Goal: Task Accomplishment & Management: Manage account settings

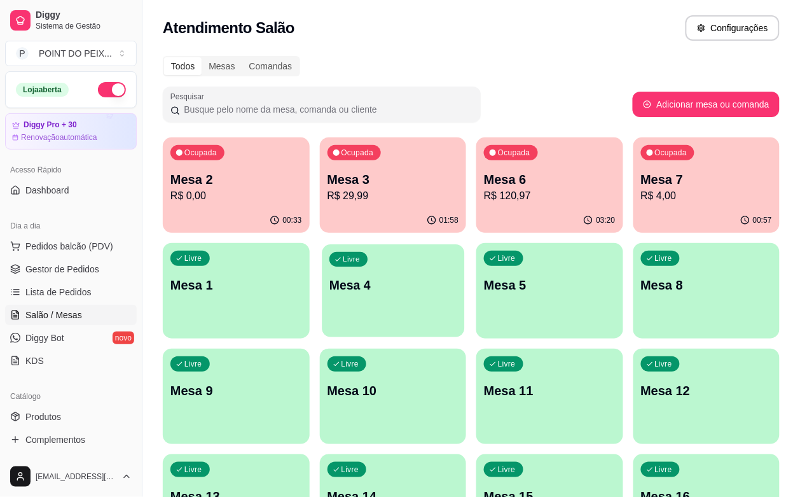
click at [329, 291] on p "Mesa 4" at bounding box center [392, 285] width 127 height 17
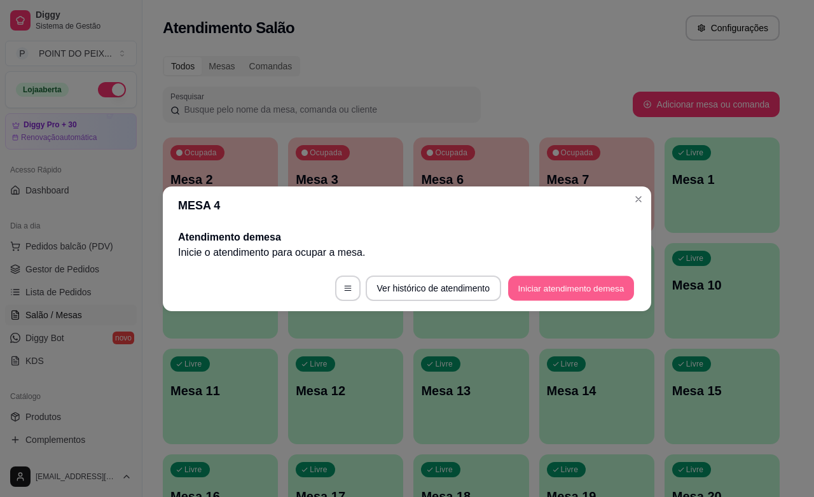
click at [593, 290] on button "Iniciar atendimento de mesa" at bounding box center [571, 287] width 126 height 25
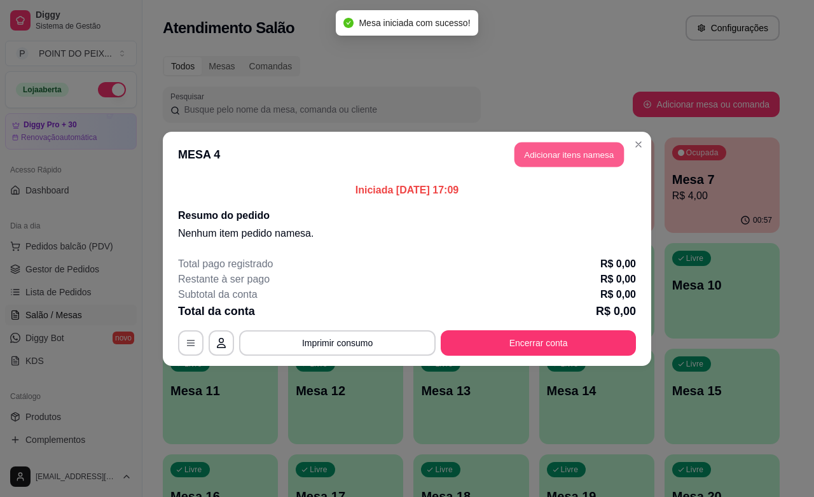
click at [566, 157] on button "Adicionar itens na mesa" at bounding box center [568, 154] width 109 height 25
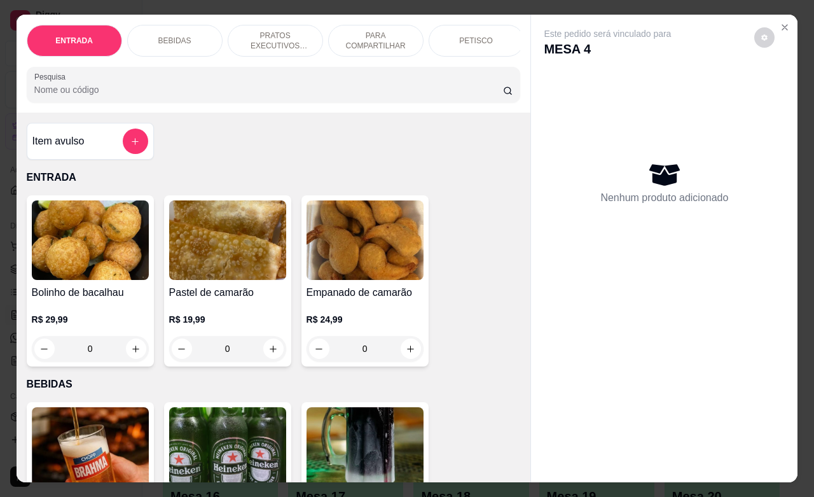
click at [478, 36] on p "PETISCO" at bounding box center [476, 41] width 34 height 10
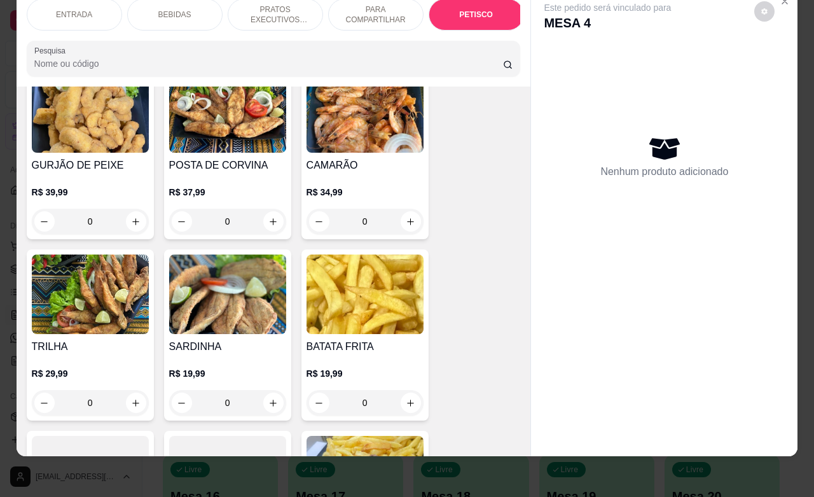
scroll to position [3127, 0]
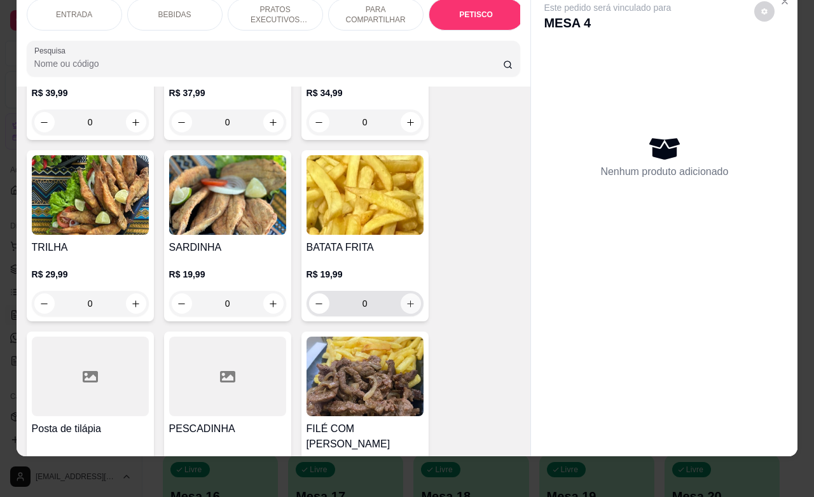
click at [406, 299] on icon "increase-product-quantity" at bounding box center [411, 304] width 10 height 10
type input "1"
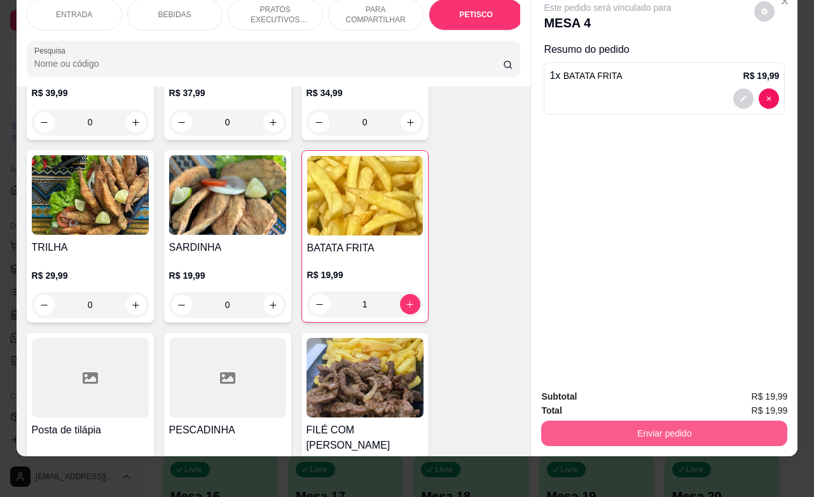
click at [645, 420] on button "Enviar pedido" at bounding box center [664, 432] width 246 height 25
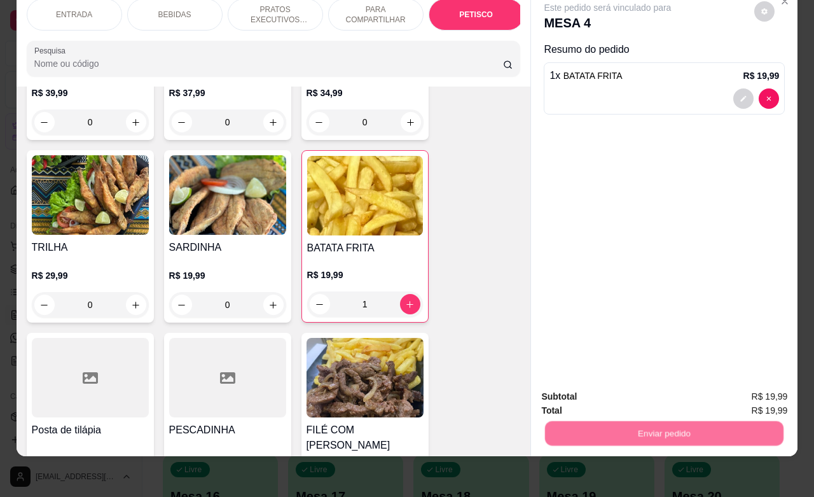
click at [607, 389] on button "Não registrar e enviar pedido" at bounding box center [620, 388] width 132 height 24
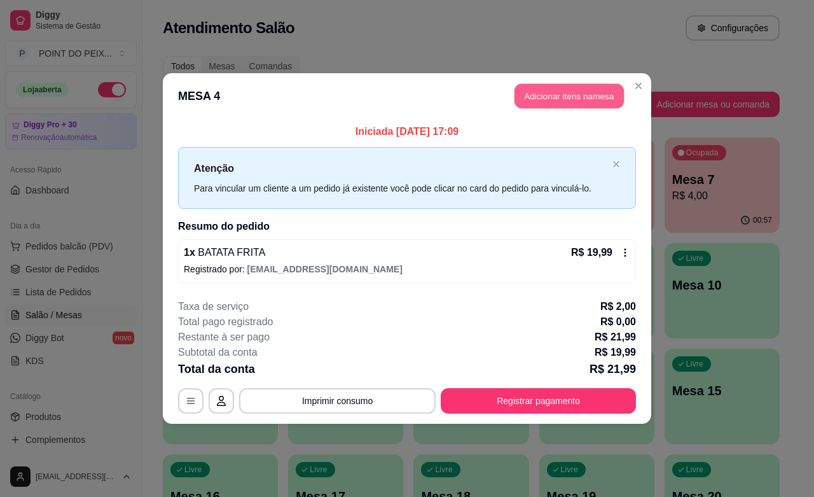
click at [554, 92] on button "Adicionar itens na mesa" at bounding box center [568, 96] width 109 height 25
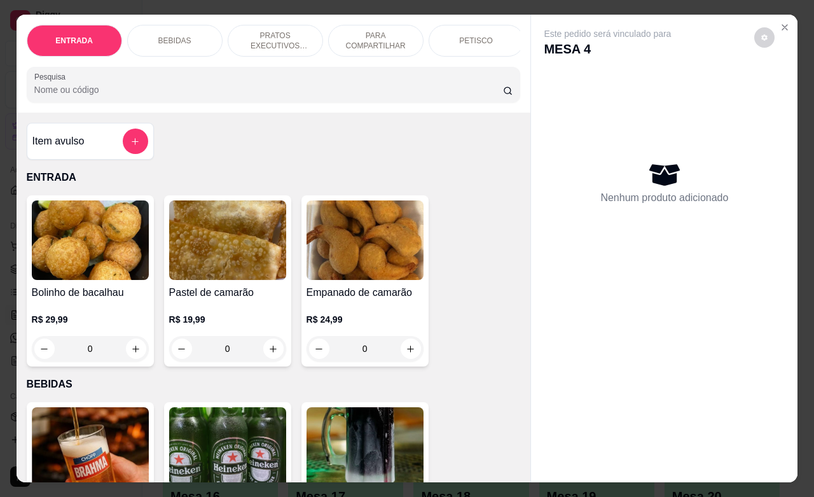
click at [179, 36] on p "BEBIDAS" at bounding box center [174, 41] width 33 height 10
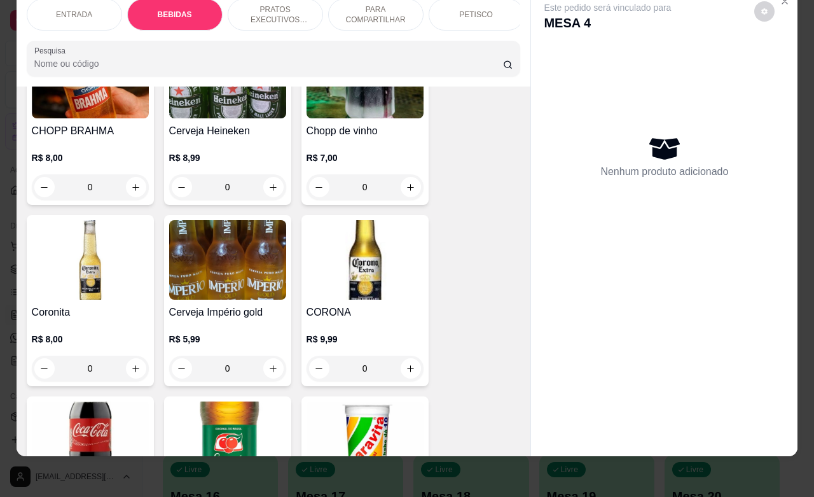
scroll to position [343, 0]
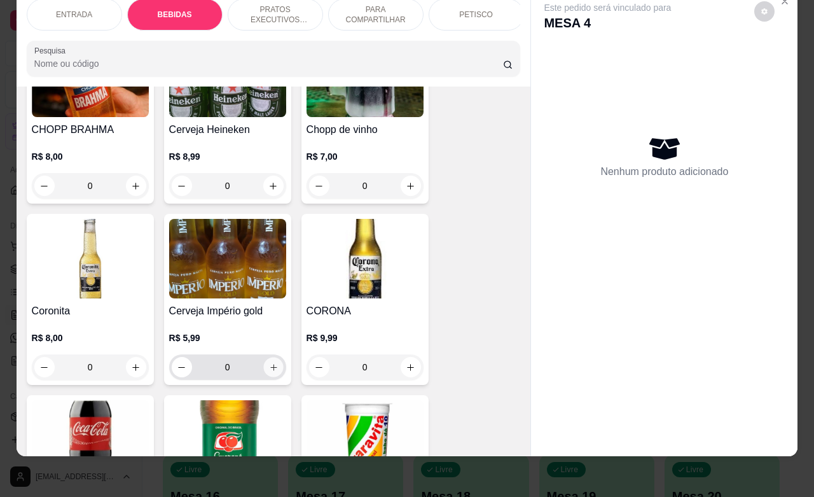
click at [268, 366] on icon "increase-product-quantity" at bounding box center [273, 367] width 10 height 10
type input "1"
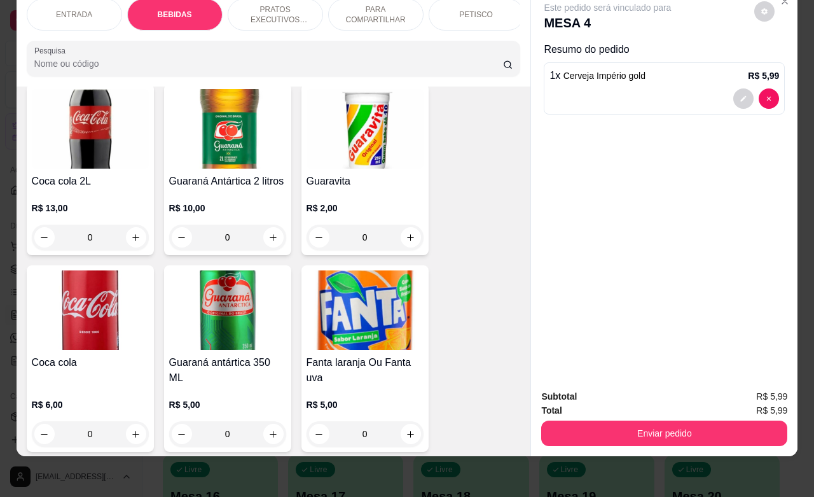
scroll to position [661, 0]
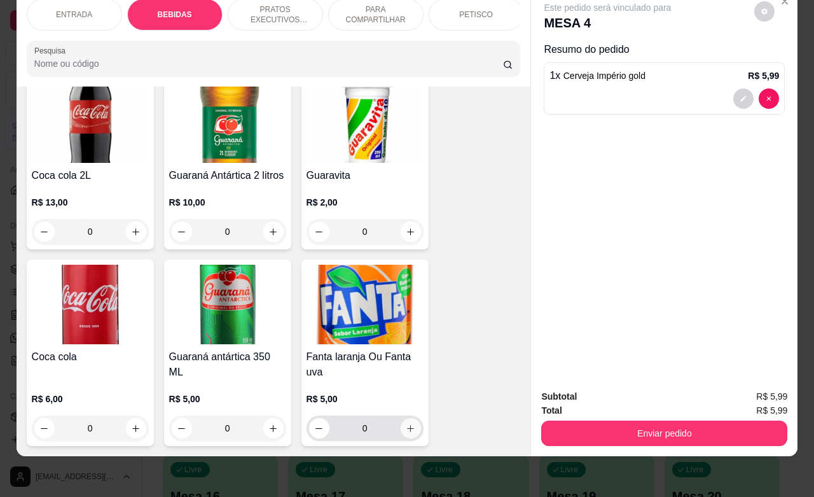
click at [406, 427] on icon "increase-product-quantity" at bounding box center [411, 428] width 10 height 10
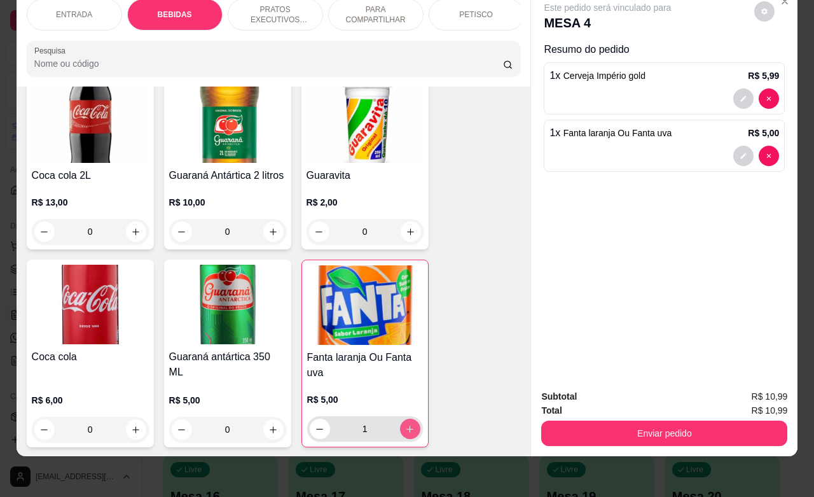
click at [405, 427] on icon "increase-product-quantity" at bounding box center [410, 429] width 10 height 10
type input "2"
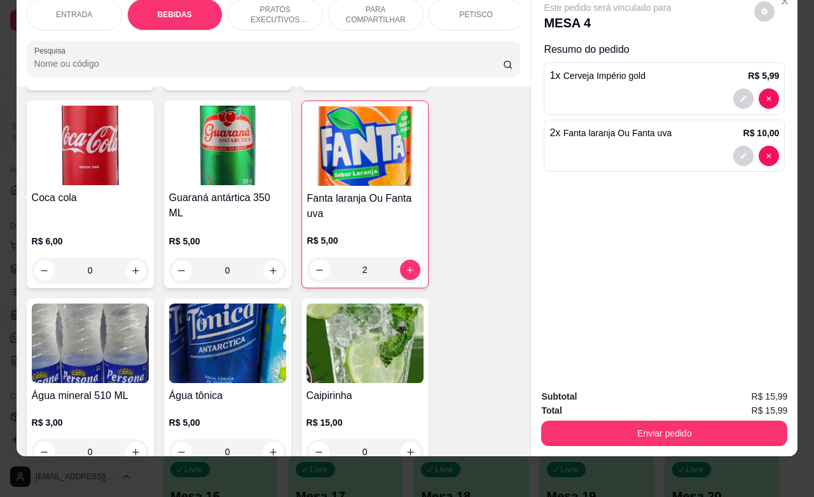
scroll to position [900, 0]
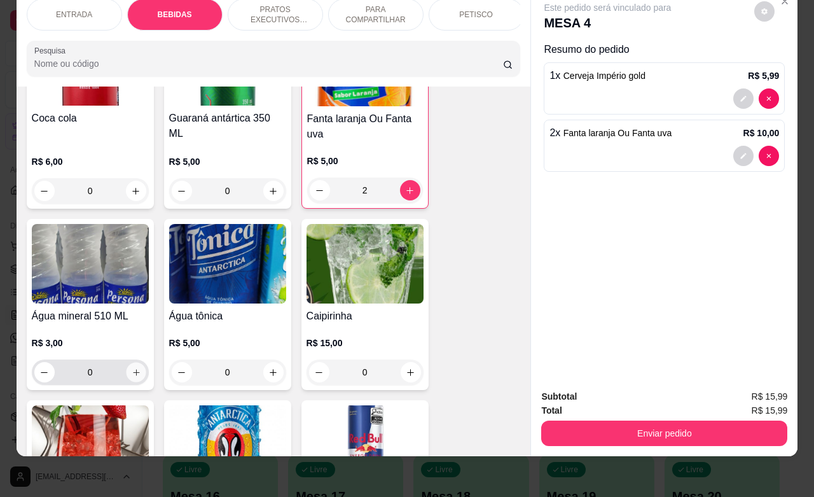
click at [131, 373] on icon "increase-product-quantity" at bounding box center [136, 373] width 10 height 10
type input "1"
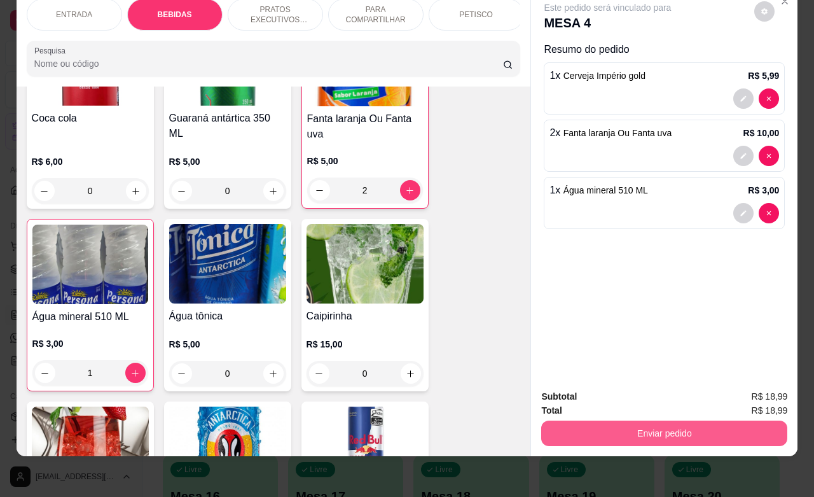
click at [610, 420] on button "Enviar pedido" at bounding box center [664, 432] width 246 height 25
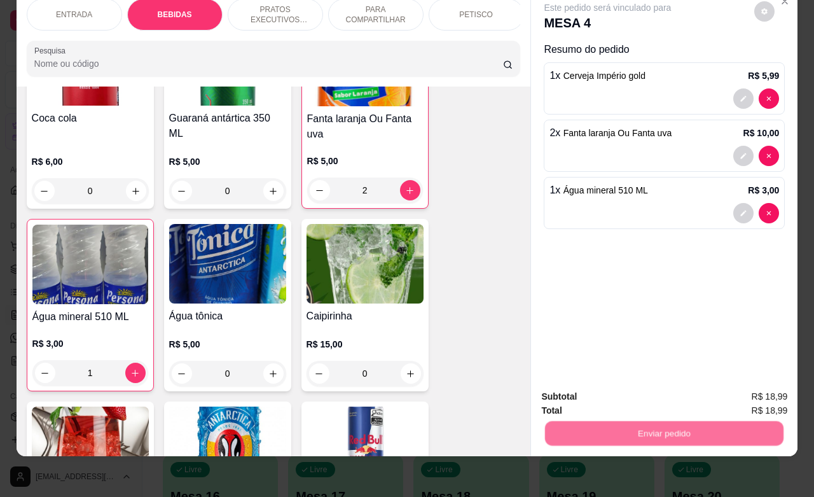
click at [609, 387] on button "Não registrar e enviar pedido" at bounding box center [620, 388] width 132 height 24
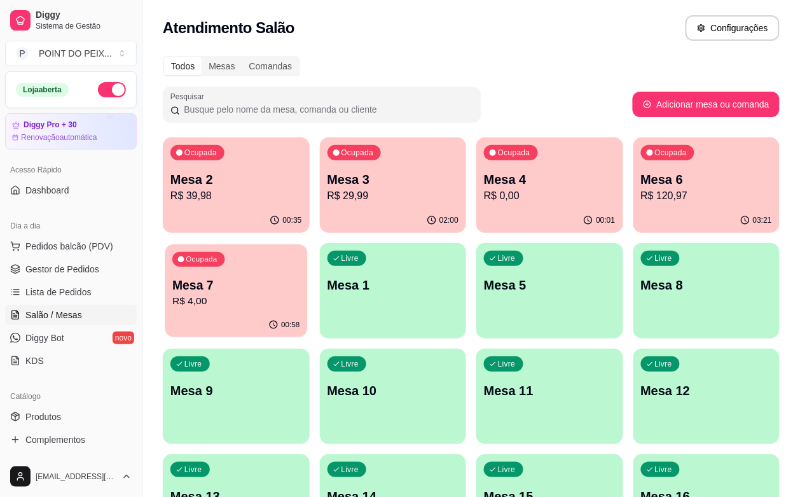
click at [299, 294] on p "R$ 4,00" at bounding box center [235, 301] width 127 height 15
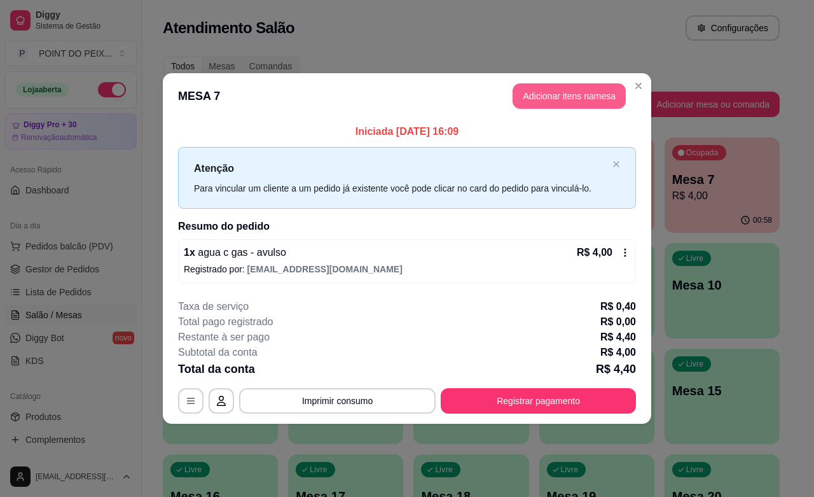
click at [581, 99] on button "Adicionar itens na mesa" at bounding box center [568, 95] width 113 height 25
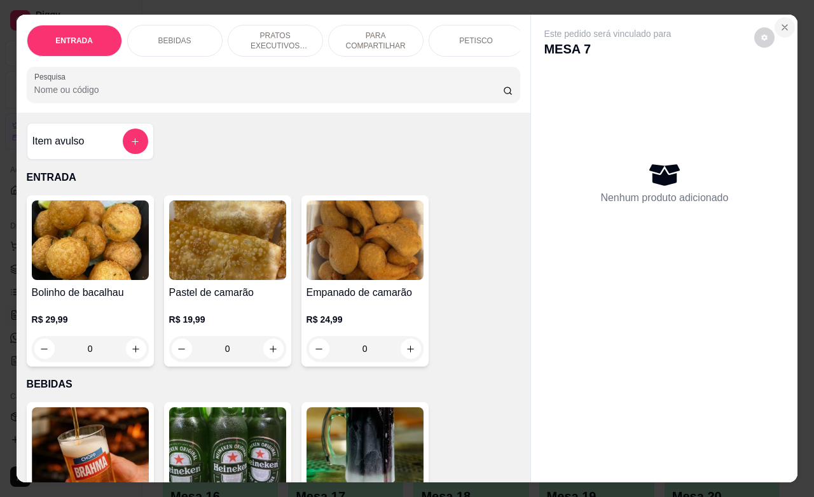
click at [782, 25] on icon "Close" at bounding box center [784, 27] width 5 height 5
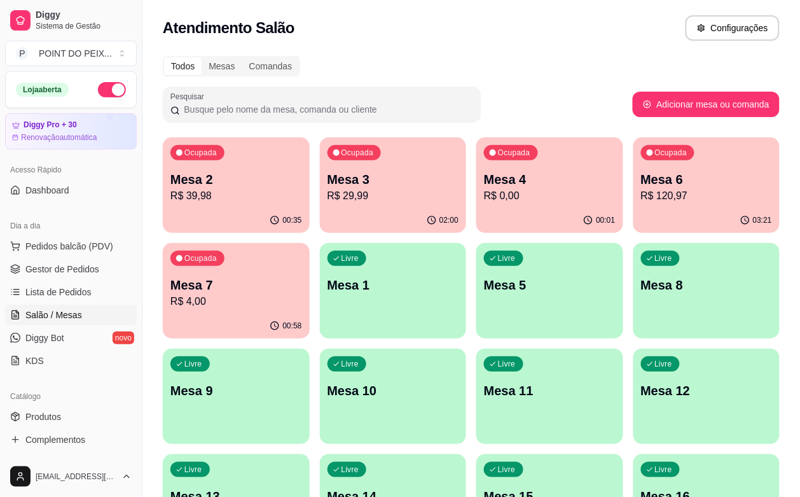
click at [302, 294] on p "R$ 4,00" at bounding box center [236, 301] width 132 height 15
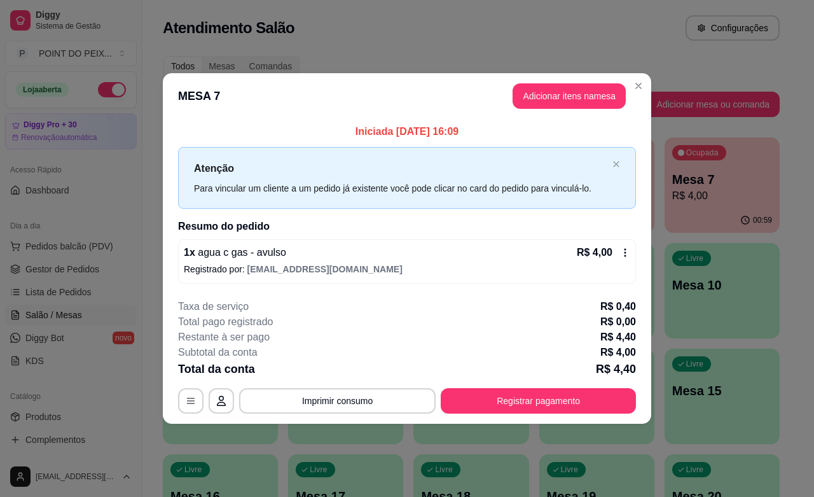
click at [620, 250] on icon at bounding box center [625, 252] width 10 height 10
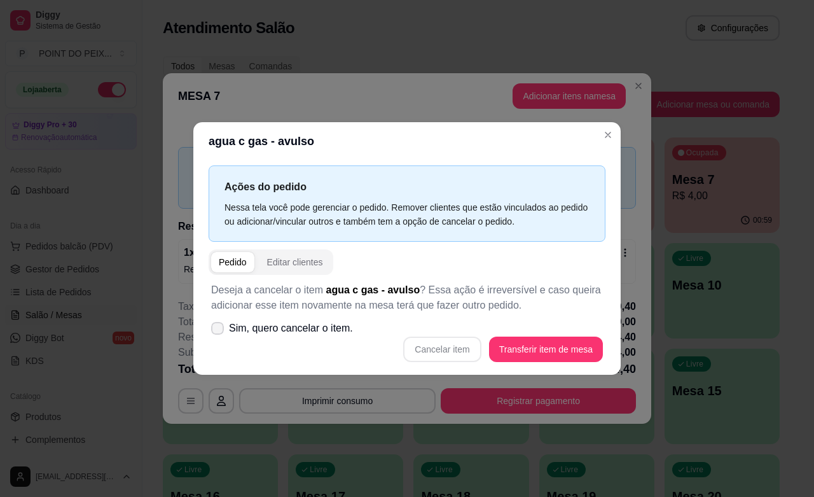
click at [226, 353] on div "Deseja a cancelar o item agua c gas - avulso ? Essa ação é irreversível e caso …" at bounding box center [407, 322] width 397 height 95
click at [218, 325] on icon at bounding box center [217, 327] width 10 height 7
click at [218, 330] on input "Sim, quero cancelar o item." at bounding box center [214, 334] width 8 height 8
checkbox input "true"
click at [464, 350] on button "Cancelar item" at bounding box center [442, 348] width 78 height 25
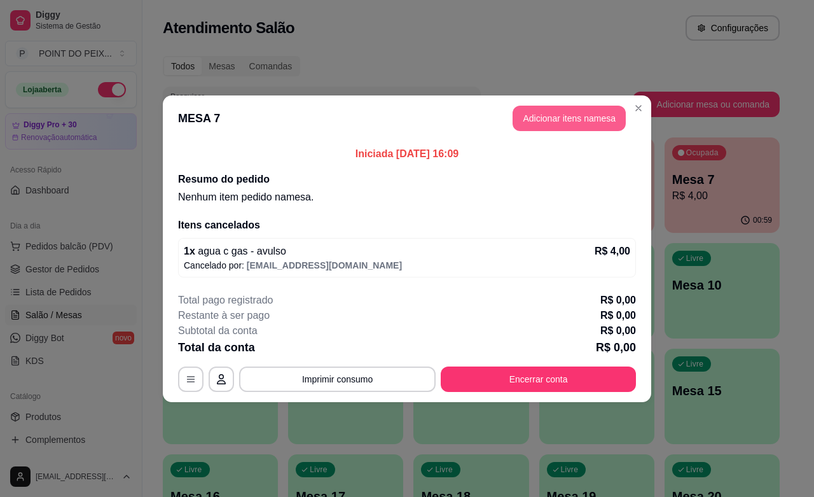
click at [582, 114] on button "Adicionar itens na mesa" at bounding box center [568, 118] width 113 height 25
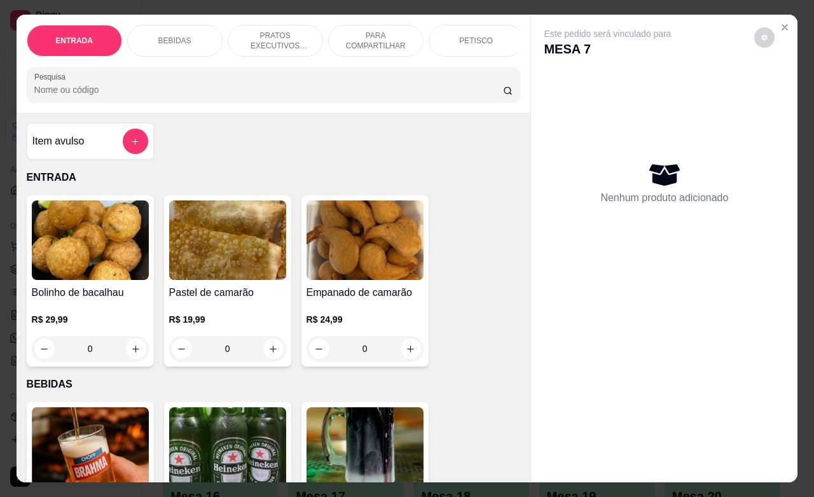
click at [482, 36] on p "PETISCO" at bounding box center [476, 41] width 34 height 10
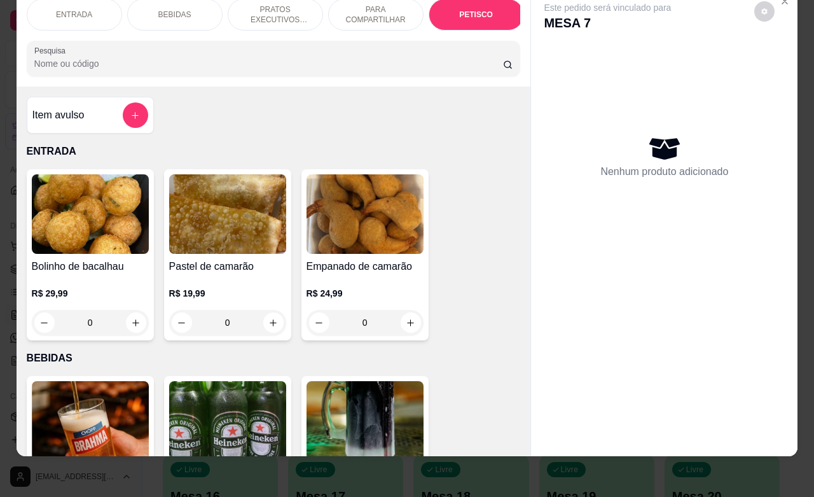
scroll to position [2968, 0]
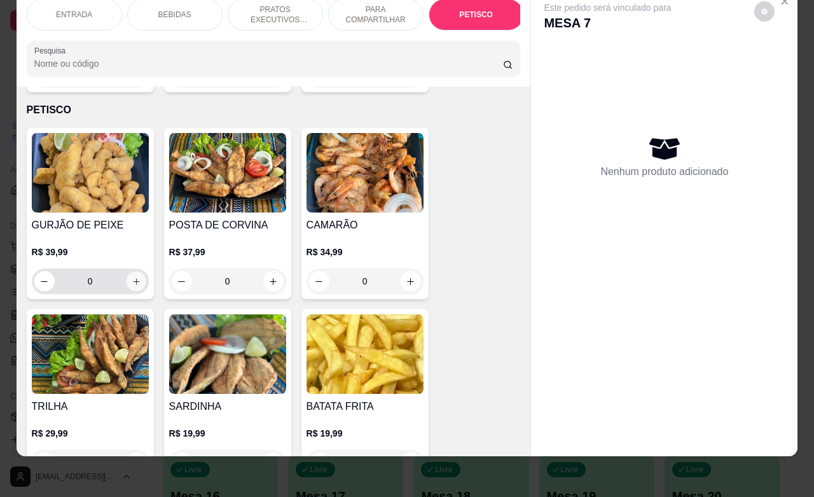
click at [126, 271] on button "increase-product-quantity" at bounding box center [136, 281] width 20 height 20
type input "1"
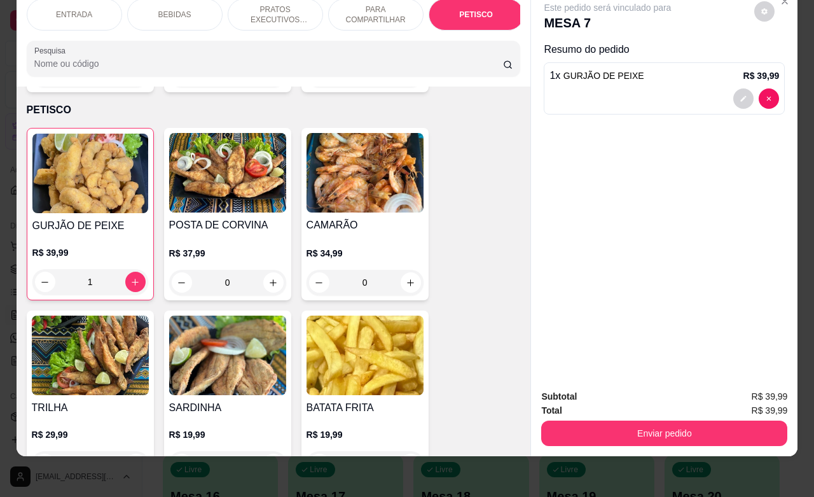
scroll to position [3047, 0]
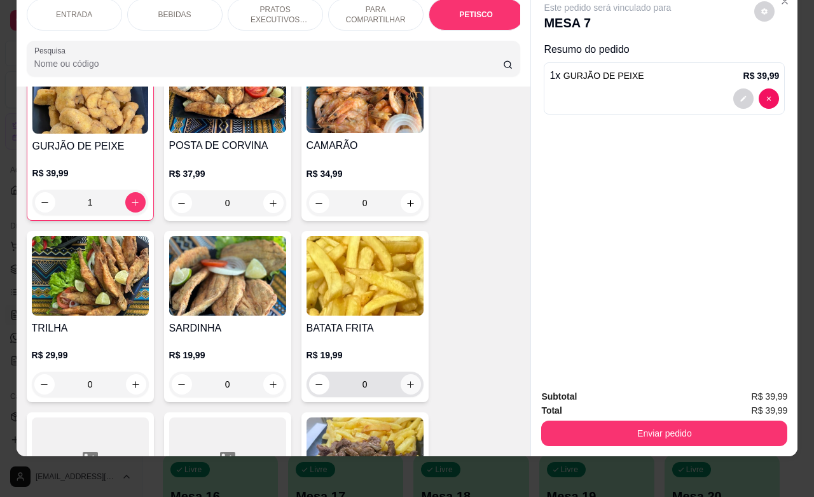
click at [401, 374] on button "increase-product-quantity" at bounding box center [411, 384] width 20 height 20
type input "1"
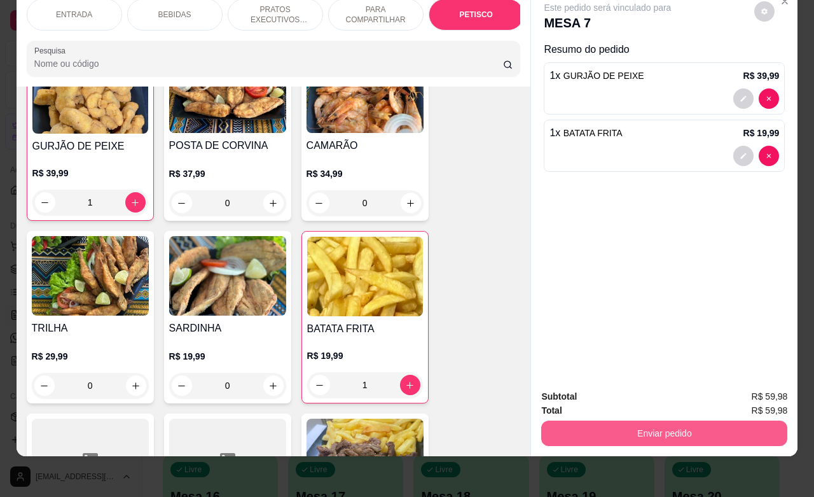
click at [610, 420] on button "Enviar pedido" at bounding box center [664, 432] width 246 height 25
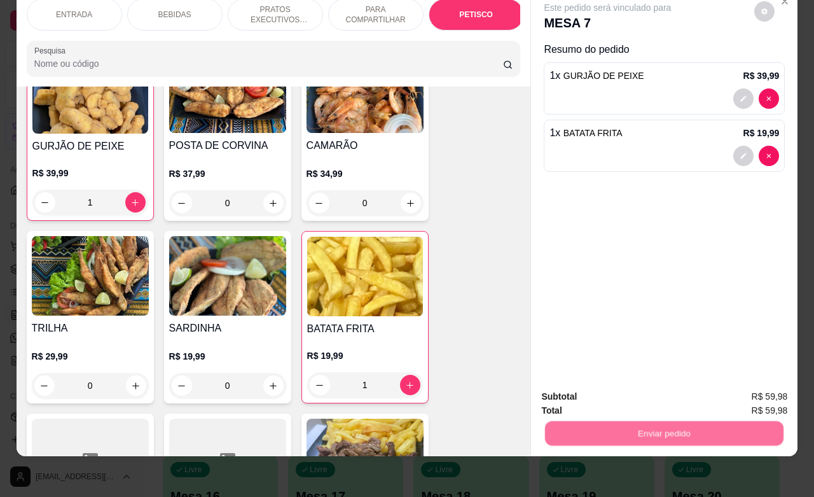
click at [599, 385] on button "Não registrar e enviar pedido" at bounding box center [620, 388] width 132 height 24
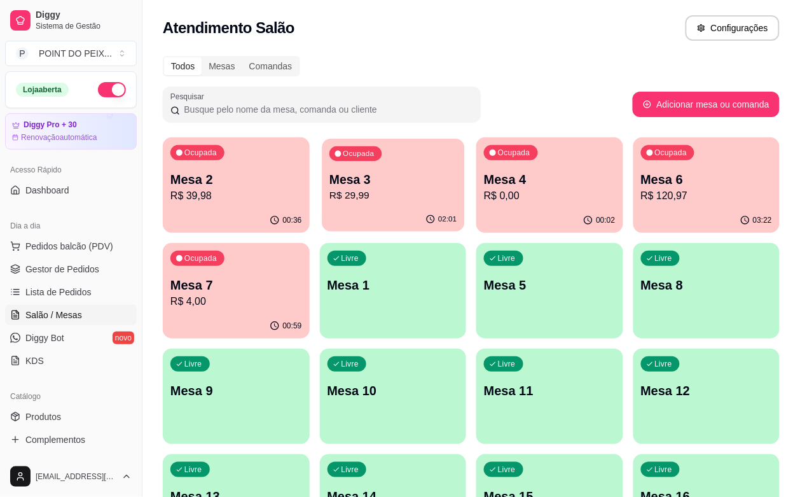
click at [347, 193] on p "R$ 29,99" at bounding box center [392, 195] width 127 height 15
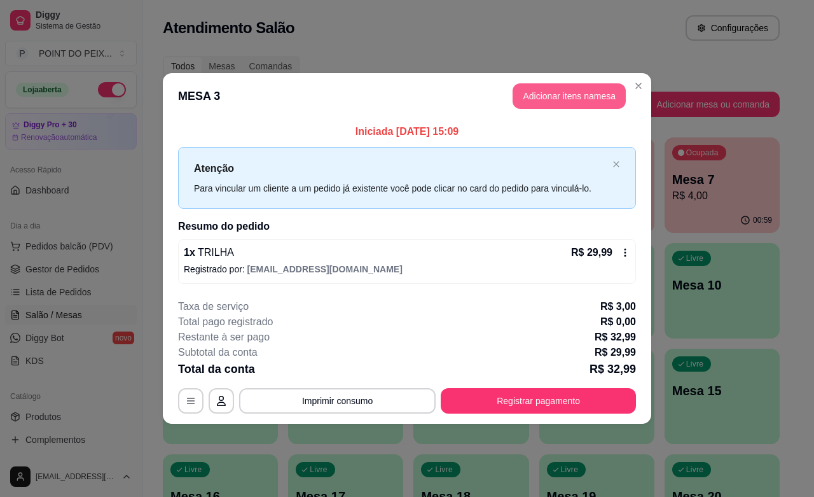
click at [542, 102] on button "Adicionar itens na mesa" at bounding box center [568, 95] width 113 height 25
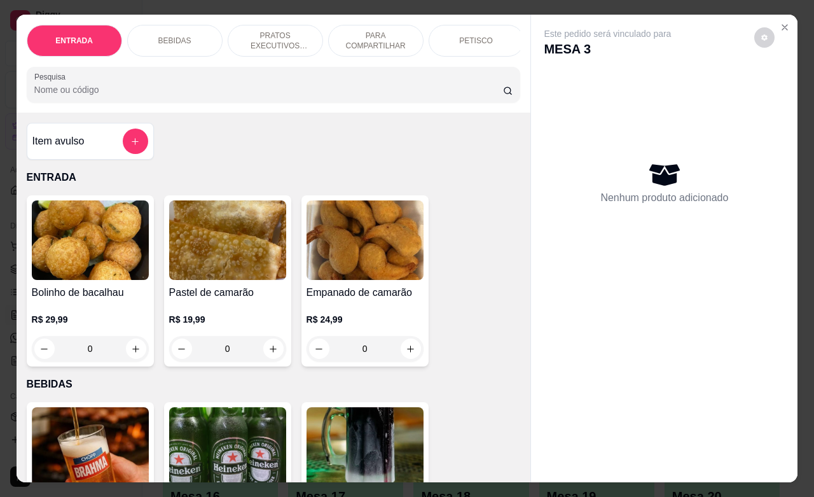
click at [172, 36] on p "BEBIDAS" at bounding box center [174, 41] width 33 height 10
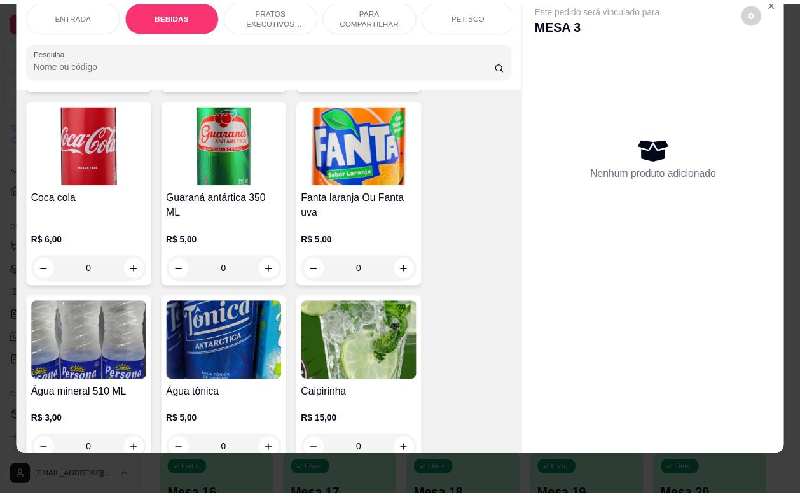
scroll to position [900, 0]
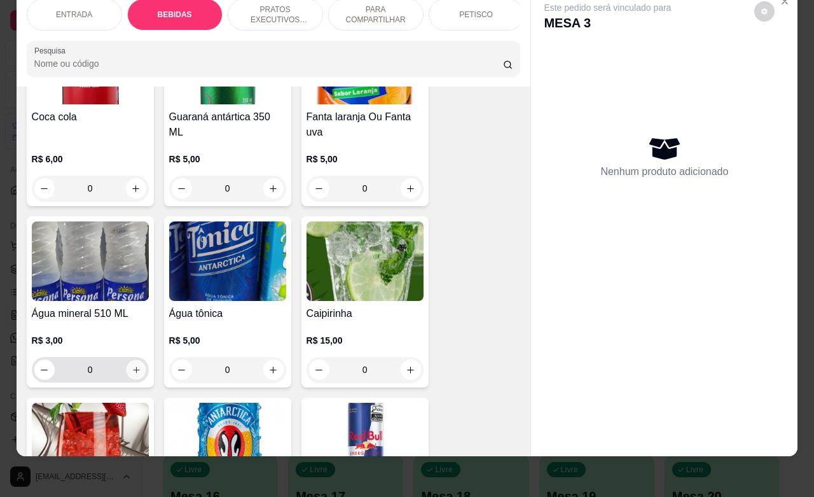
click at [128, 376] on button "increase-product-quantity" at bounding box center [136, 370] width 20 height 20
type input "1"
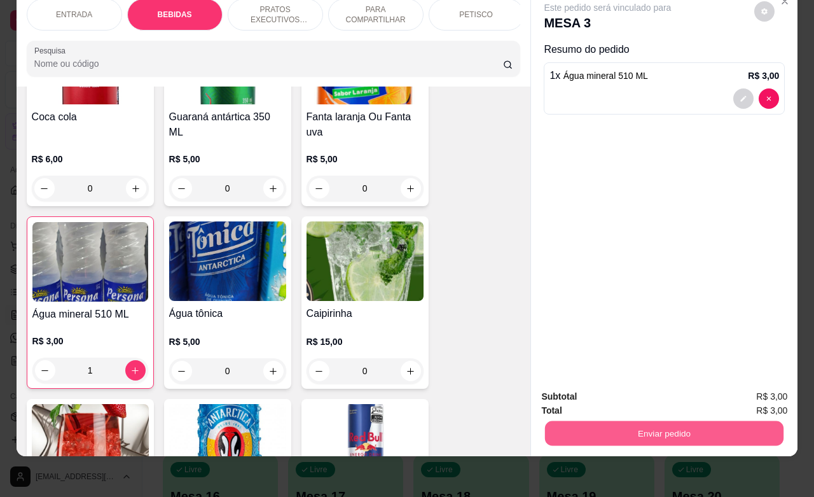
click at [595, 427] on button "Enviar pedido" at bounding box center [664, 432] width 238 height 25
click at [590, 392] on button "Não registrar e enviar pedido" at bounding box center [620, 388] width 132 height 24
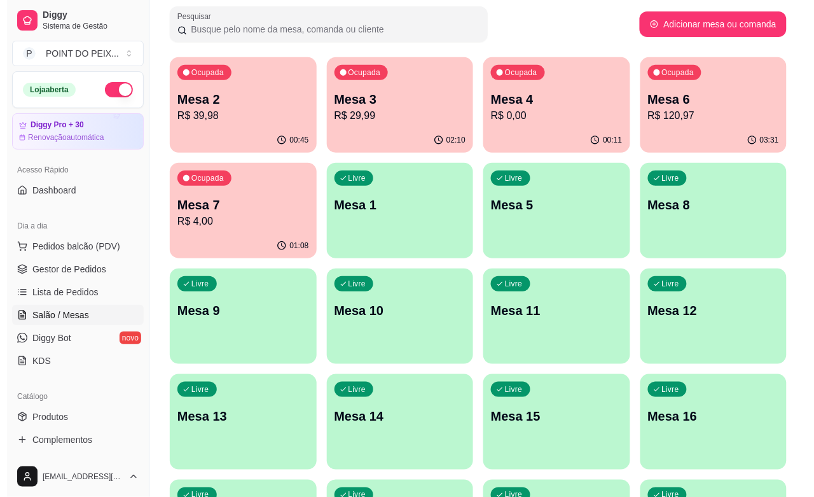
scroll to position [210, 0]
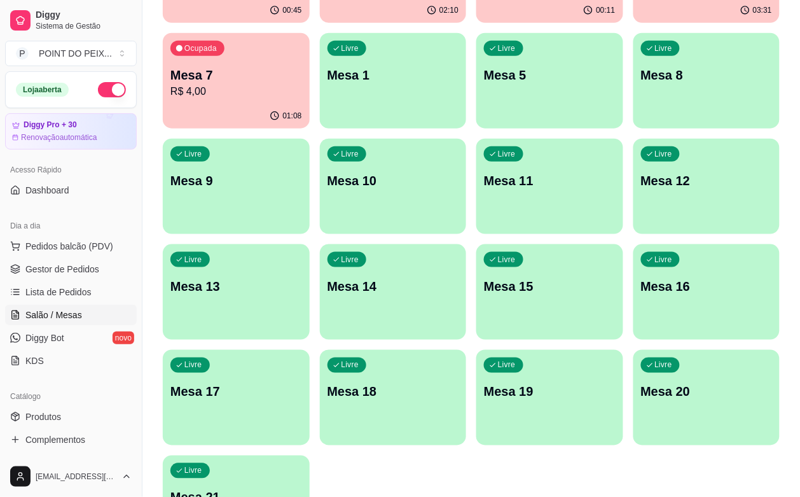
click at [229, 488] on p "Mesa 21" at bounding box center [236, 497] width 132 height 18
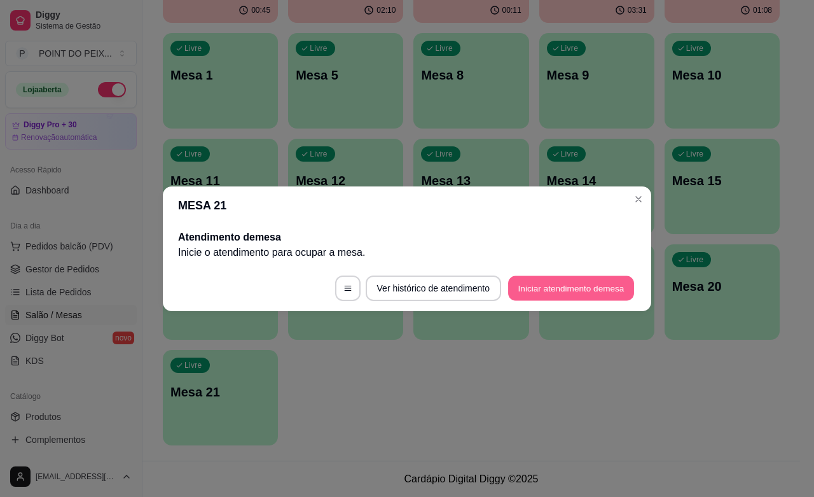
click at [542, 285] on button "Iniciar atendimento de mesa" at bounding box center [571, 287] width 126 height 25
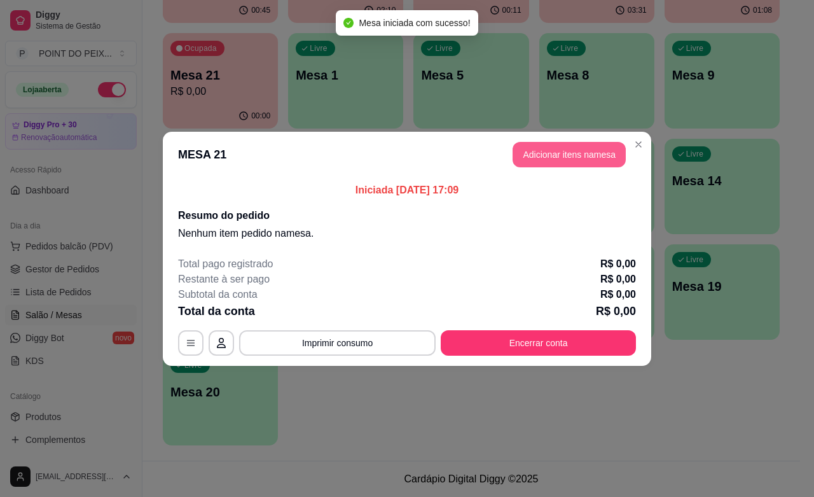
click at [558, 158] on button "Adicionar itens na mesa" at bounding box center [568, 154] width 113 height 25
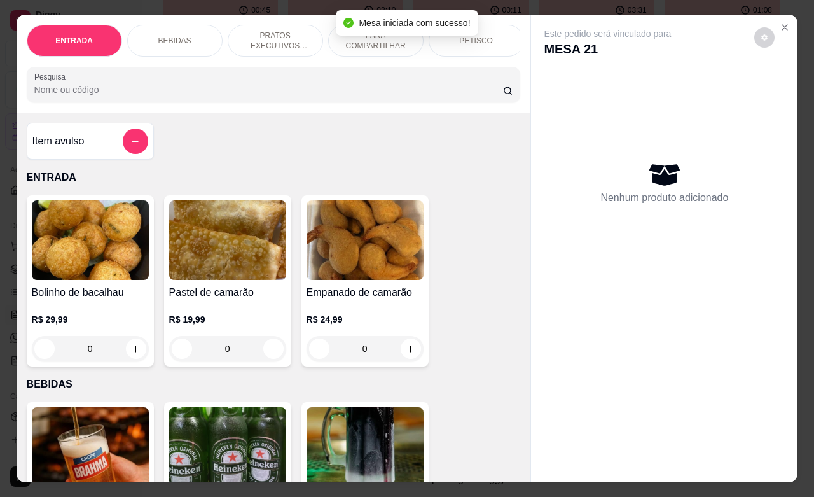
click at [183, 34] on div "BEBIDAS" at bounding box center [174, 41] width 95 height 32
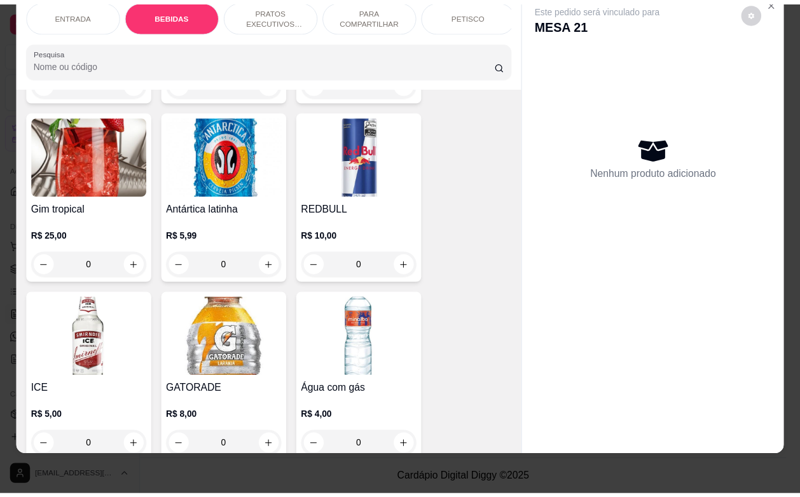
scroll to position [1377, 0]
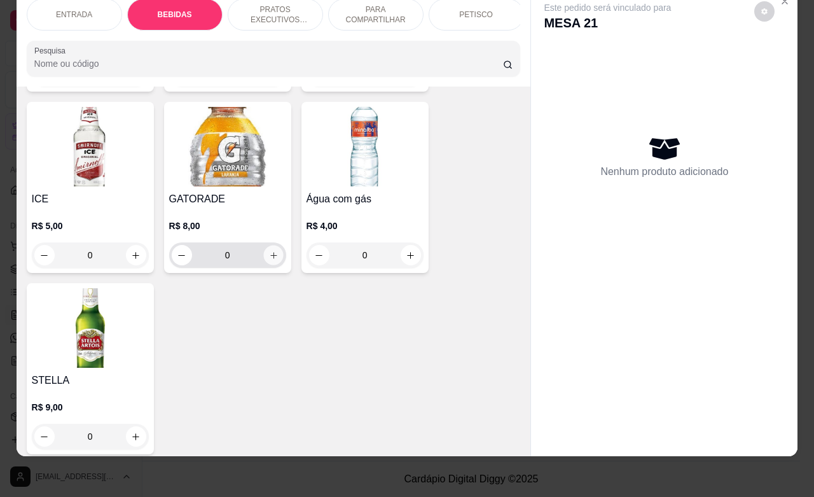
click at [263, 249] on button "increase-product-quantity" at bounding box center [273, 255] width 20 height 20
type input "1"
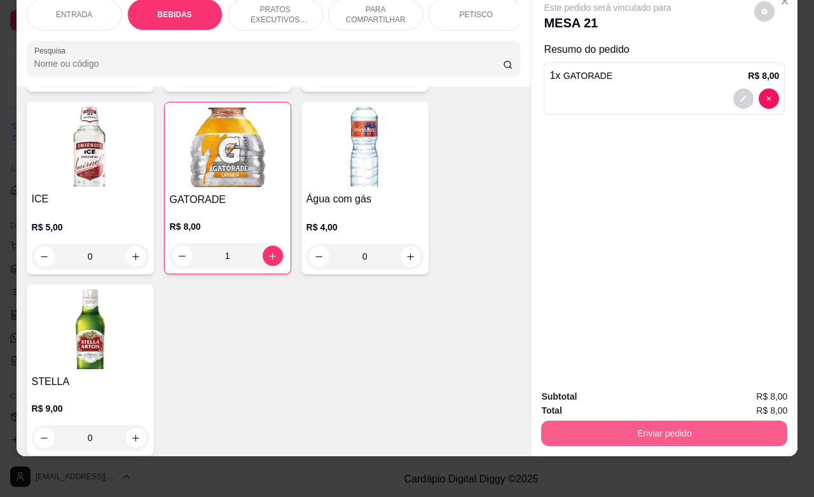
click at [601, 420] on button "Enviar pedido" at bounding box center [664, 432] width 246 height 25
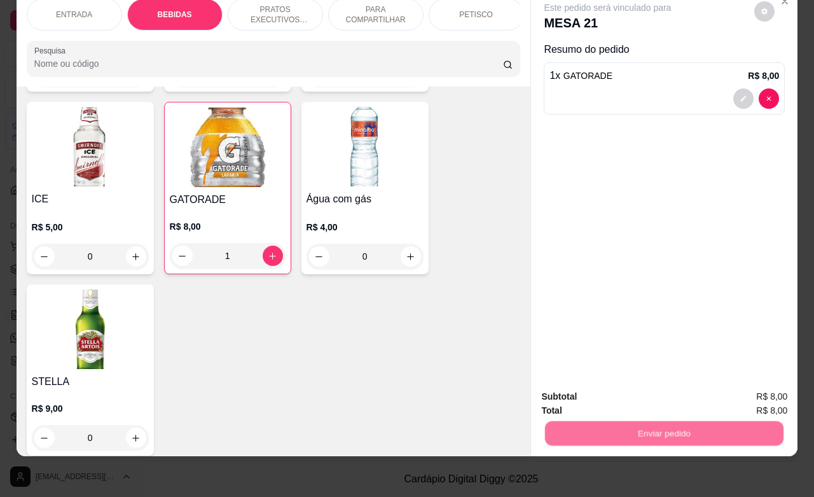
click at [589, 391] on button "Não registrar e enviar pedido" at bounding box center [620, 388] width 132 height 24
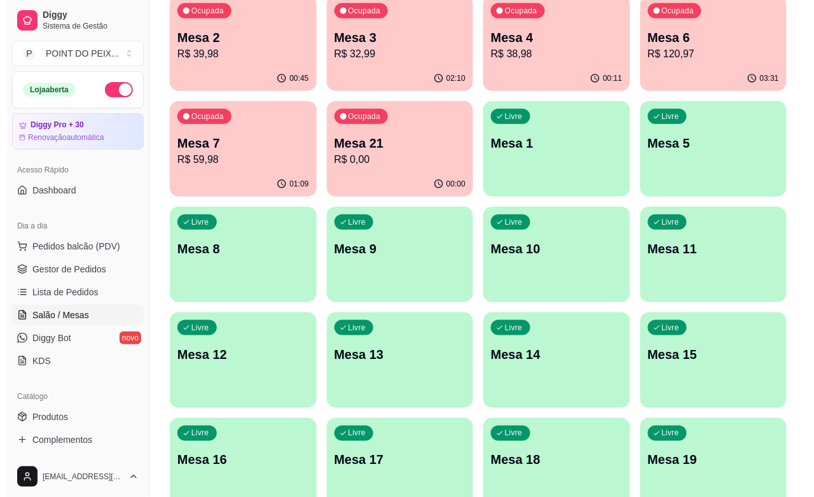
scroll to position [51, 0]
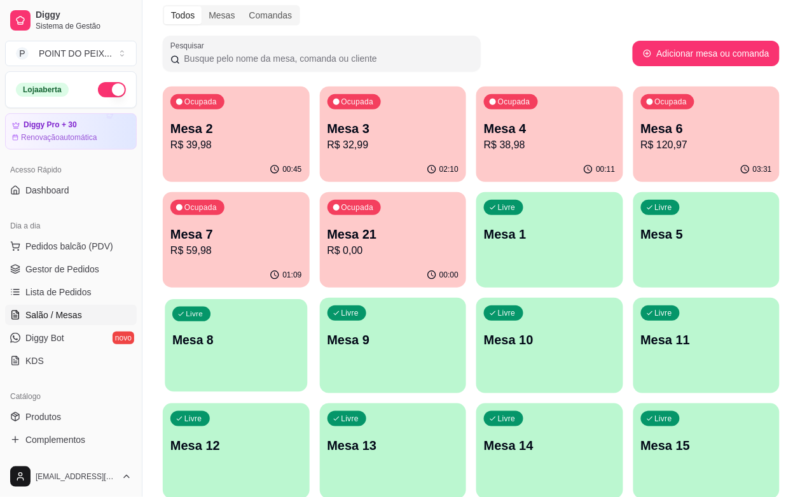
click at [307, 299] on div "Livre Mesa 8" at bounding box center [236, 338] width 142 height 78
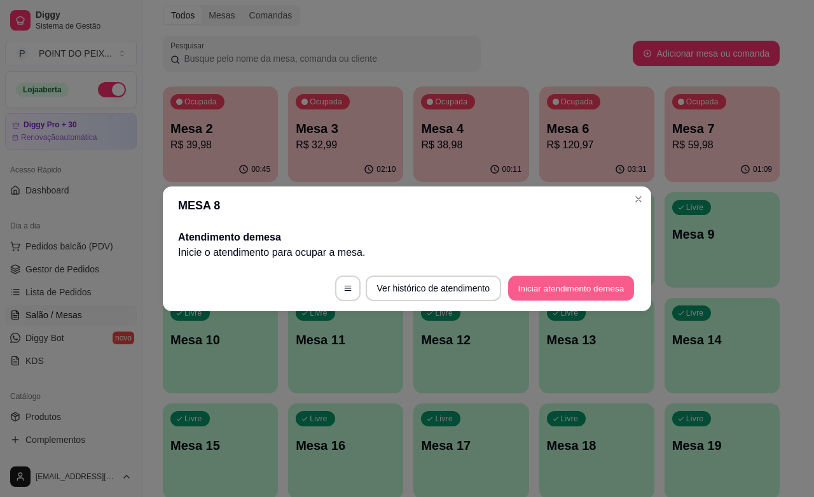
click at [610, 294] on button "Iniciar atendimento de mesa" at bounding box center [571, 287] width 126 height 25
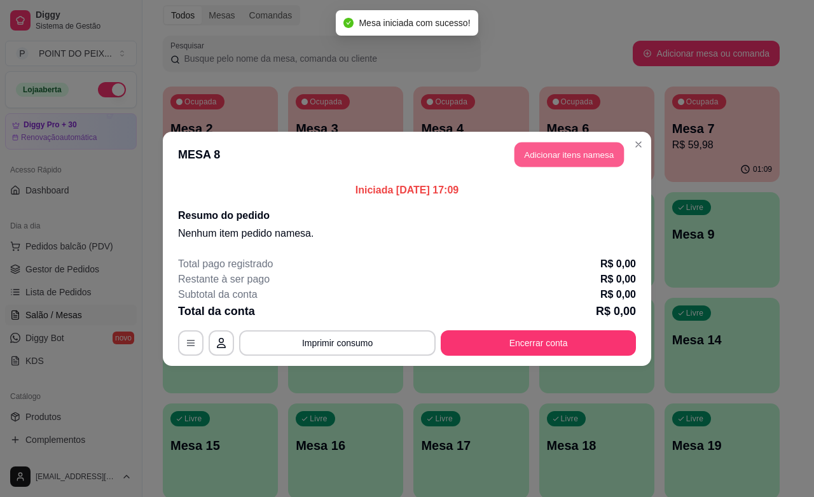
click at [557, 153] on button "Adicionar itens na mesa" at bounding box center [568, 154] width 109 height 25
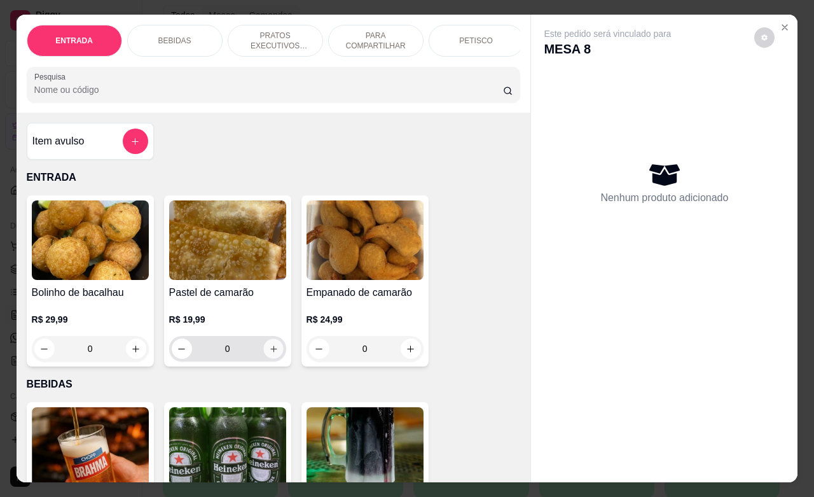
click at [268, 354] on icon "increase-product-quantity" at bounding box center [273, 349] width 10 height 10
type input "1"
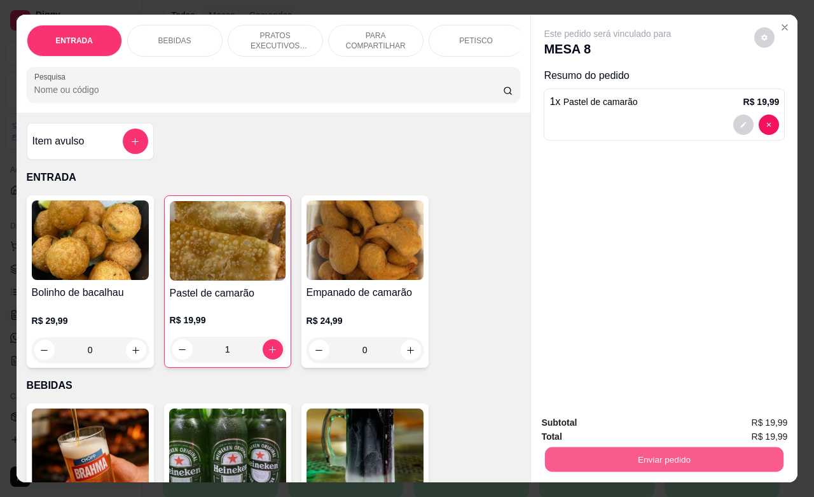
click at [588, 450] on button "Enviar pedido" at bounding box center [664, 458] width 238 height 25
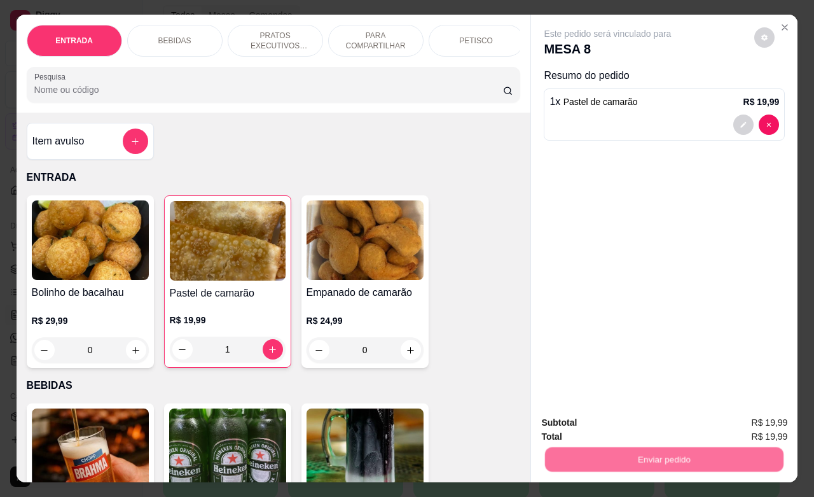
click at [593, 424] on button "Não registrar e enviar pedido" at bounding box center [620, 421] width 132 height 24
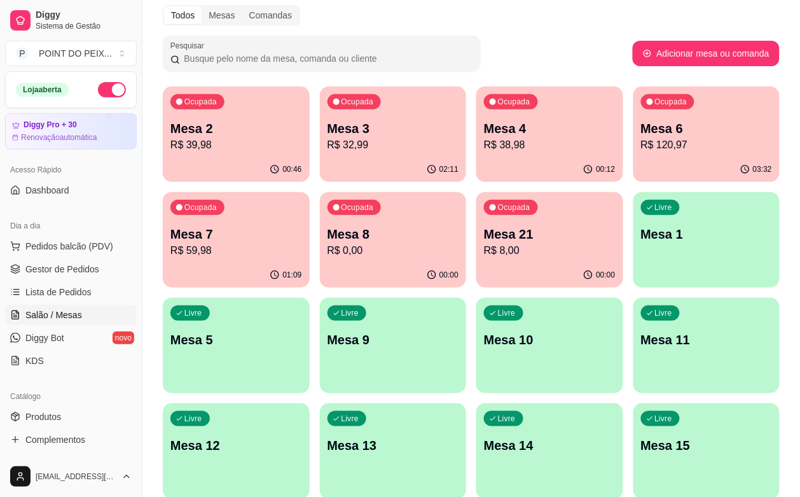
click at [484, 150] on p "R$ 38,98" at bounding box center [550, 144] width 132 height 15
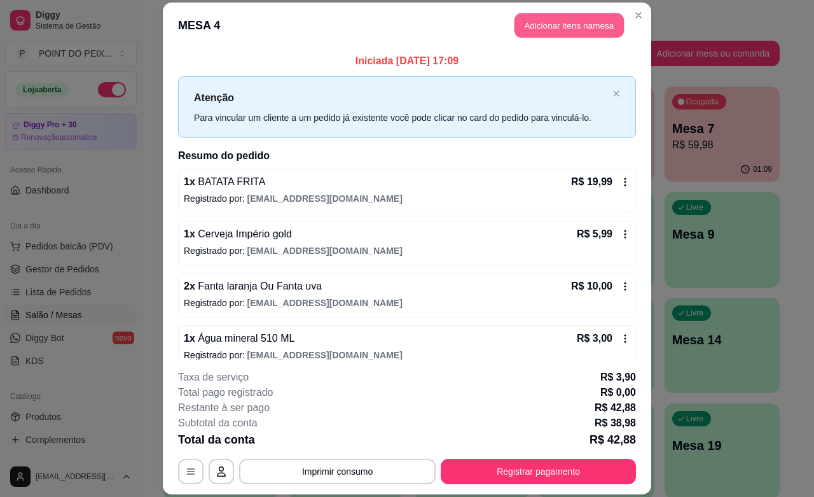
click at [574, 24] on button "Adicionar itens na mesa" at bounding box center [568, 25] width 109 height 25
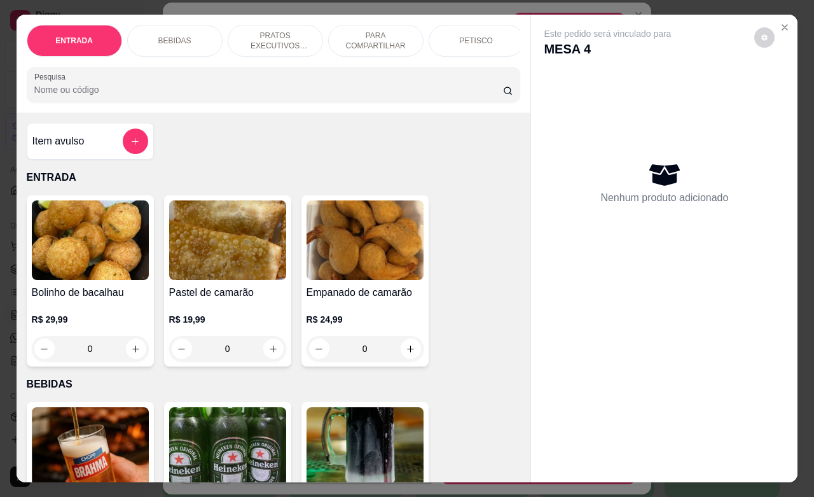
click at [481, 39] on p "PETISCO" at bounding box center [476, 41] width 34 height 10
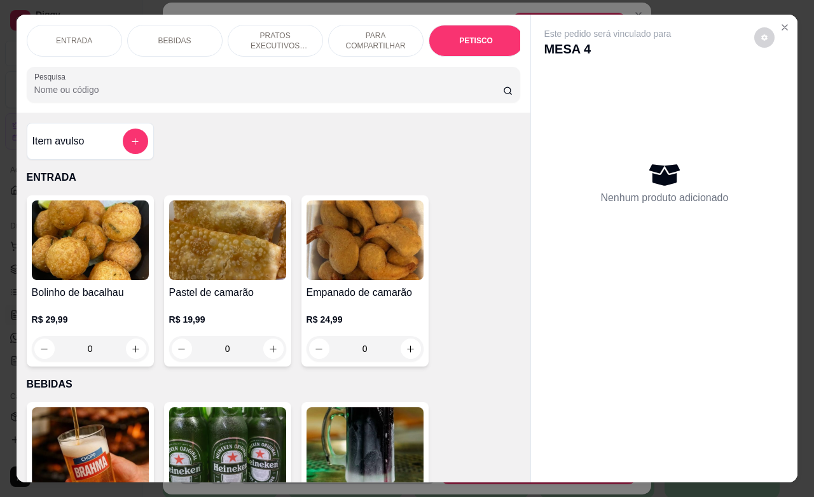
scroll to position [2968, 0]
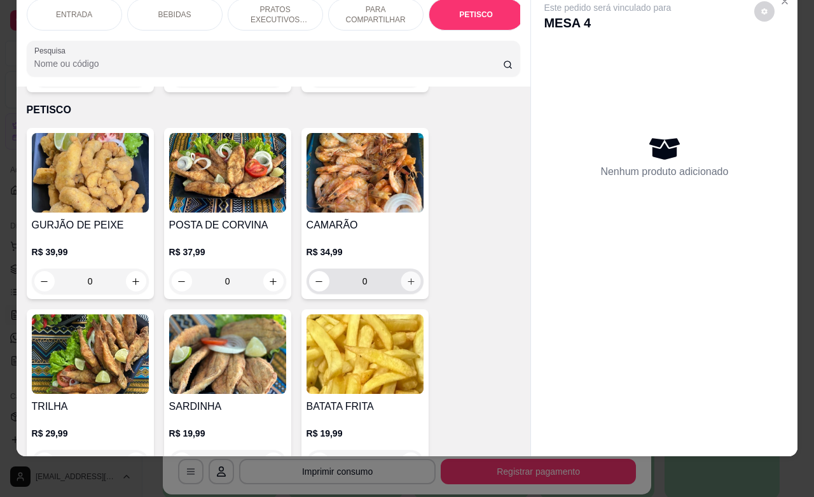
click at [406, 277] on icon "increase-product-quantity" at bounding box center [411, 282] width 10 height 10
type input "1"
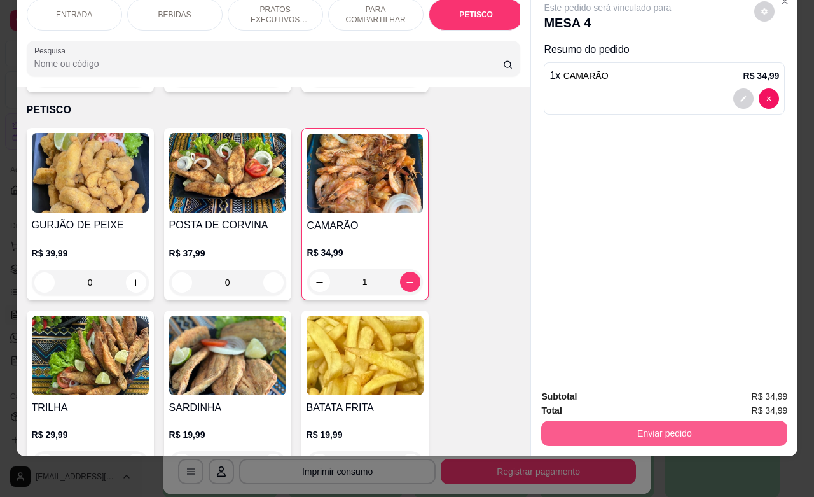
click at [606, 426] on button "Enviar pedido" at bounding box center [664, 432] width 246 height 25
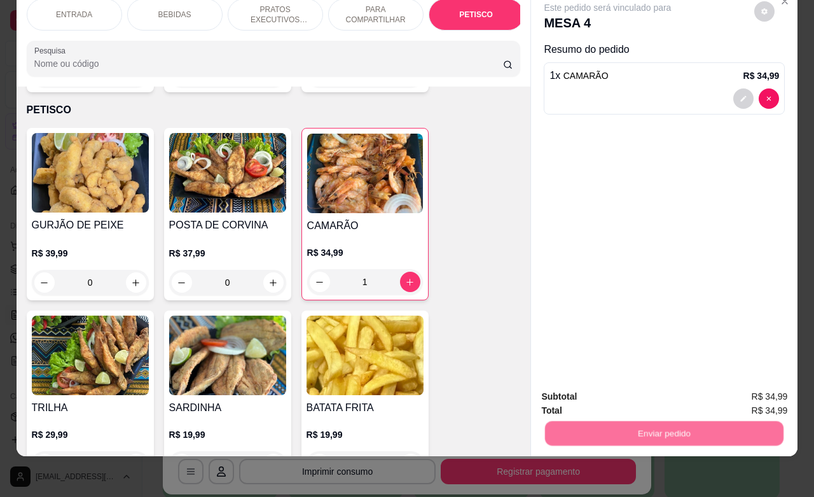
click at [605, 381] on button "Não registrar e enviar pedido" at bounding box center [620, 388] width 128 height 24
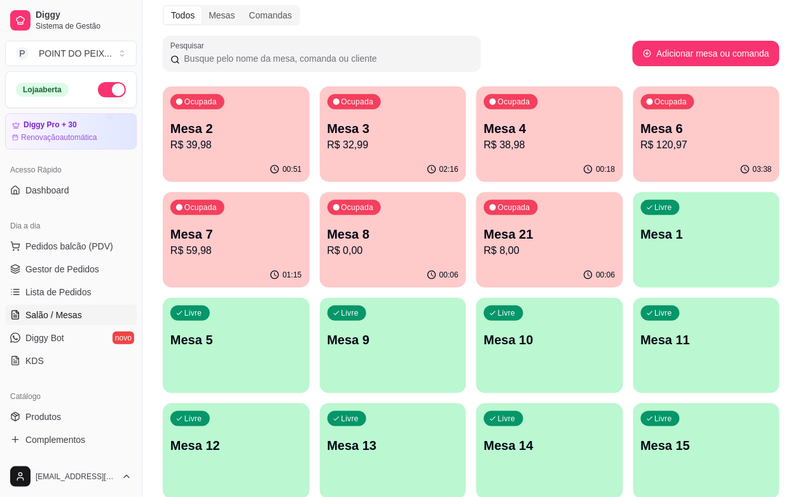
click at [641, 151] on p "R$ 120,97" at bounding box center [707, 144] width 132 height 15
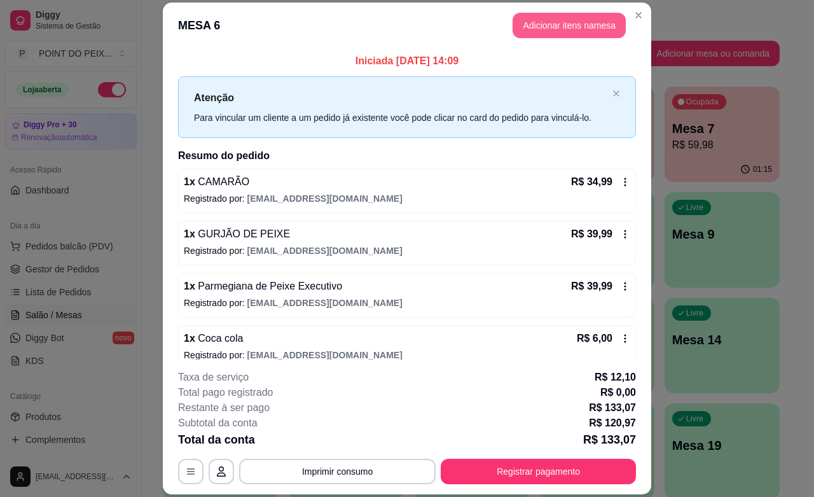
click at [552, 32] on button "Adicionar itens na mesa" at bounding box center [568, 25] width 113 height 25
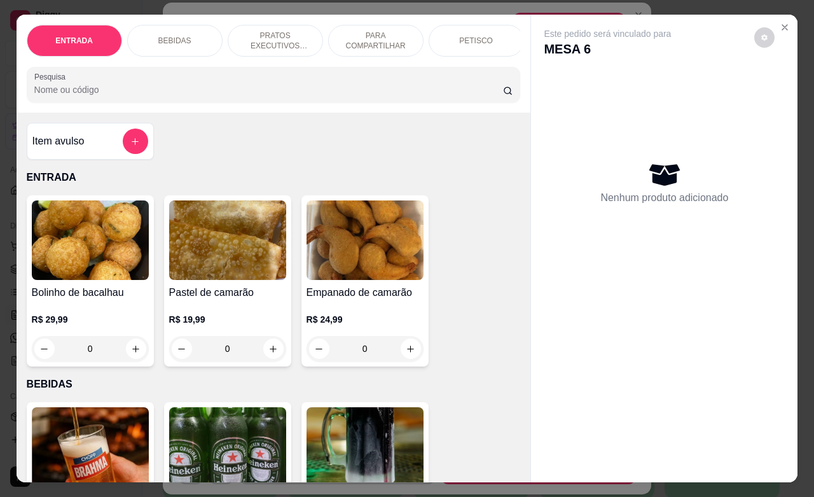
click at [173, 36] on p "BEBIDAS" at bounding box center [174, 41] width 33 height 10
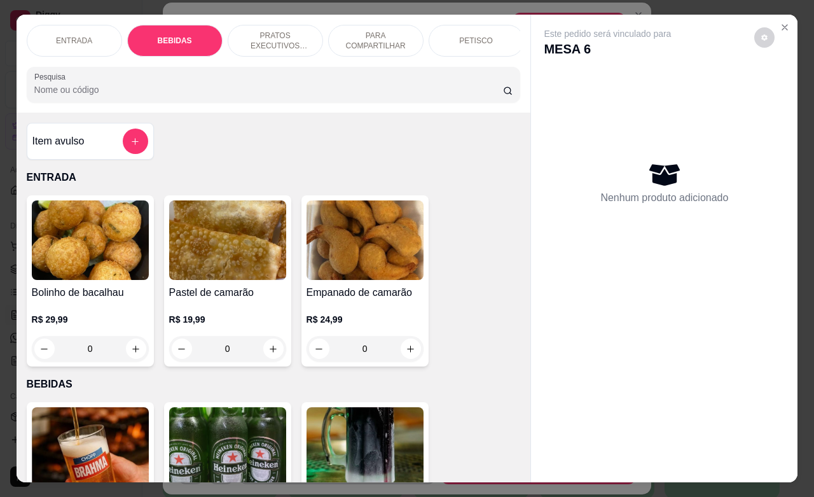
scroll to position [264, 0]
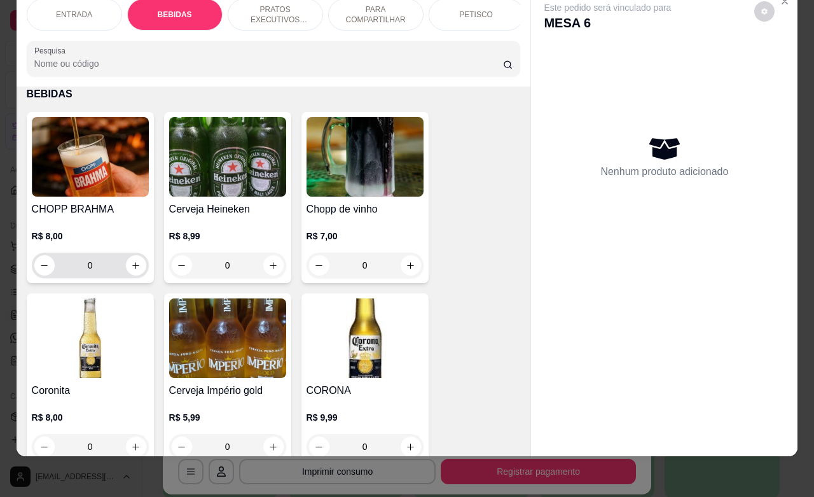
click at [106, 270] on input "0" at bounding box center [90, 264] width 71 height 25
click at [104, 270] on input "0" at bounding box center [90, 264] width 71 height 25
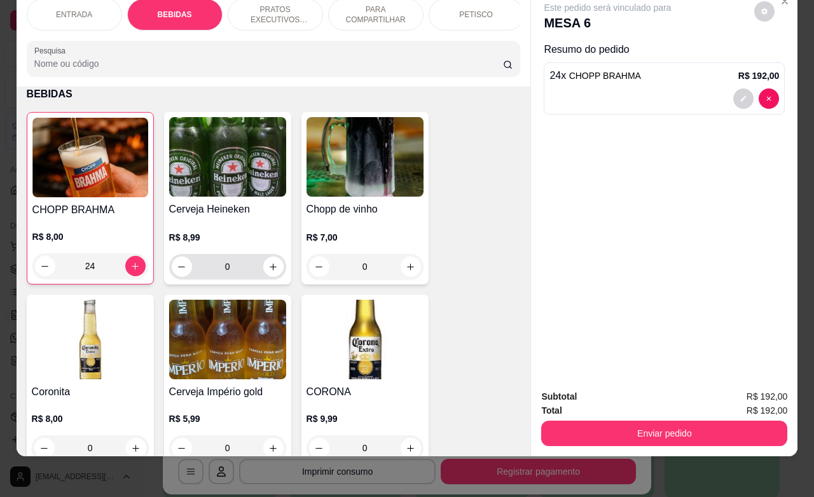
type input "24"
click at [224, 265] on input "0" at bounding box center [227, 266] width 71 height 25
click at [223, 266] on input "0" at bounding box center [227, 266] width 71 height 25
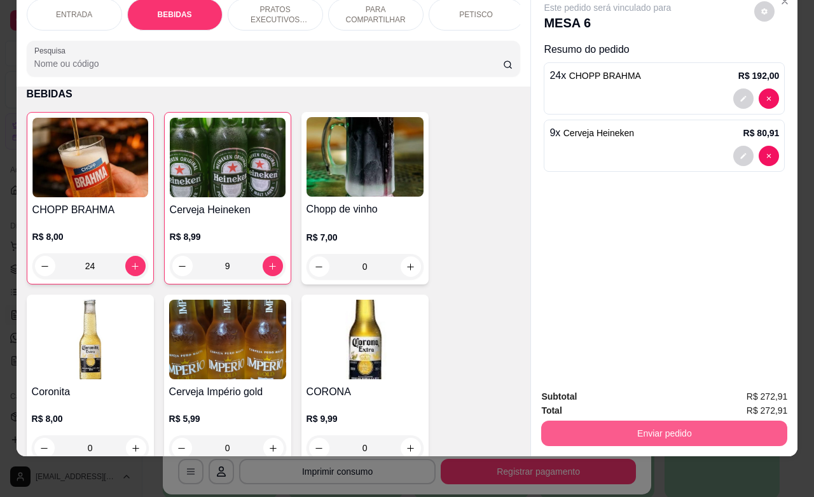
type input "9"
click at [620, 423] on button "Enviar pedido" at bounding box center [664, 432] width 246 height 25
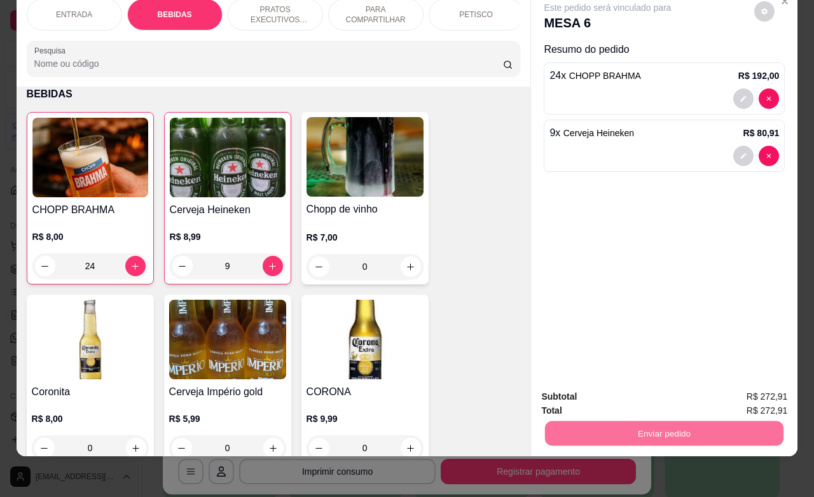
click at [610, 389] on button "Não registrar e enviar pedido" at bounding box center [620, 388] width 132 height 24
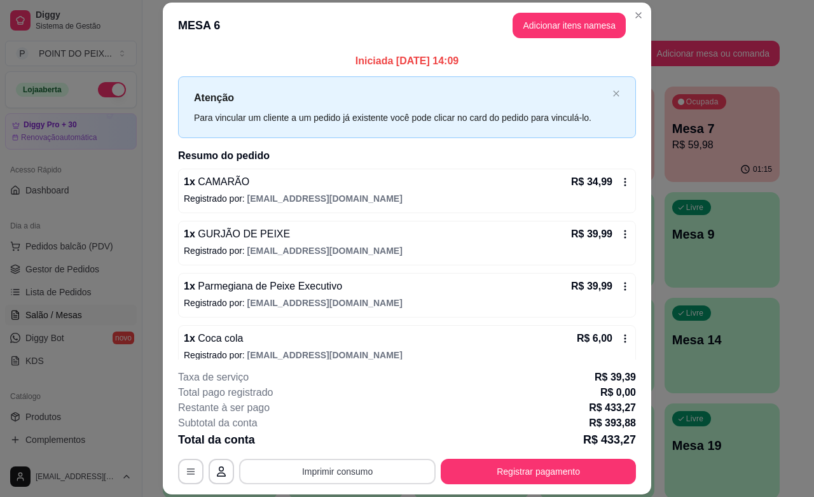
click at [363, 474] on button "Imprimir consumo" at bounding box center [337, 470] width 196 height 25
click at [348, 445] on button "IMPRESSORA" at bounding box center [334, 442] width 89 height 20
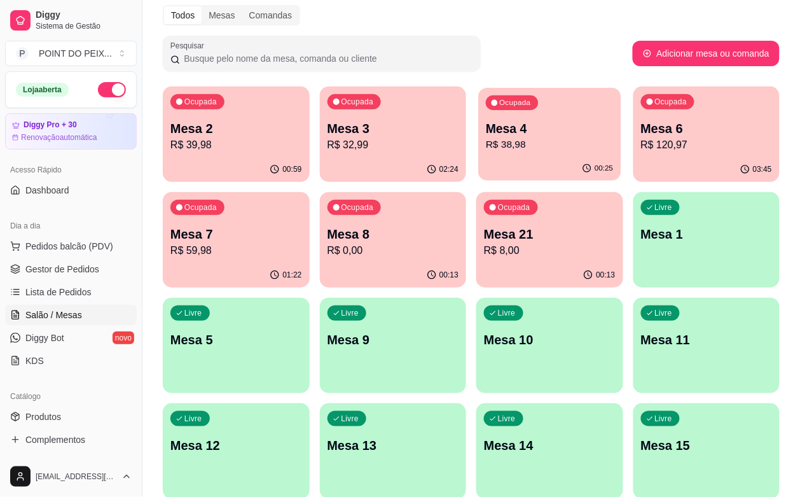
click at [486, 148] on p "R$ 38,98" at bounding box center [549, 144] width 127 height 15
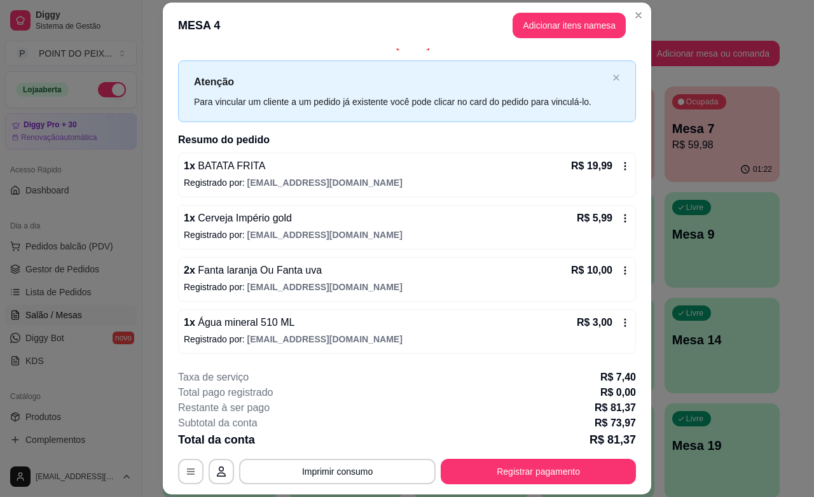
scroll to position [0, 0]
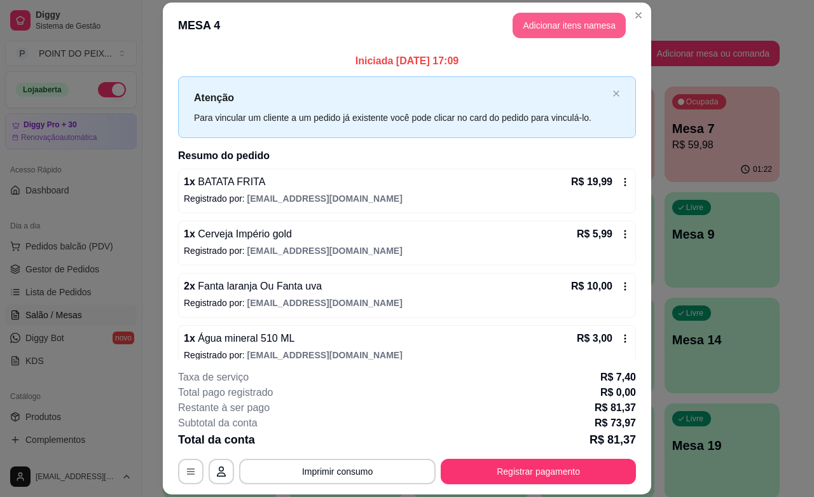
click at [561, 32] on button "Adicionar itens na mesa" at bounding box center [568, 25] width 113 height 25
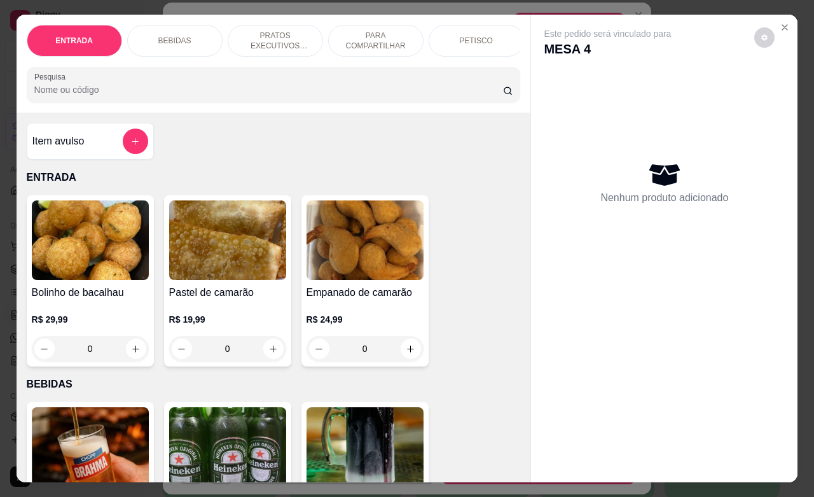
click at [170, 36] on p "BEBIDAS" at bounding box center [174, 41] width 33 height 10
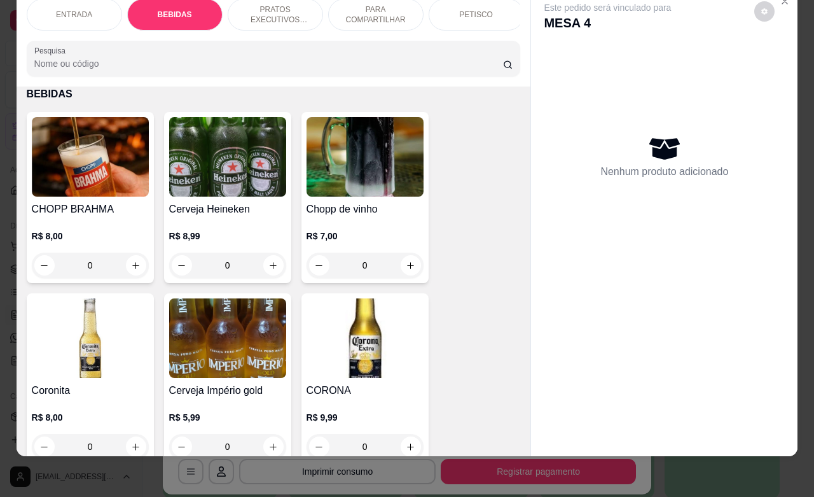
scroll to position [423, 0]
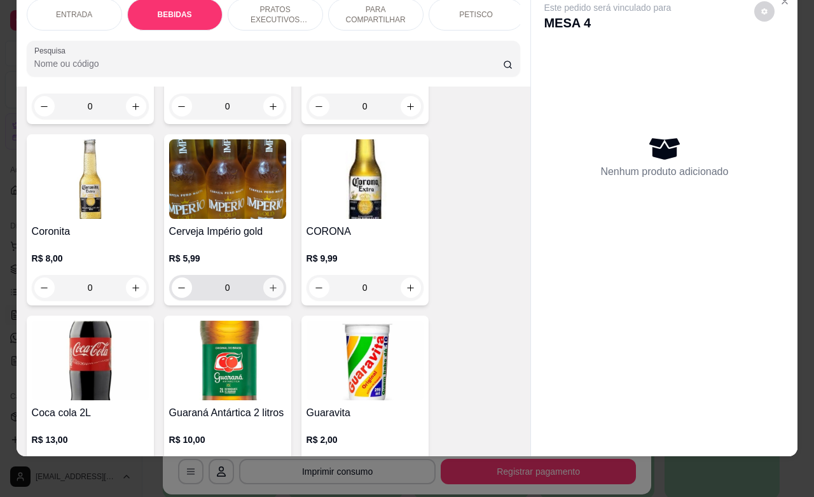
click at [268, 290] on icon "increase-product-quantity" at bounding box center [273, 288] width 10 height 10
type input "1"
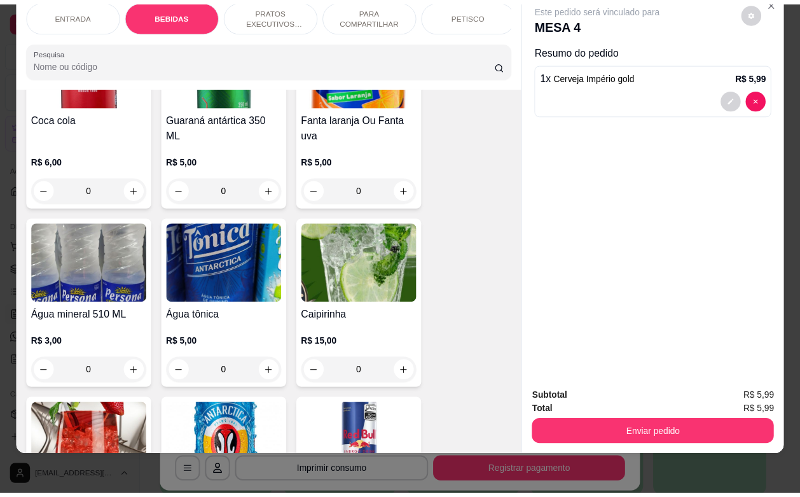
scroll to position [979, 0]
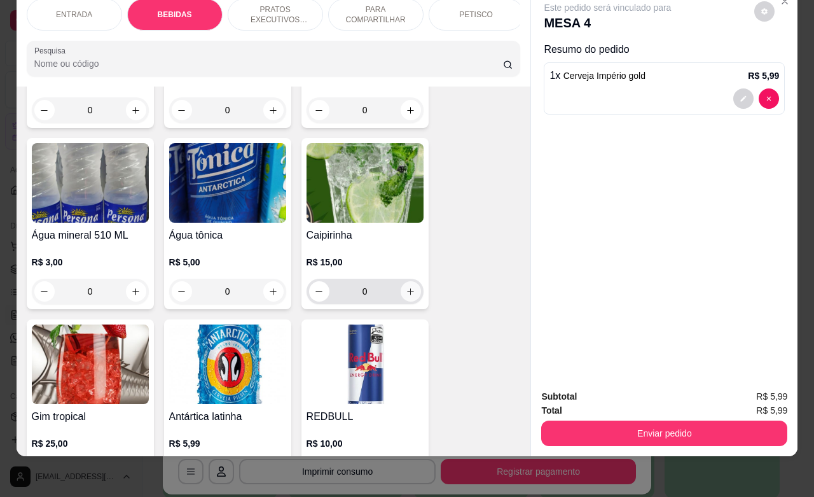
click at [408, 292] on button "increase-product-quantity" at bounding box center [411, 291] width 20 height 20
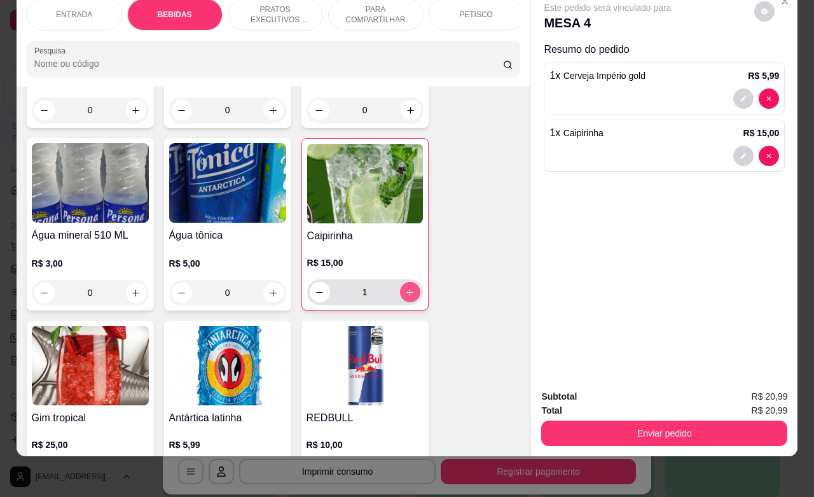
type input "1"
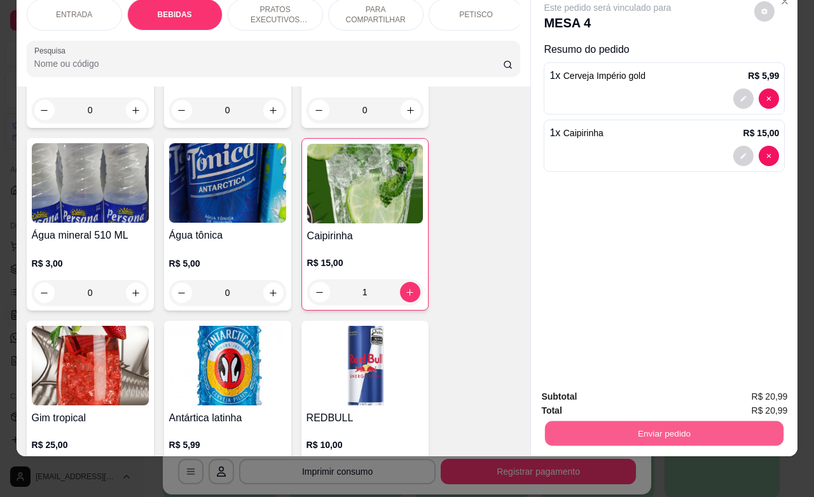
click at [619, 420] on button "Enviar pedido" at bounding box center [664, 432] width 238 height 25
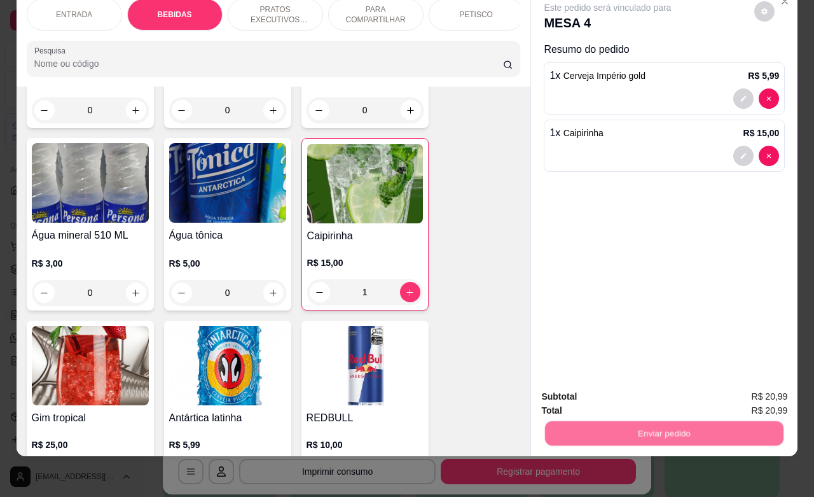
click at [618, 391] on button "Não registrar e enviar pedido" at bounding box center [620, 388] width 128 height 24
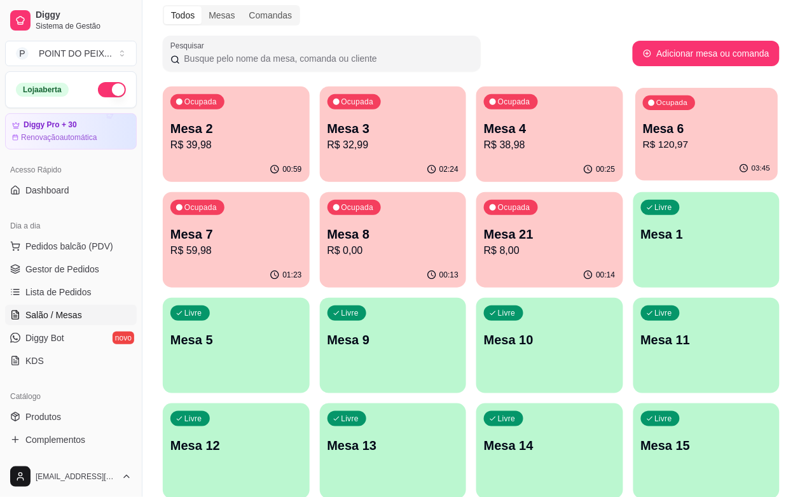
click at [643, 137] on p "R$ 120,97" at bounding box center [706, 144] width 127 height 15
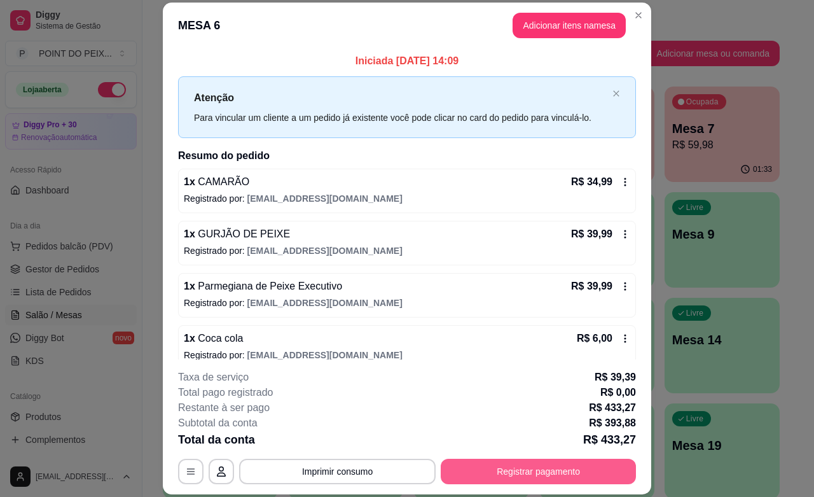
click at [478, 468] on button "Registrar pagamento" at bounding box center [538, 470] width 195 height 25
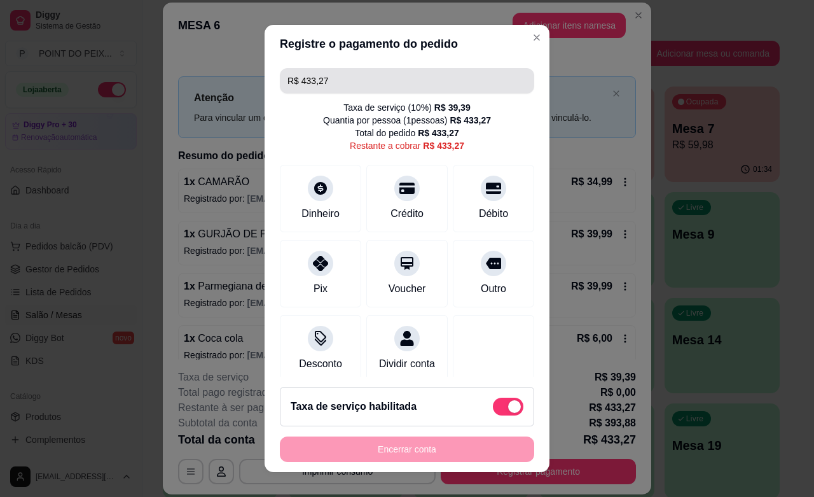
click at [339, 74] on input "R$ 433,27" at bounding box center [406, 80] width 239 height 25
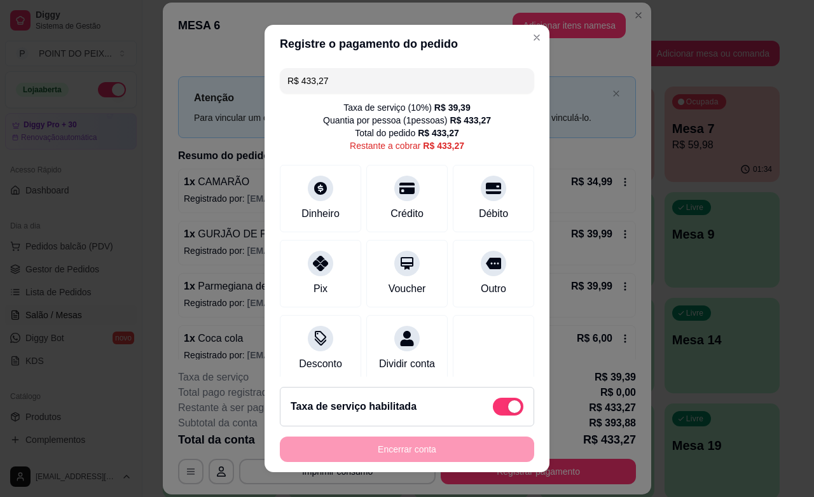
click at [339, 74] on input "R$ 433,27" at bounding box center [406, 80] width 239 height 25
click at [396, 185] on div at bounding box center [407, 184] width 28 height 28
click at [366, 83] on input "R$ 323,27" at bounding box center [406, 80] width 239 height 25
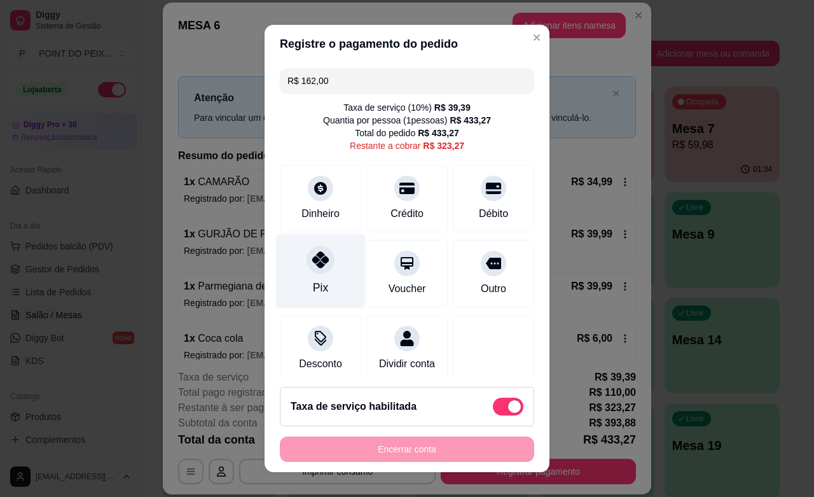
click at [313, 265] on icon at bounding box center [320, 259] width 17 height 17
type input "R$ 0,00"
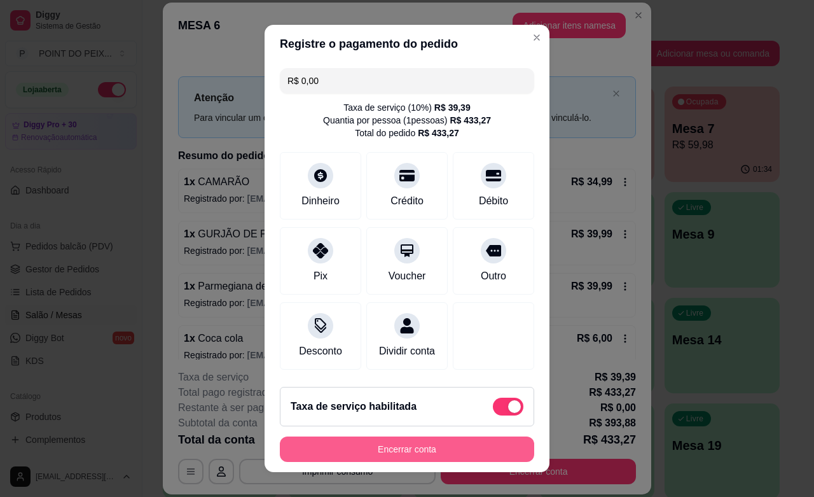
click at [398, 453] on button "Encerrar conta" at bounding box center [407, 448] width 254 height 25
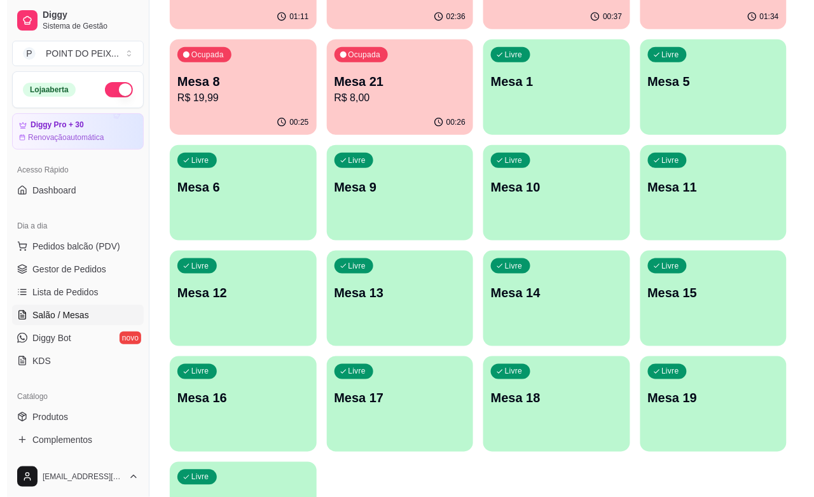
scroll to position [210, 0]
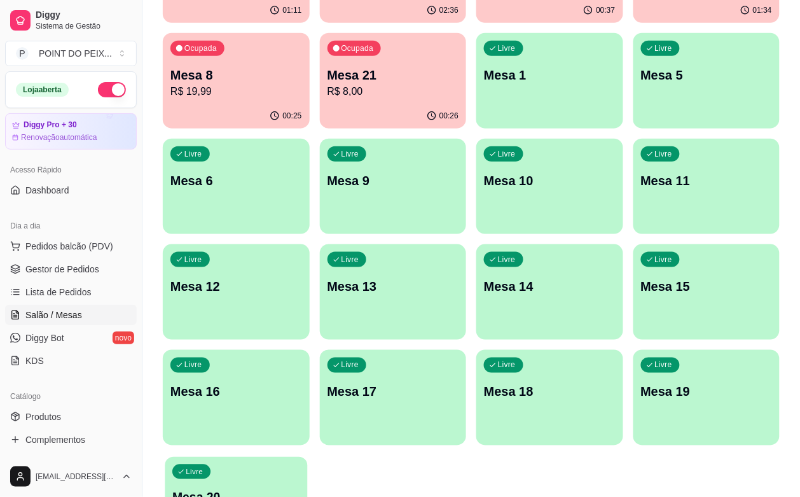
click at [217, 457] on div "Livre Mesa 20" at bounding box center [236, 496] width 142 height 78
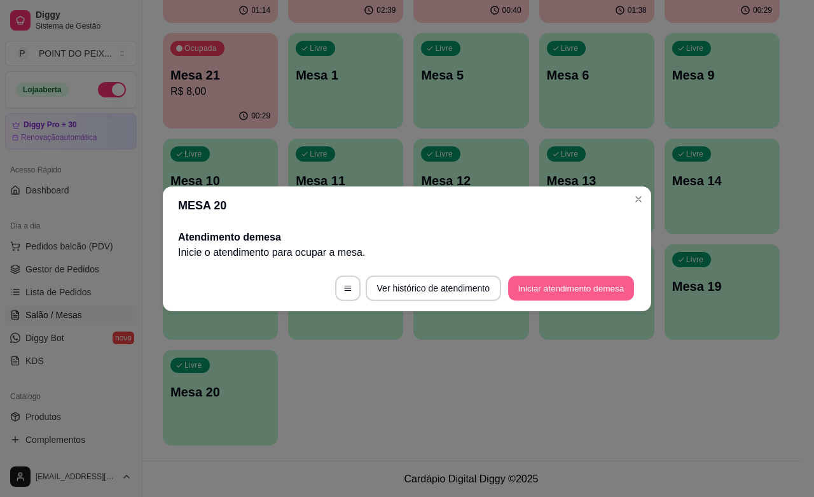
click at [547, 285] on button "Iniciar atendimento de mesa" at bounding box center [571, 287] width 126 height 25
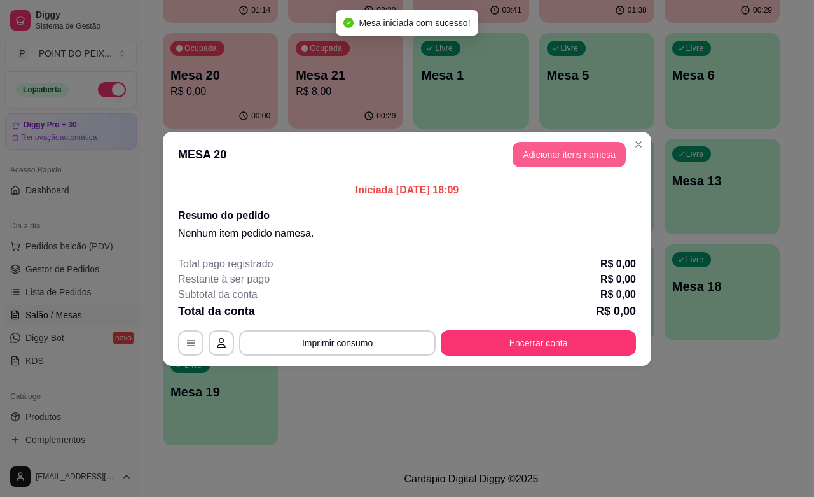
click at [561, 160] on button "Adicionar itens na mesa" at bounding box center [568, 154] width 113 height 25
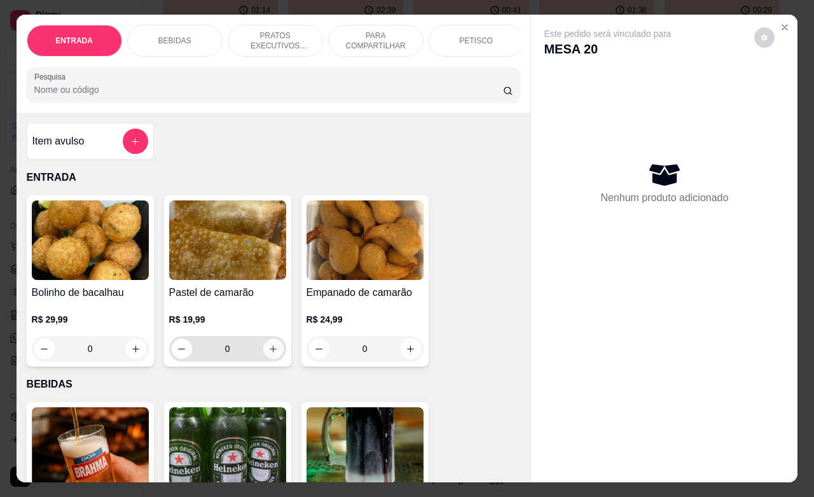
click at [268, 352] on icon "increase-product-quantity" at bounding box center [273, 349] width 10 height 10
type input "1"
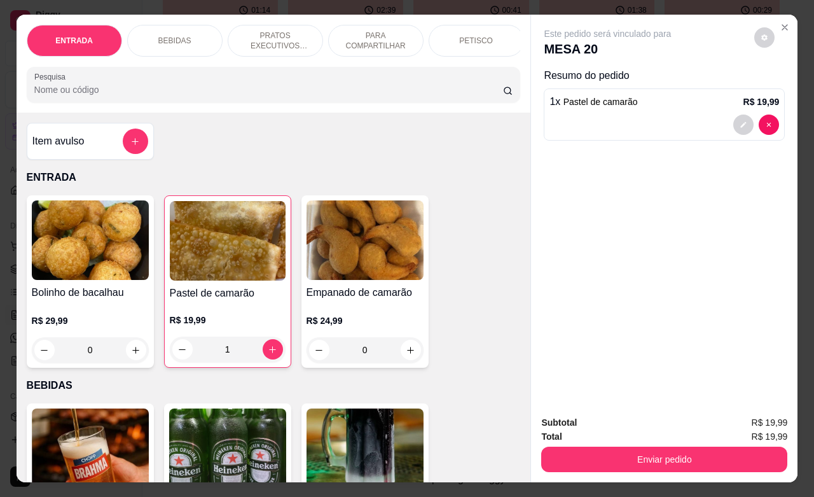
click at [469, 36] on p "PETISCO" at bounding box center [476, 41] width 34 height 10
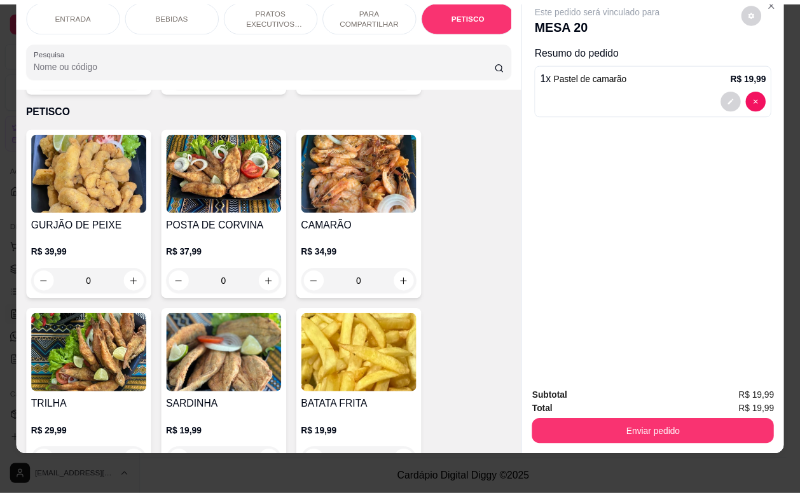
scroll to position [3049, 0]
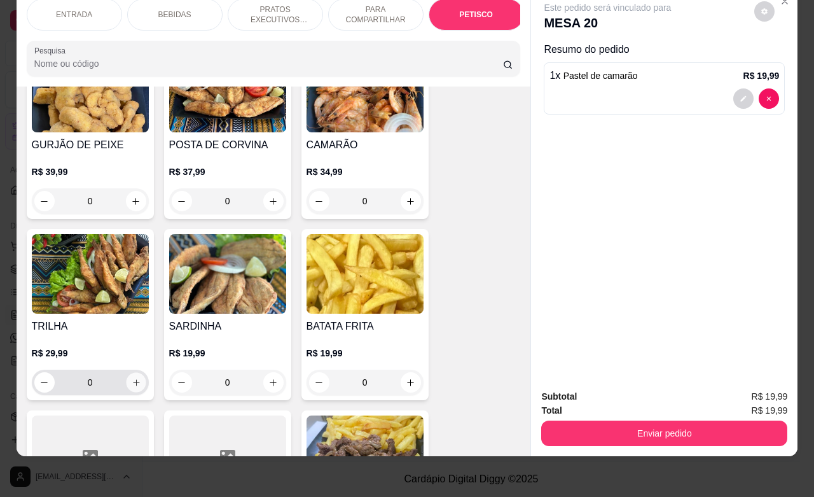
click at [126, 375] on button "increase-product-quantity" at bounding box center [136, 383] width 20 height 20
type input "1"
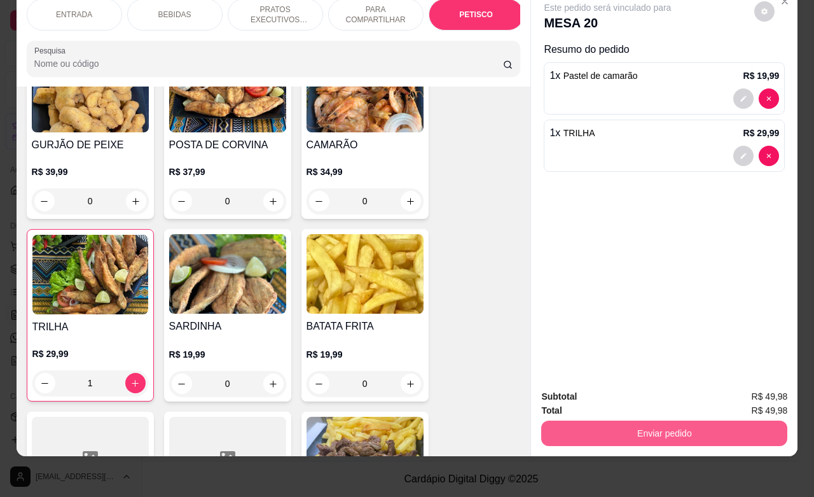
click at [579, 420] on button "Enviar pedido" at bounding box center [664, 432] width 246 height 25
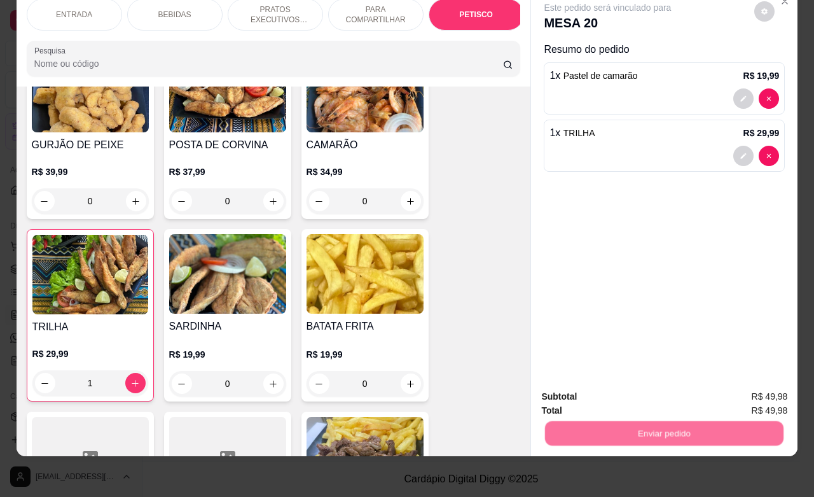
click at [588, 387] on button "Não registrar e enviar pedido" at bounding box center [620, 388] width 132 height 24
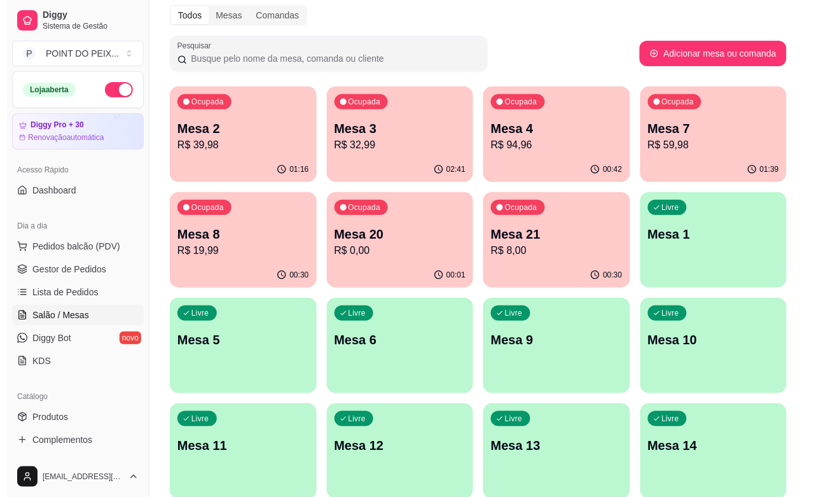
scroll to position [0, 0]
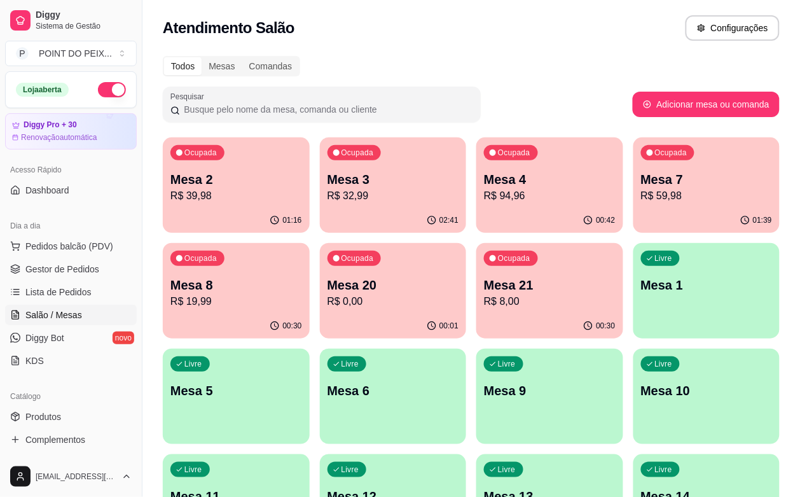
click at [302, 294] on p "R$ 19,99" at bounding box center [236, 301] width 132 height 15
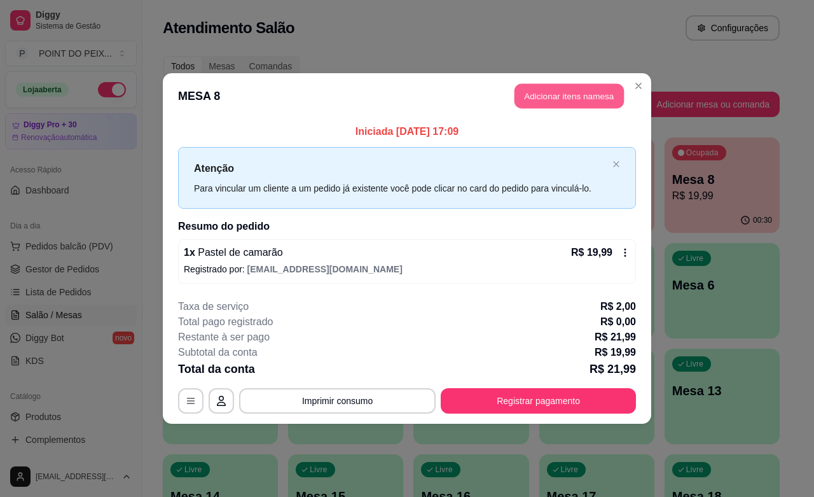
click at [569, 96] on button "Adicionar itens na mesa" at bounding box center [568, 96] width 109 height 25
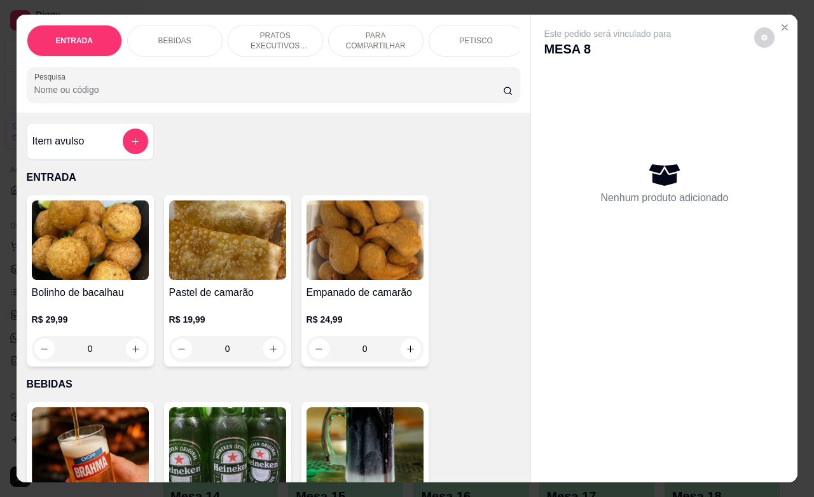
click at [175, 38] on p "BEBIDAS" at bounding box center [174, 41] width 33 height 10
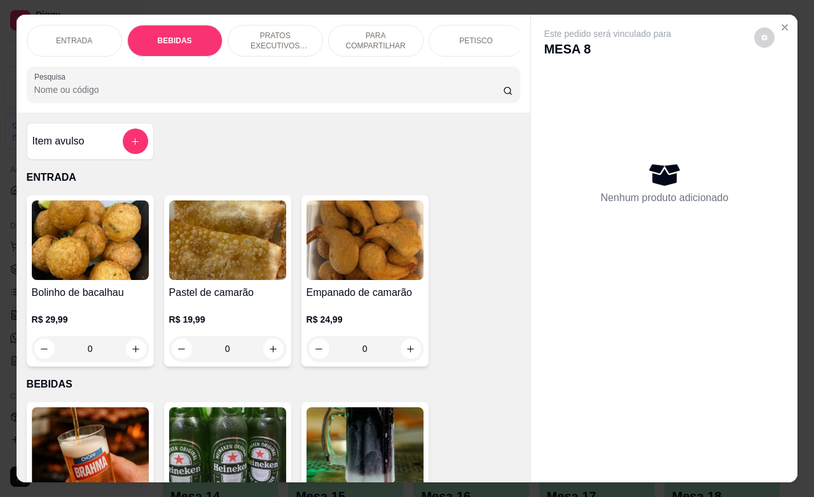
scroll to position [264, 0]
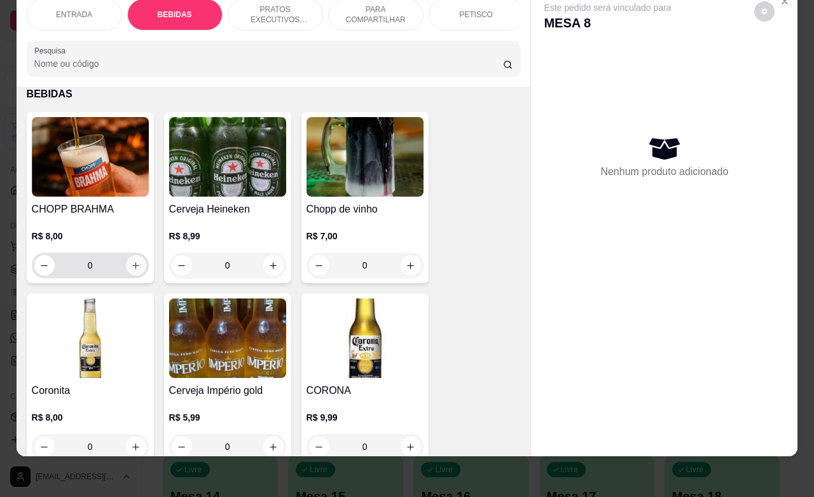
click at [131, 265] on icon "increase-product-quantity" at bounding box center [136, 266] width 10 height 10
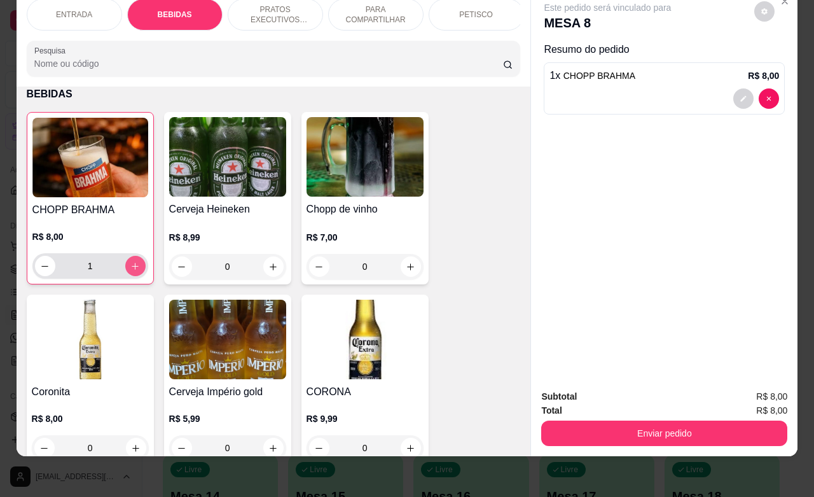
click at [130, 265] on icon "increase-product-quantity" at bounding box center [135, 266] width 10 height 10
type input "5"
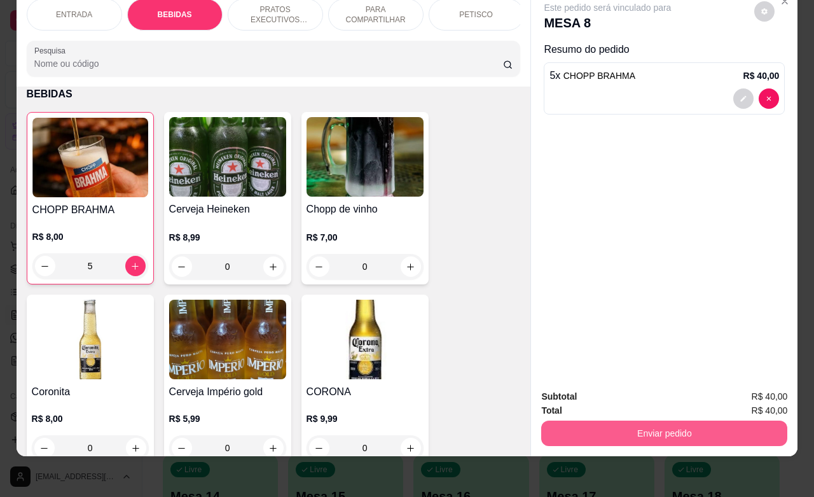
click at [598, 423] on button "Enviar pedido" at bounding box center [664, 432] width 246 height 25
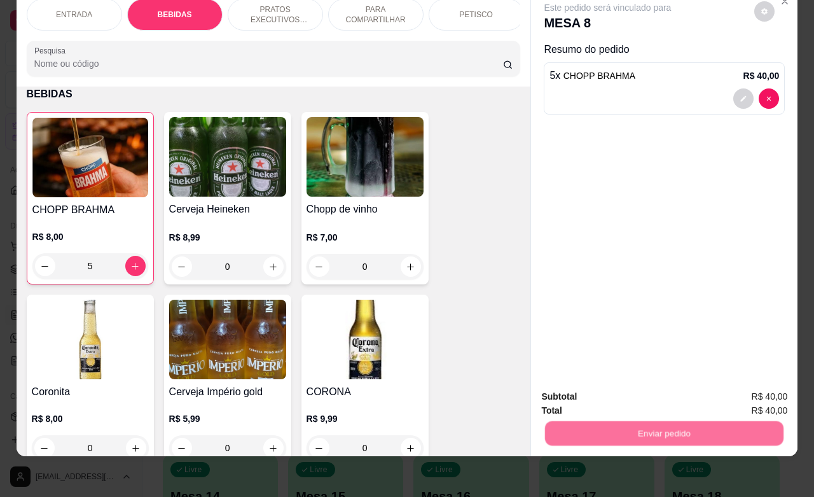
click at [603, 391] on button "Não registrar e enviar pedido" at bounding box center [620, 388] width 128 height 24
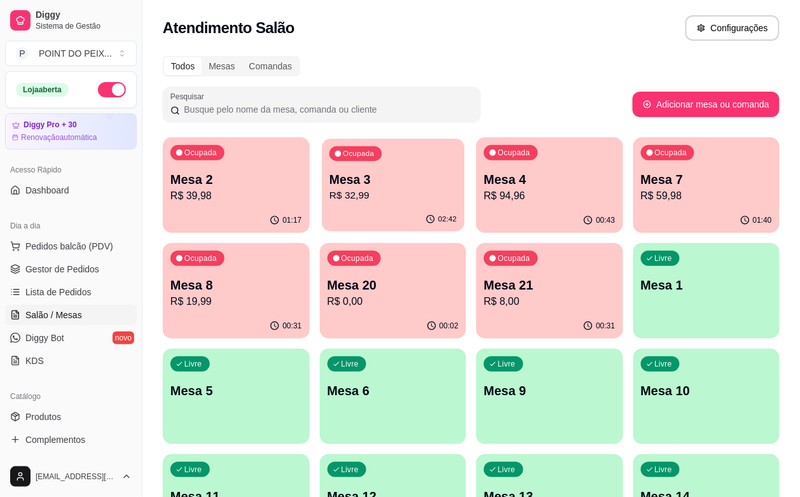
click at [362, 202] on p "R$ 32,99" at bounding box center [392, 195] width 127 height 15
click at [476, 209] on div "00:43" at bounding box center [549, 220] width 147 height 25
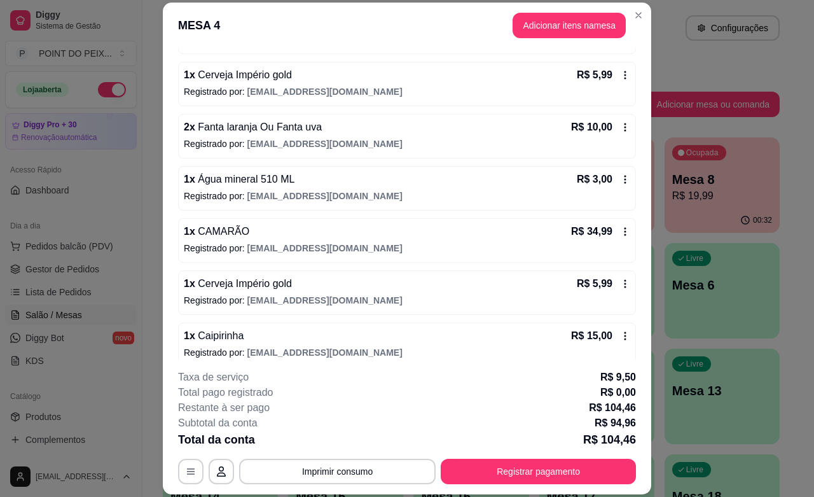
scroll to position [174, 0]
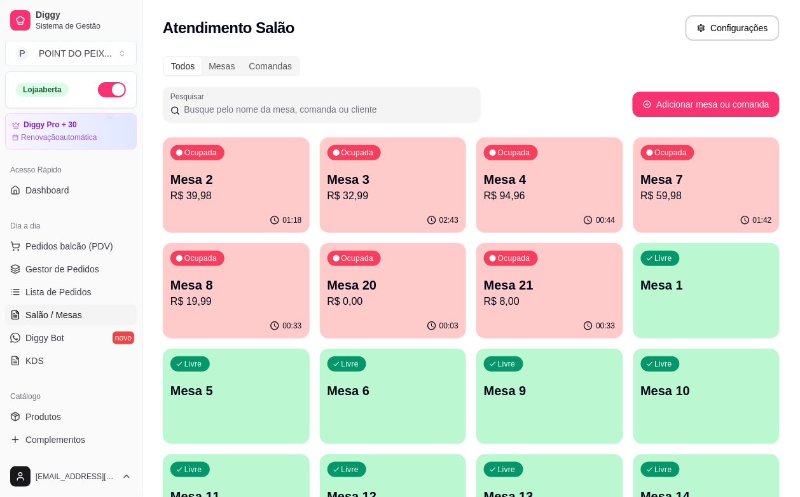
click at [302, 294] on p "R$ 19,99" at bounding box center [236, 301] width 132 height 15
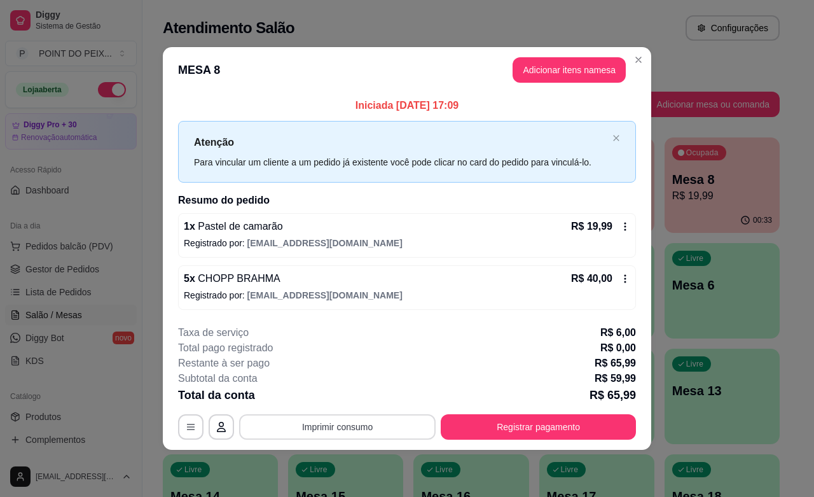
click at [375, 430] on button "Imprimir consumo" at bounding box center [337, 426] width 196 height 25
click at [348, 398] on button "IMPRESSORA" at bounding box center [340, 398] width 89 height 20
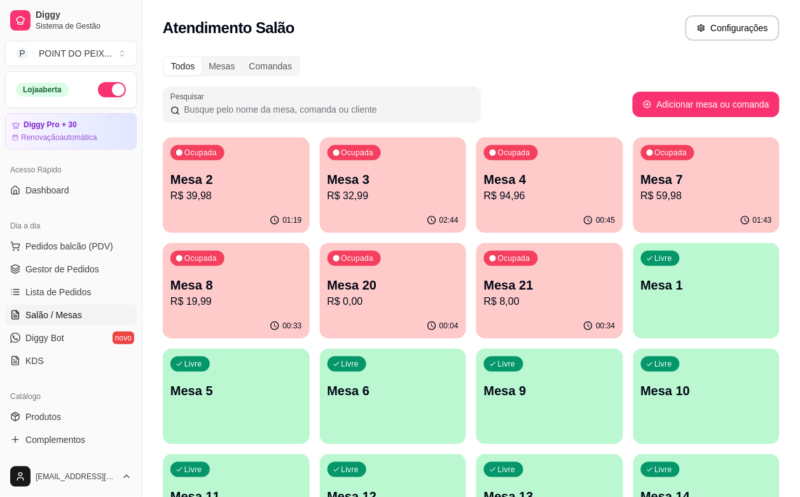
click at [641, 195] on p "R$ 59,98" at bounding box center [707, 195] width 132 height 15
click at [307, 350] on div "Livre Mesa 5" at bounding box center [236, 389] width 142 height 78
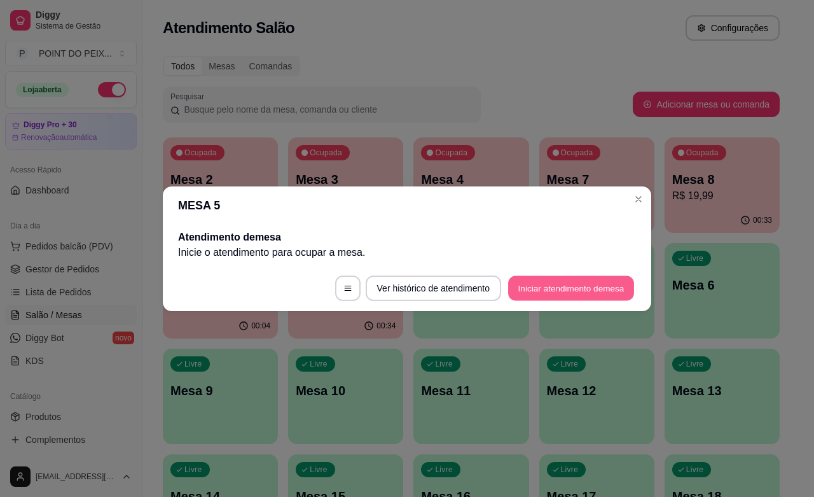
click at [567, 287] on button "Iniciar atendimento de mesa" at bounding box center [571, 287] width 126 height 25
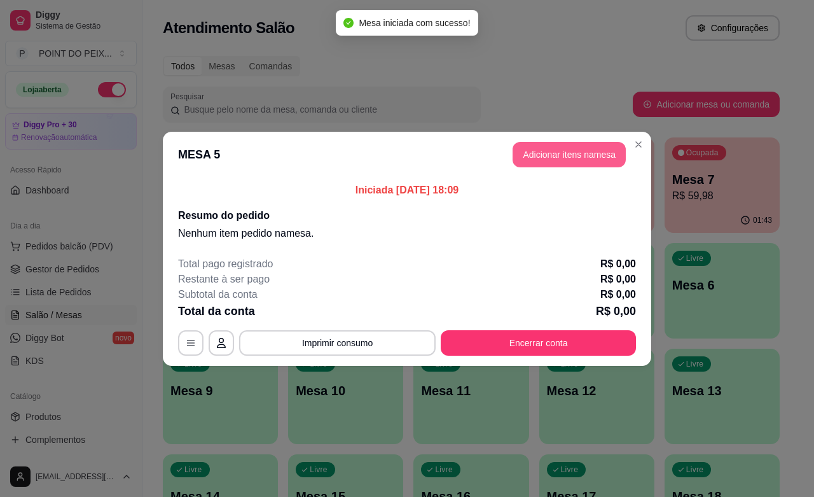
click at [550, 151] on button "Adicionar itens na mesa" at bounding box center [568, 154] width 113 height 25
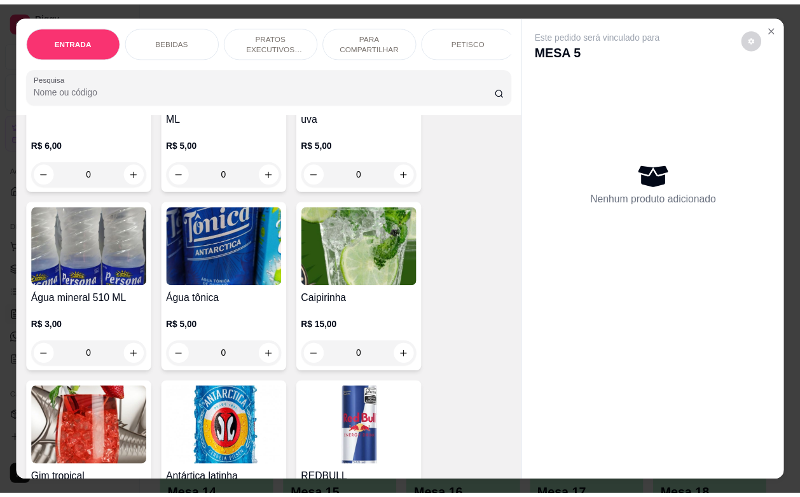
scroll to position [954, 0]
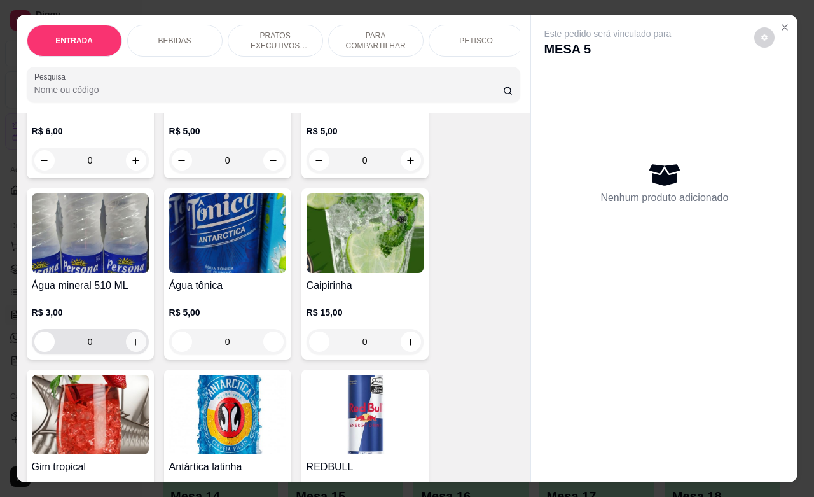
click at [132, 347] on icon "increase-product-quantity" at bounding box center [136, 342] width 10 height 10
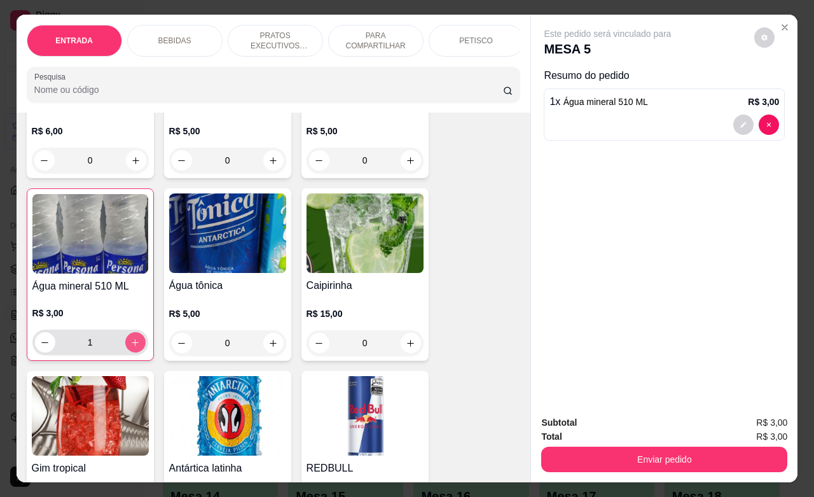
click at [132, 347] on icon "increase-product-quantity" at bounding box center [135, 343] width 10 height 10
type input "2"
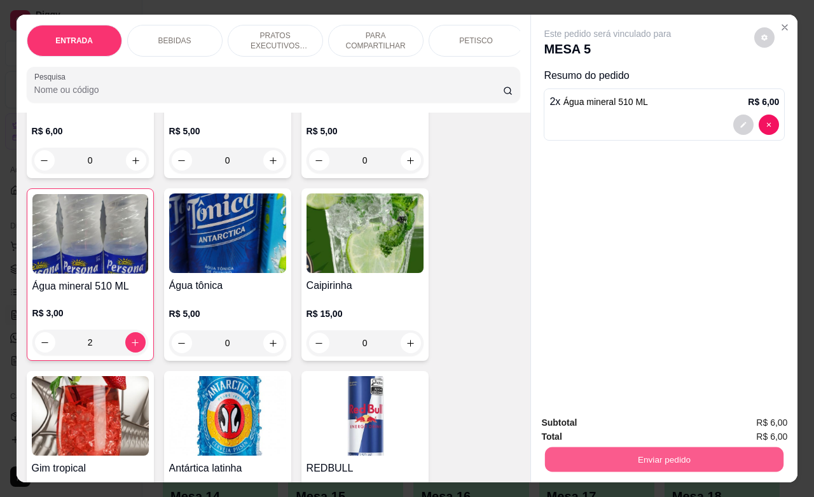
click at [586, 450] on button "Enviar pedido" at bounding box center [664, 458] width 238 height 25
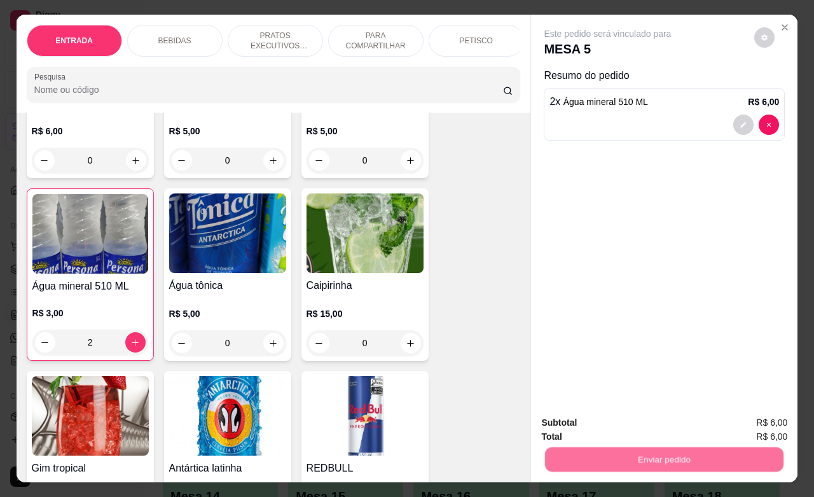
click at [591, 415] on button "Não registrar e enviar pedido" at bounding box center [620, 421] width 132 height 24
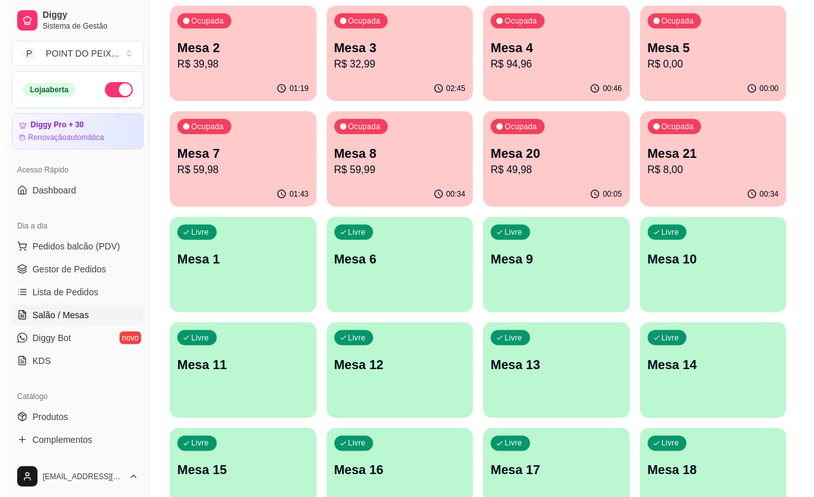
scroll to position [159, 0]
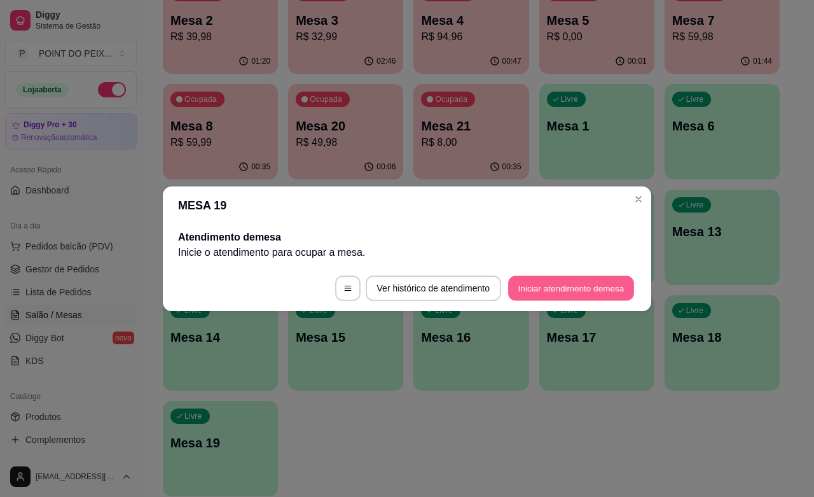
click at [539, 287] on button "Iniciar atendimento de mesa" at bounding box center [571, 287] width 126 height 25
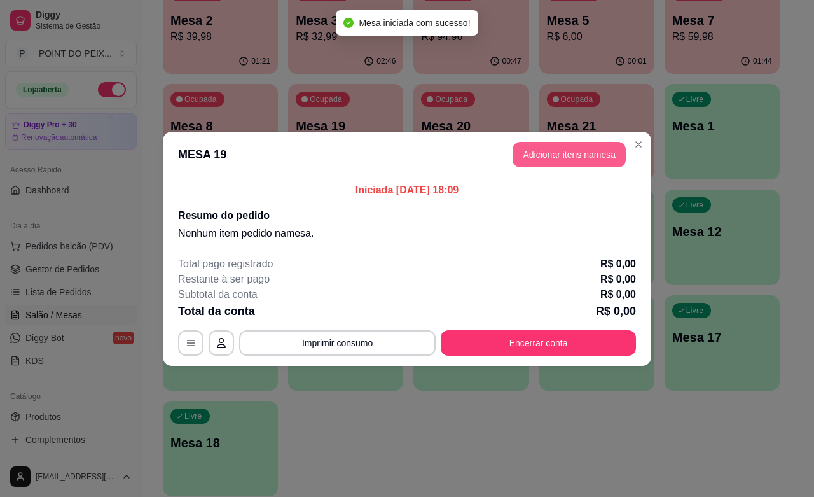
click at [563, 159] on button "Adicionar itens na mesa" at bounding box center [568, 154] width 113 height 25
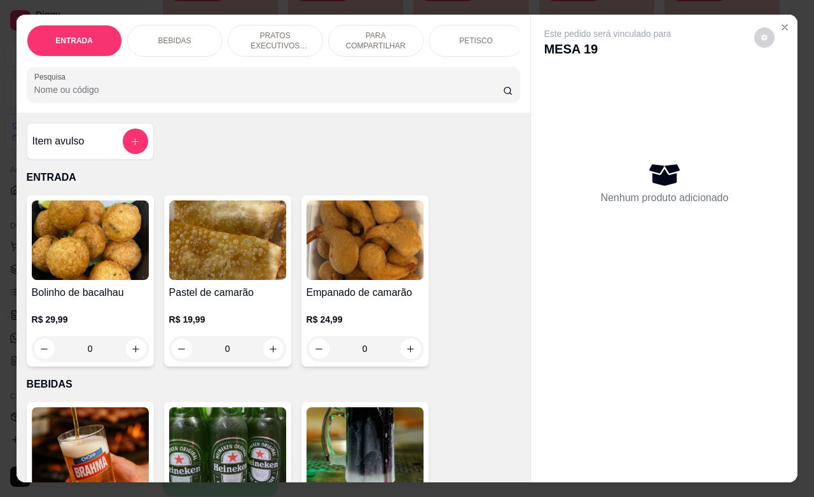
click at [179, 36] on p "BEBIDAS" at bounding box center [174, 41] width 33 height 10
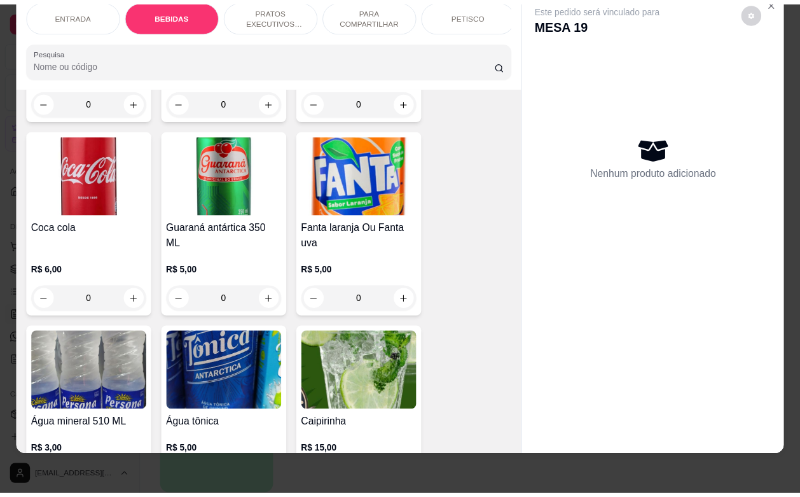
scroll to position [820, 0]
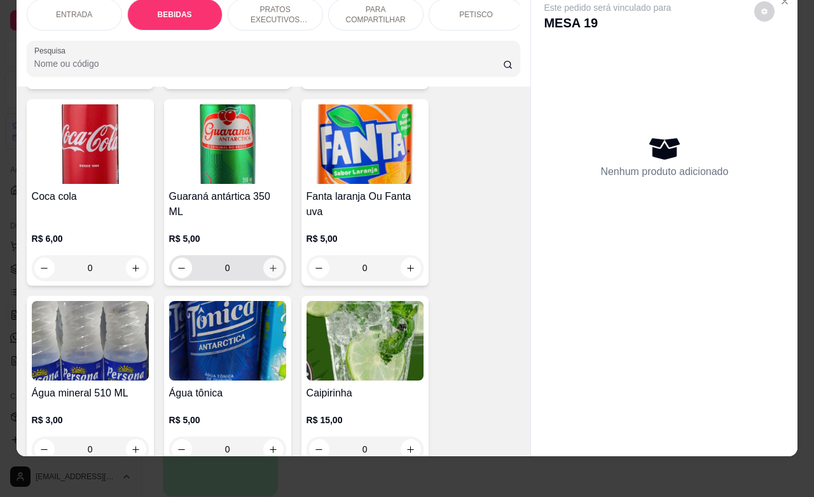
click at [268, 268] on icon "increase-product-quantity" at bounding box center [273, 268] width 10 height 10
type input "1"
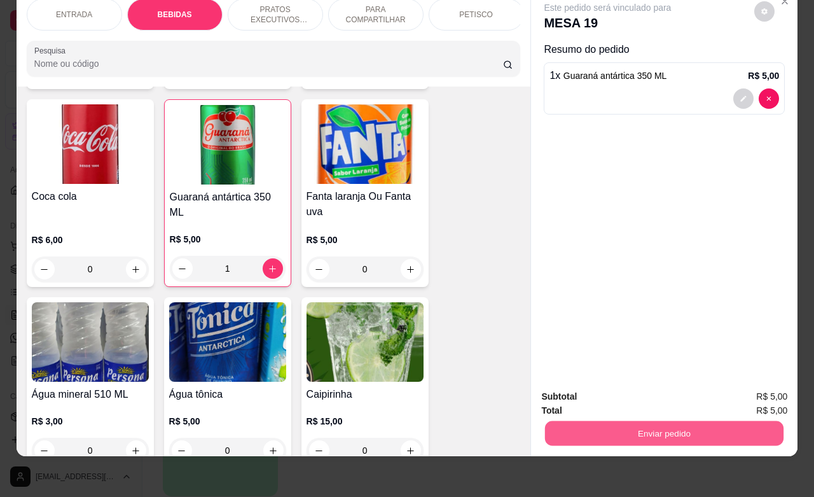
click at [614, 420] on button "Enviar pedido" at bounding box center [664, 432] width 238 height 25
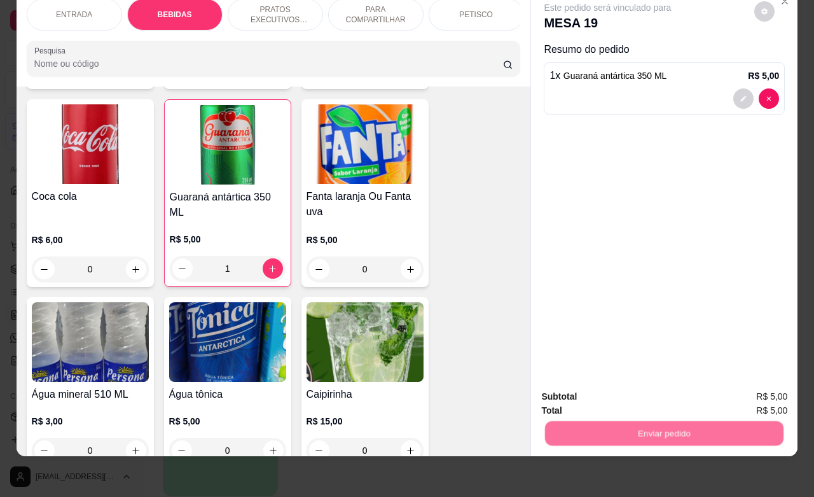
click at [604, 387] on button "Não registrar e enviar pedido" at bounding box center [620, 388] width 132 height 24
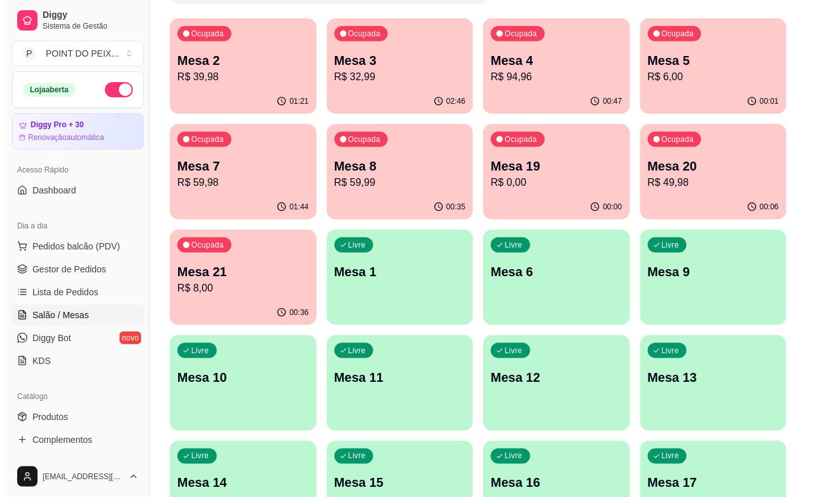
scroll to position [79, 0]
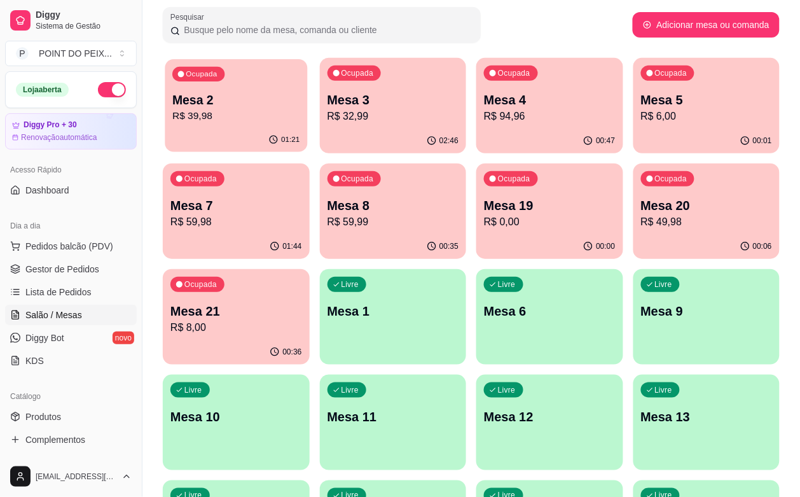
click at [251, 113] on p "R$ 39,98" at bounding box center [235, 116] width 127 height 15
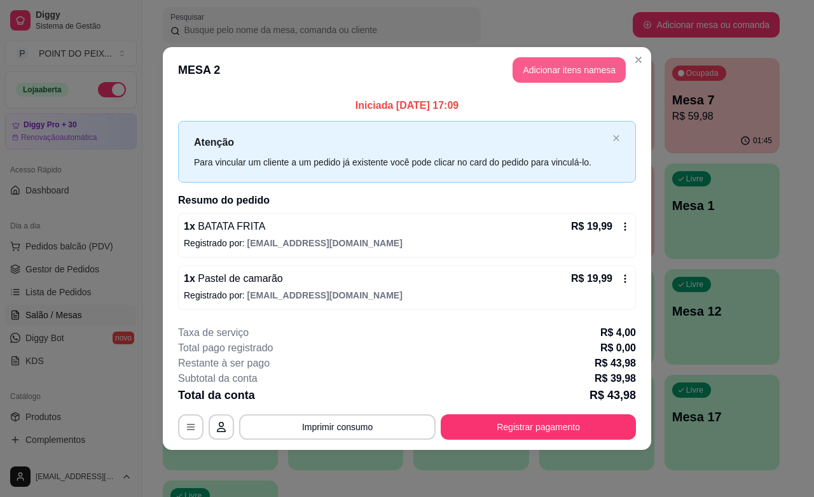
click at [552, 72] on button "Adicionar itens na mesa" at bounding box center [568, 69] width 113 height 25
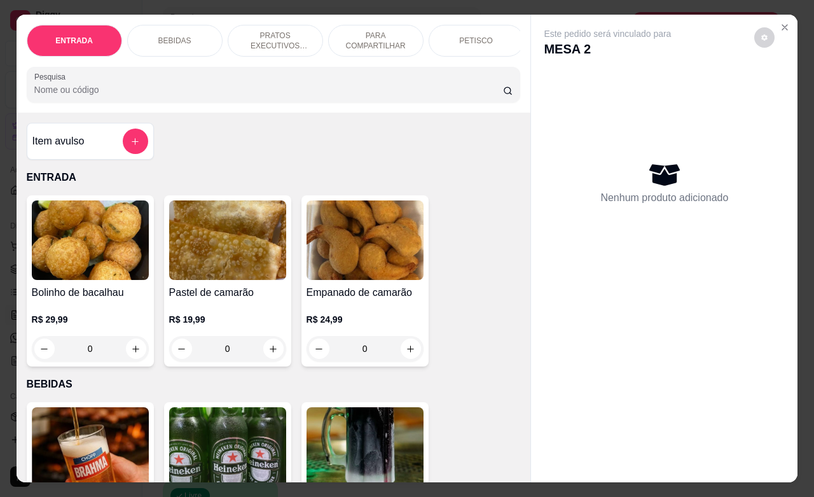
click at [183, 31] on div "BEBIDAS" at bounding box center [174, 41] width 95 height 32
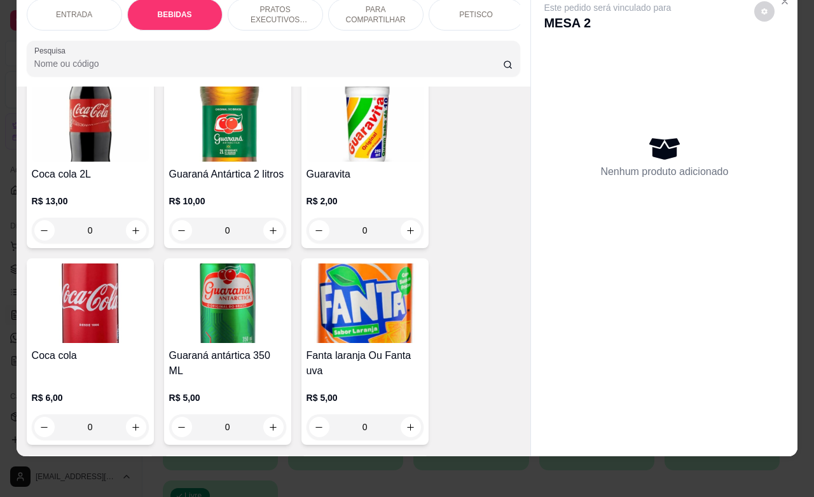
scroll to position [741, 0]
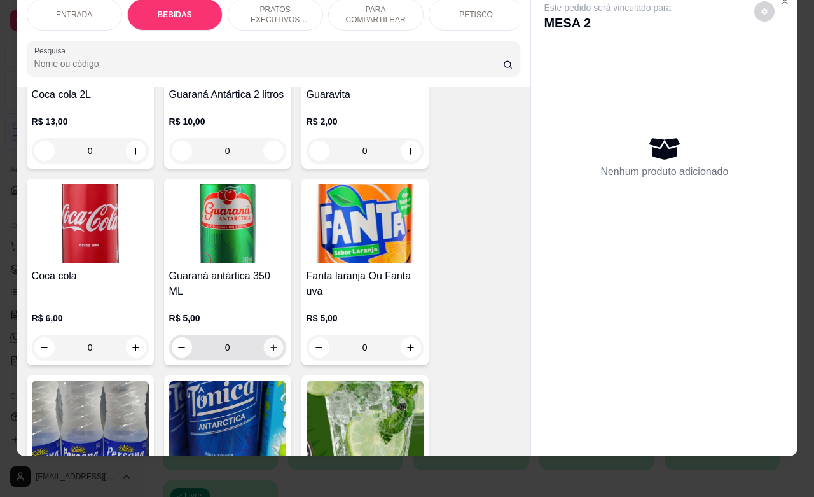
click at [270, 348] on icon "increase-product-quantity" at bounding box center [273, 347] width 6 height 6
type input "1"
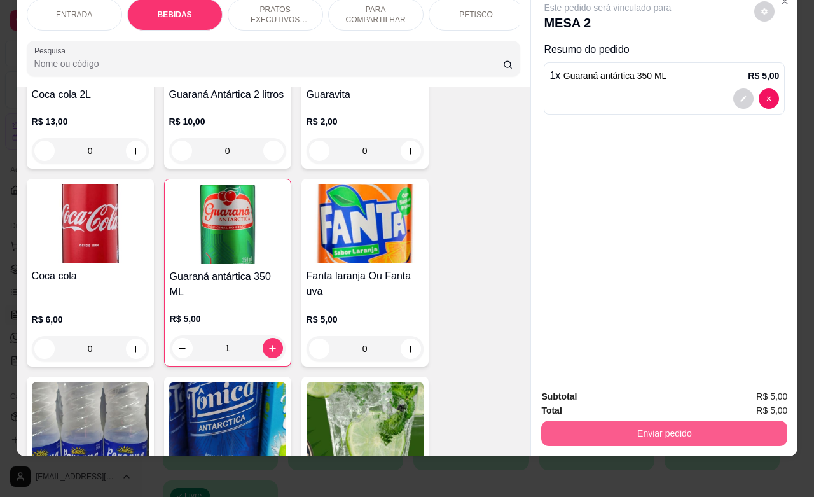
click at [589, 422] on button "Enviar pedido" at bounding box center [664, 432] width 246 height 25
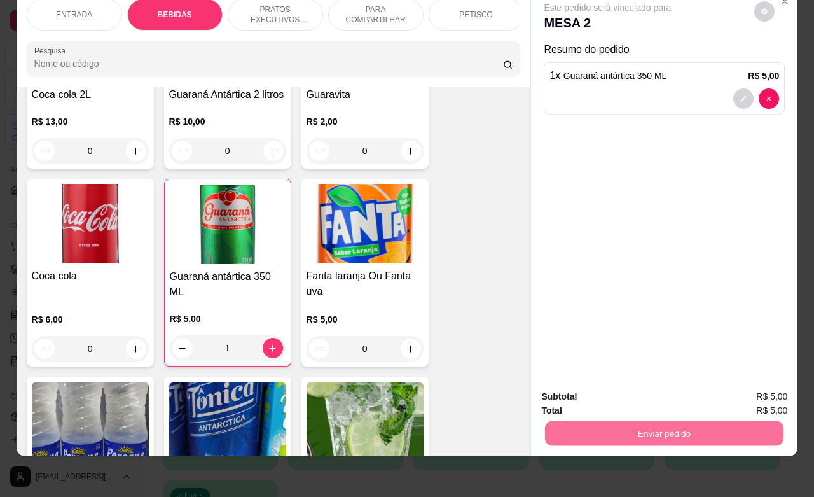
click at [586, 393] on button "Não registrar e enviar pedido" at bounding box center [620, 388] width 132 height 24
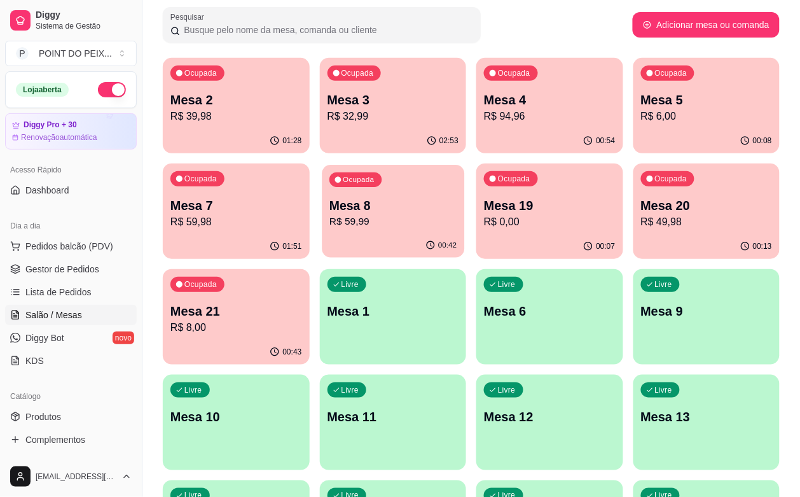
click at [329, 204] on p "Mesa 8" at bounding box center [392, 205] width 127 height 17
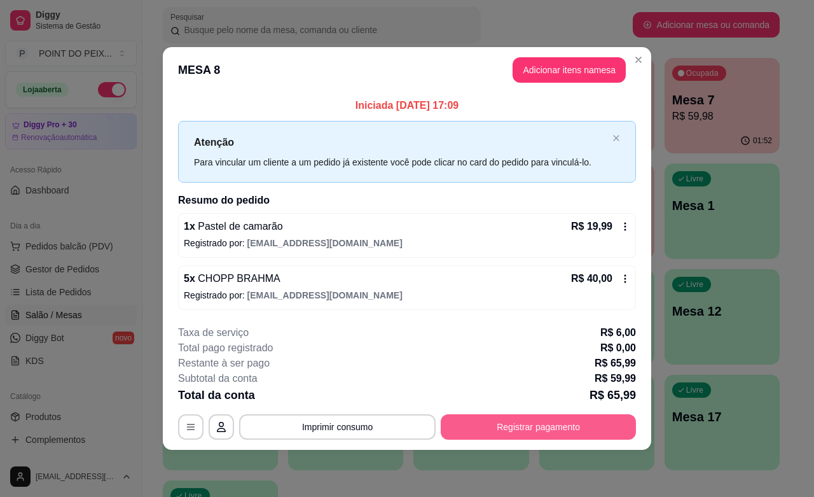
click at [469, 436] on button "Registrar pagamento" at bounding box center [538, 426] width 195 height 25
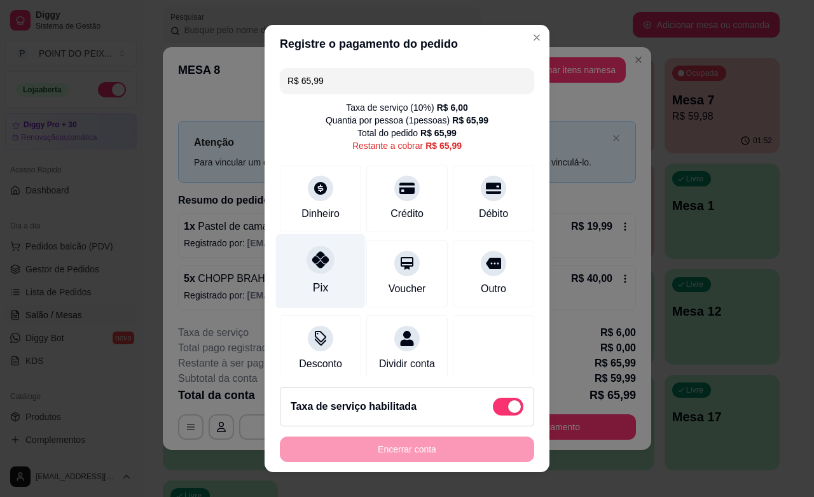
click at [312, 267] on icon at bounding box center [320, 259] width 17 height 17
type input "R$ 0,00"
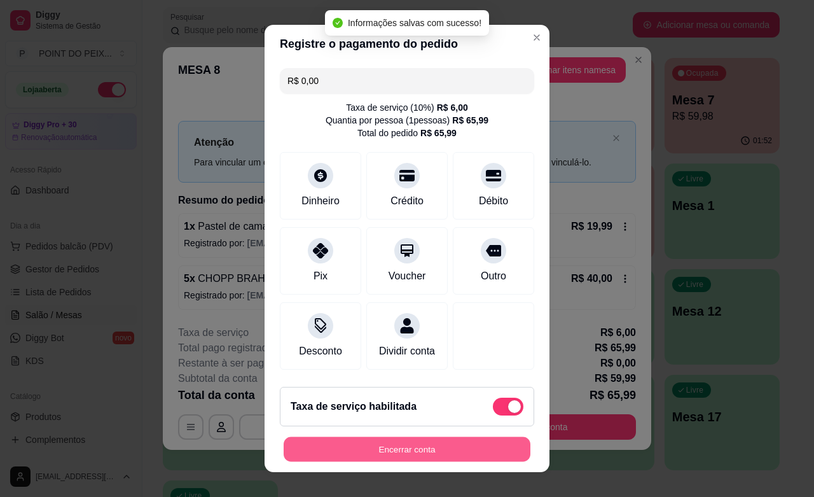
click at [367, 448] on button "Encerrar conta" at bounding box center [407, 449] width 247 height 25
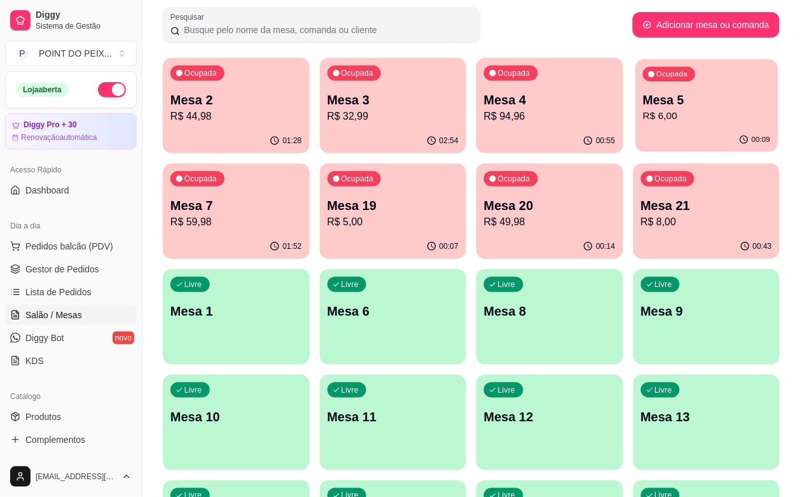
click at [643, 107] on p "Mesa 5" at bounding box center [706, 100] width 127 height 17
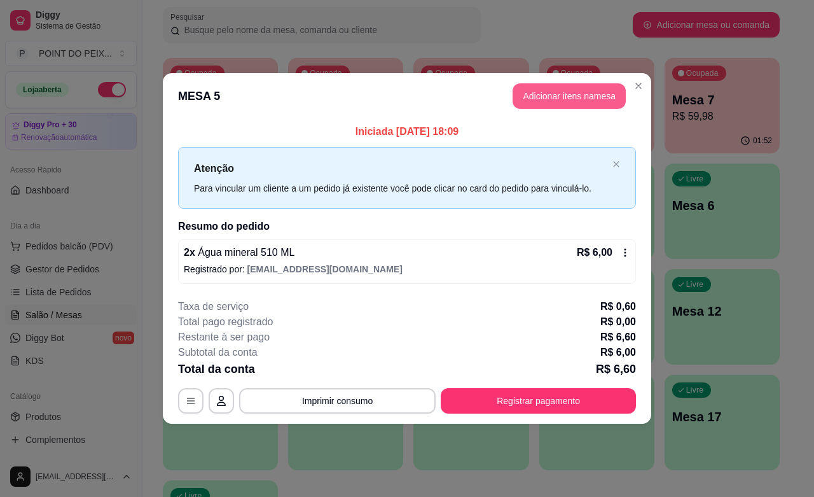
click at [583, 97] on button "Adicionar itens na mesa" at bounding box center [568, 95] width 113 height 25
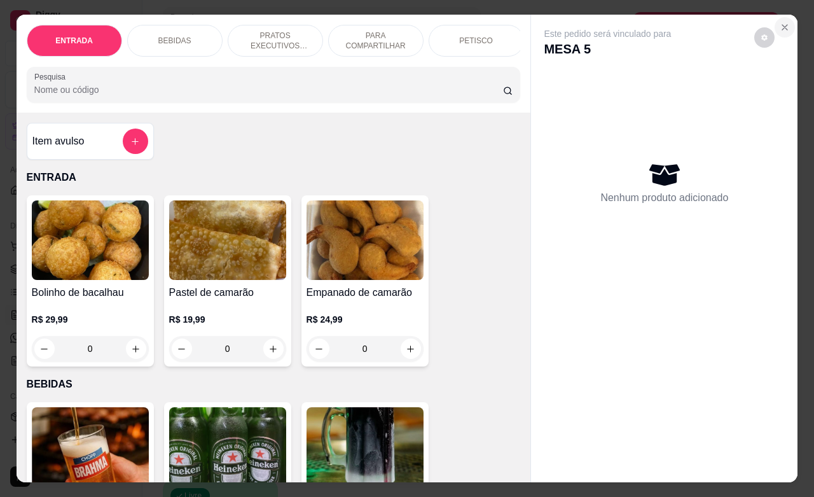
click at [780, 22] on icon "Close" at bounding box center [785, 27] width 10 height 10
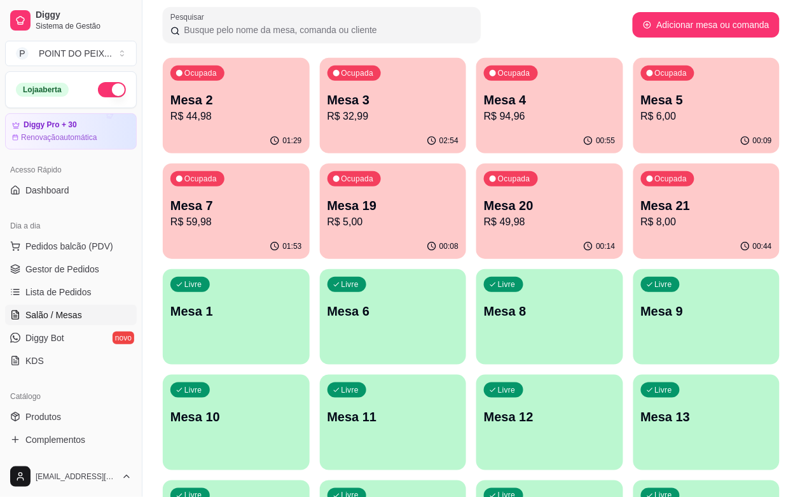
click at [476, 127] on div "Ocupada Mesa 4 R$ 94,96" at bounding box center [549, 93] width 147 height 71
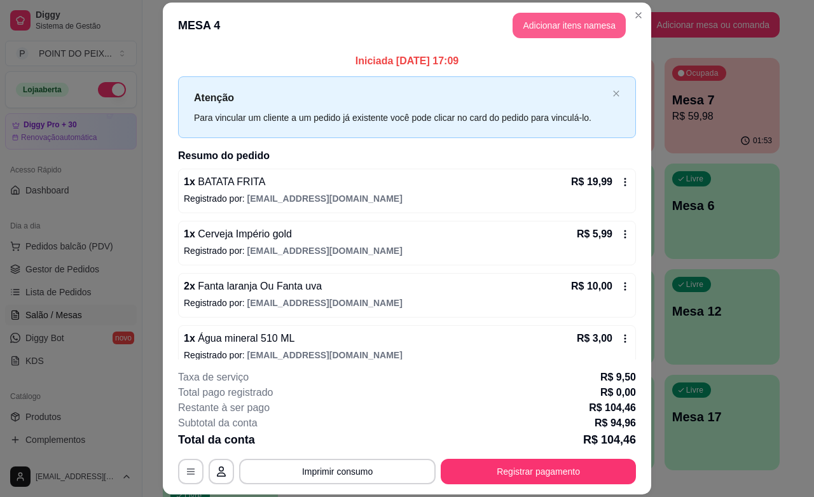
click at [534, 26] on button "Adicionar itens na mesa" at bounding box center [568, 25] width 113 height 25
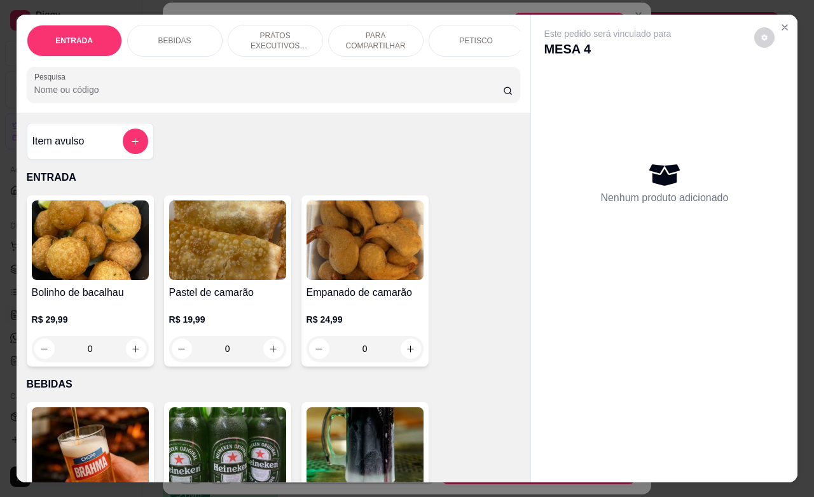
click at [472, 36] on p "PETISCO" at bounding box center [476, 41] width 34 height 10
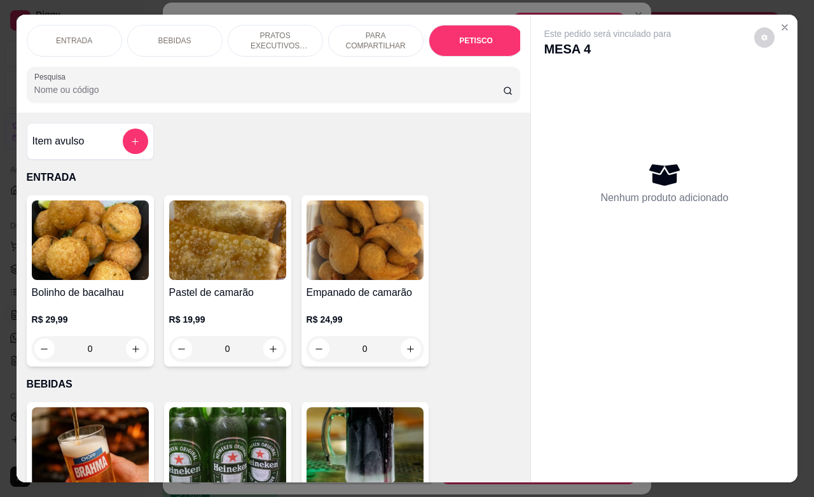
scroll to position [2968, 0]
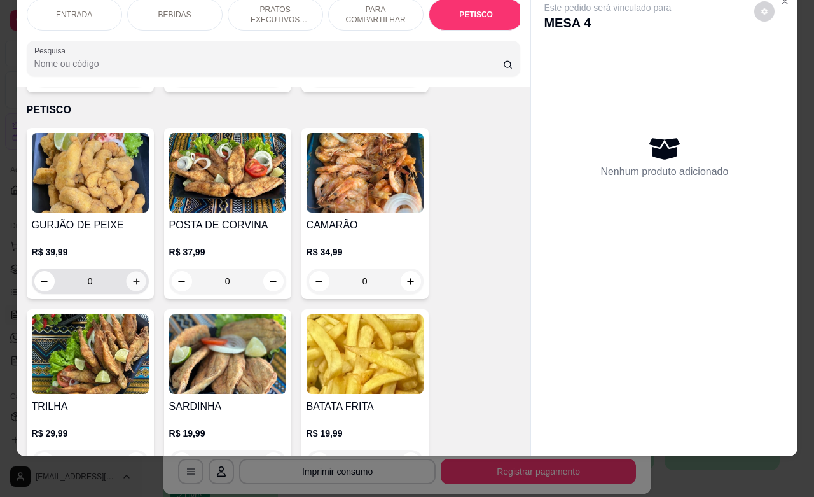
click at [134, 271] on button "increase-product-quantity" at bounding box center [136, 281] width 20 height 20
type input "1"
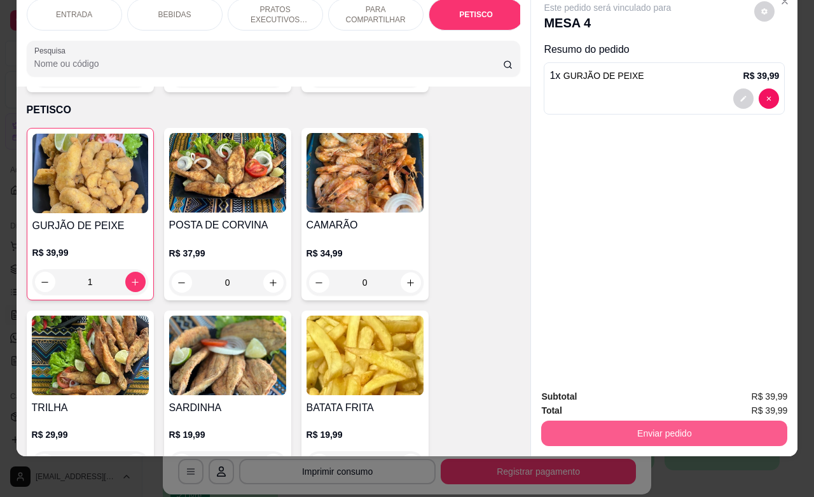
click at [601, 420] on button "Enviar pedido" at bounding box center [664, 432] width 246 height 25
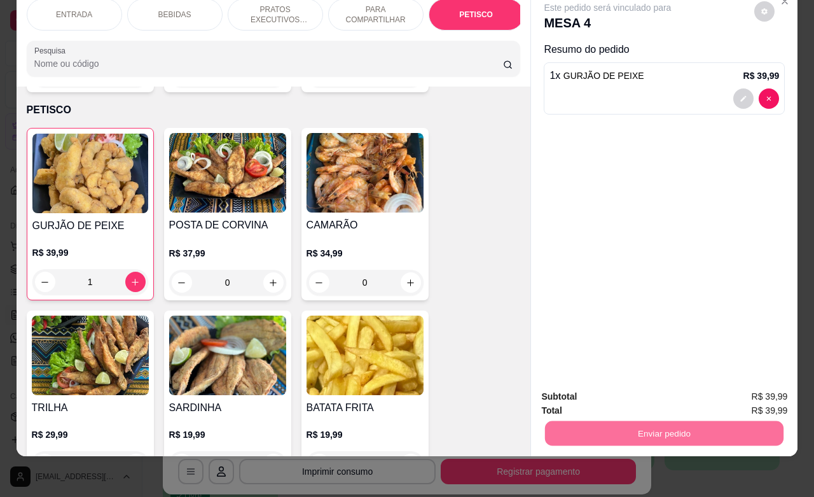
click at [588, 387] on button "Não registrar e enviar pedido" at bounding box center [620, 388] width 132 height 24
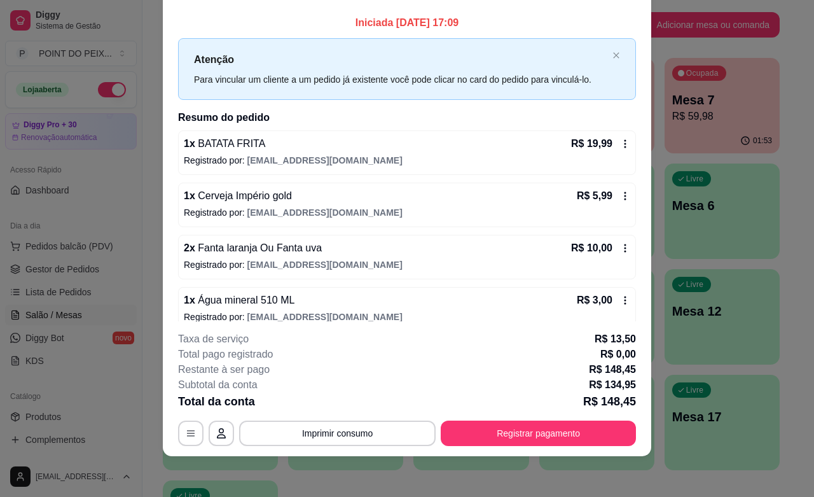
scroll to position [0, 0]
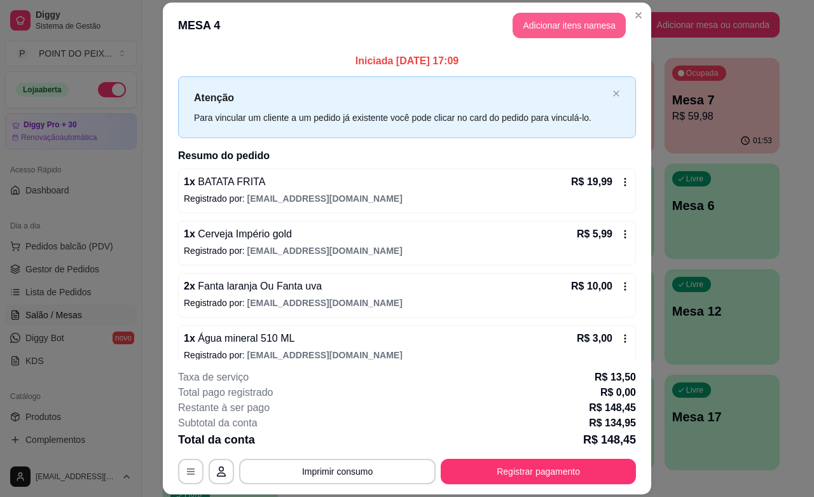
click at [552, 32] on button "Adicionar itens na mesa" at bounding box center [568, 25] width 113 height 25
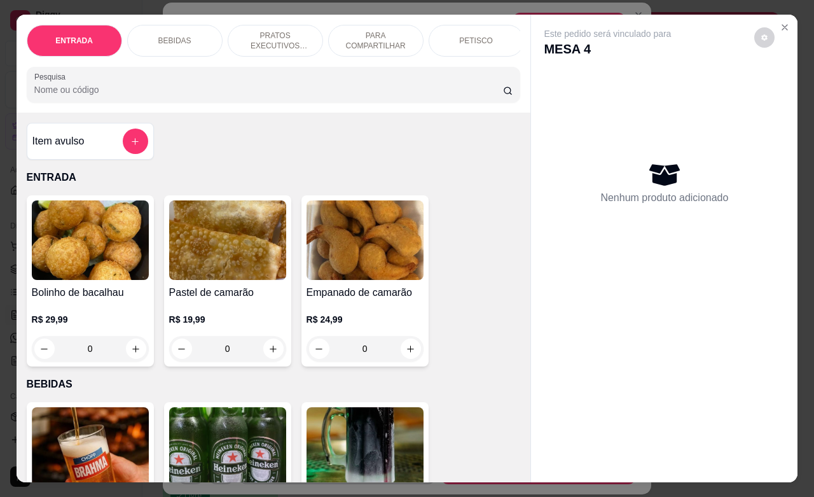
click at [158, 36] on p "BEBIDAS" at bounding box center [174, 41] width 33 height 10
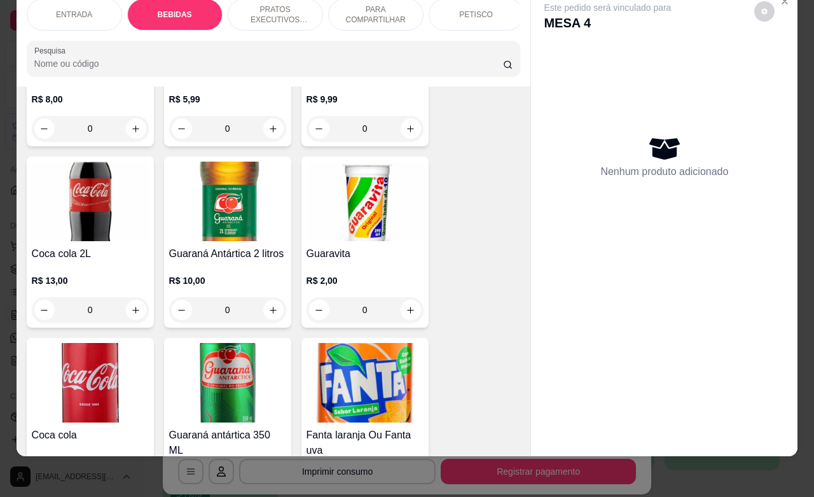
scroll to position [661, 0]
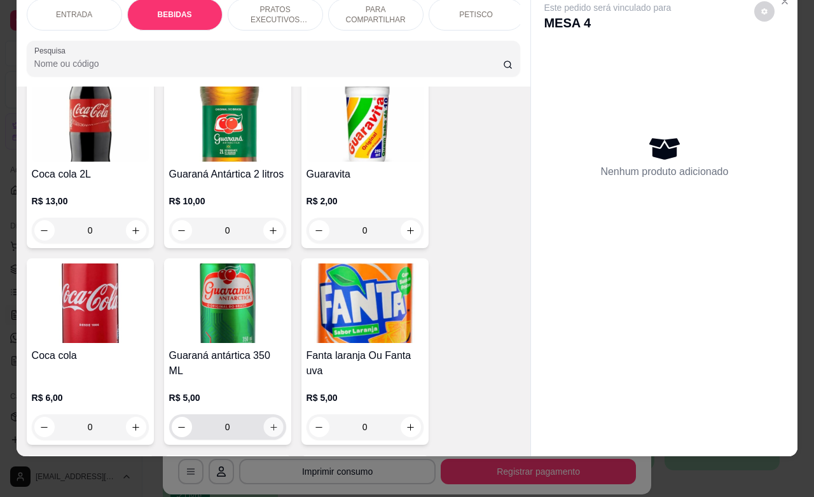
click at [269, 424] on icon "increase-product-quantity" at bounding box center [273, 427] width 10 height 10
type input "1"
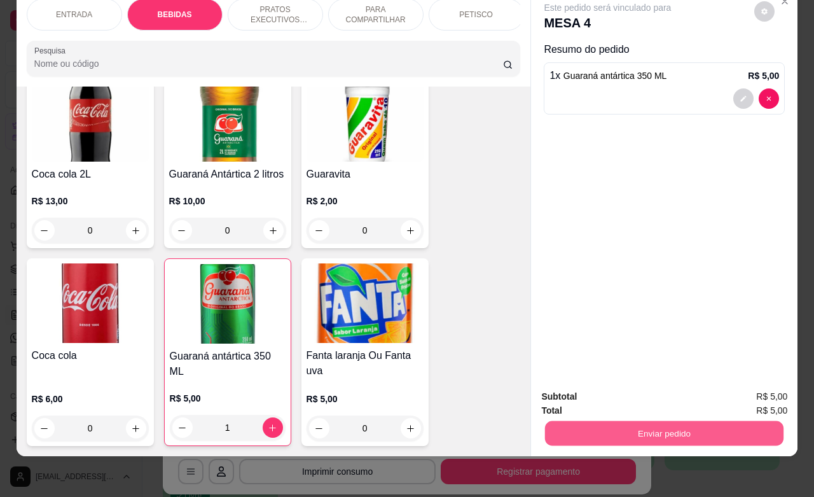
click at [608, 423] on button "Enviar pedido" at bounding box center [664, 432] width 238 height 25
click at [610, 388] on button "Não registrar e enviar pedido" at bounding box center [620, 388] width 132 height 24
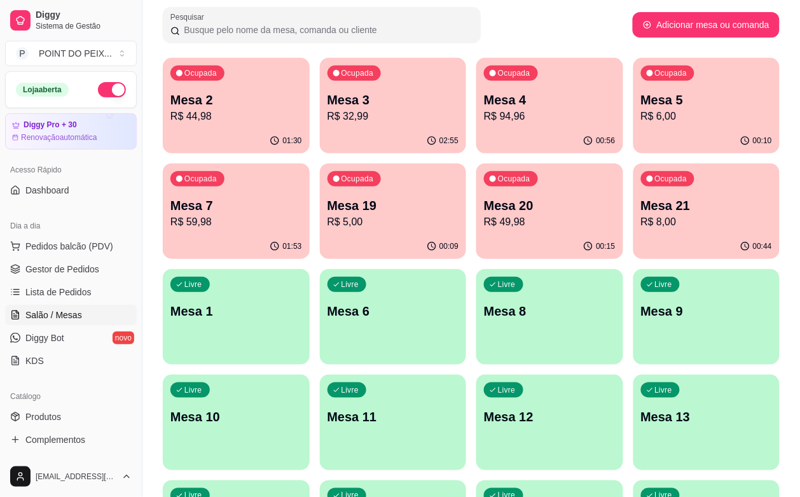
click at [641, 116] on p "R$ 6,00" at bounding box center [707, 116] width 132 height 15
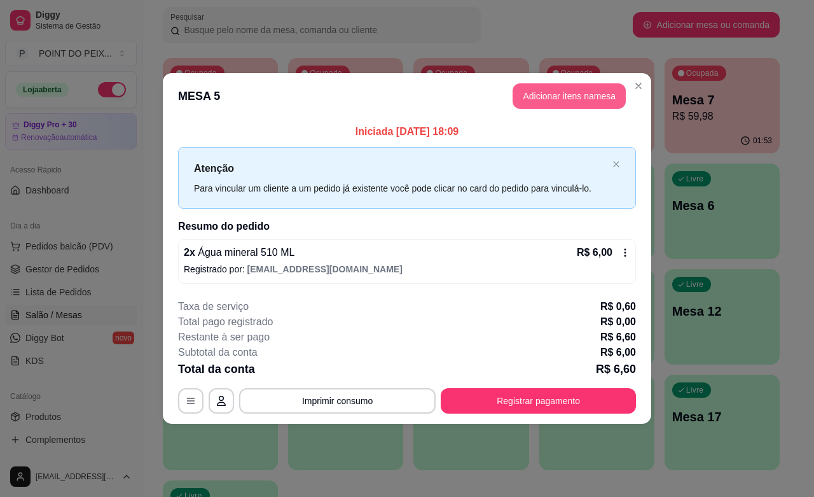
click at [570, 99] on button "Adicionar itens na mesa" at bounding box center [568, 95] width 113 height 25
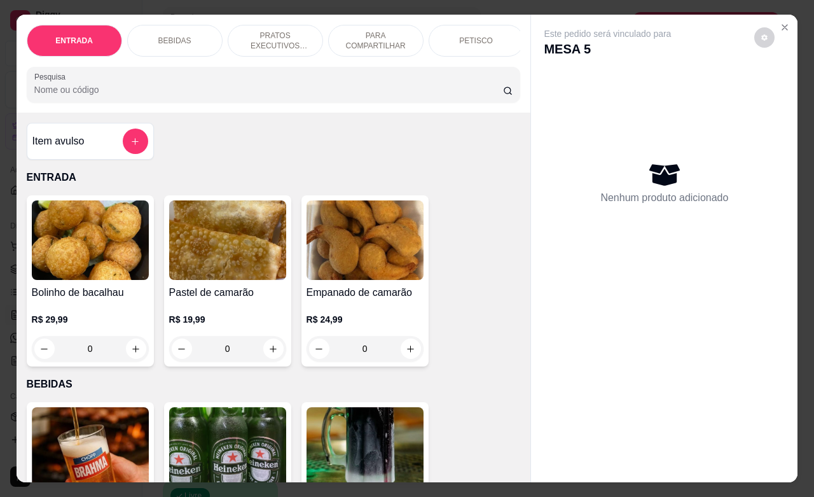
scroll to position [79, 0]
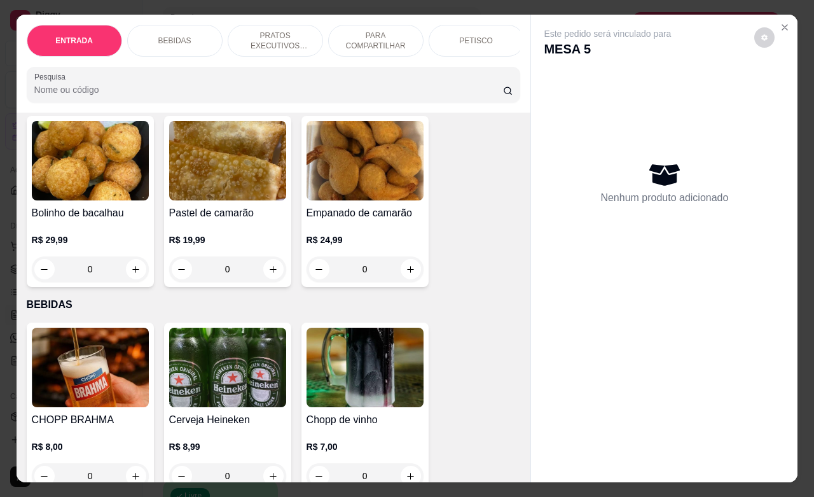
click at [472, 36] on p "PETISCO" at bounding box center [476, 41] width 34 height 10
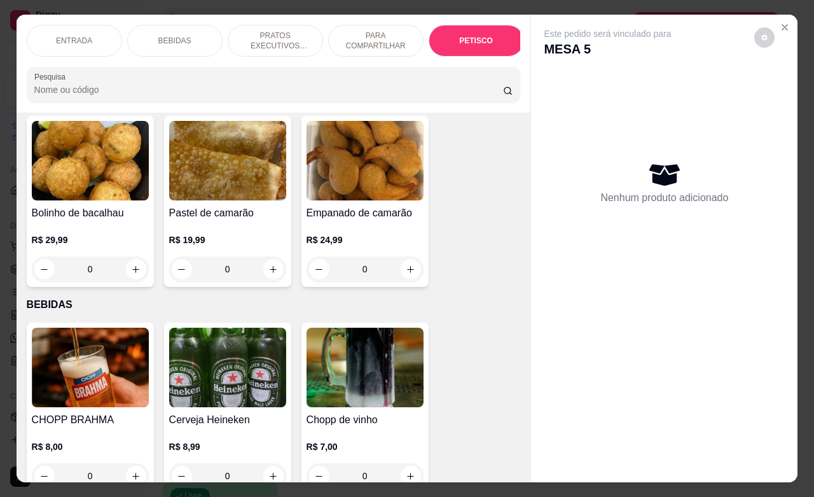
scroll to position [2968, 0]
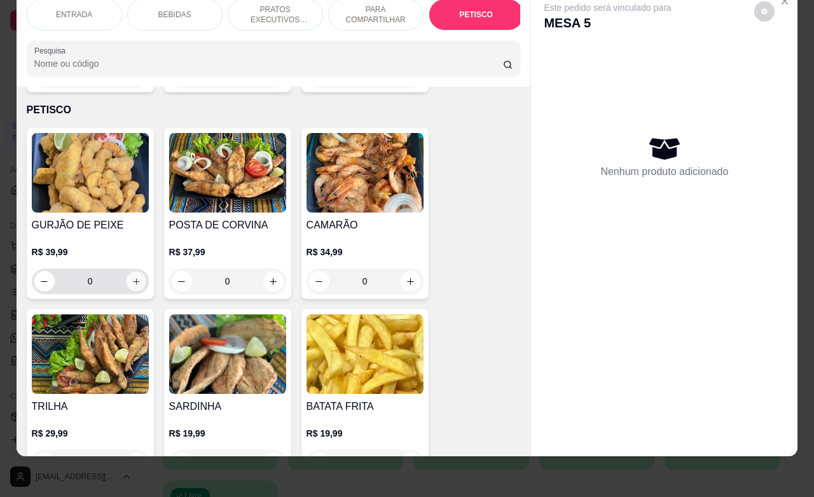
click at [131, 277] on icon "increase-product-quantity" at bounding box center [136, 282] width 10 height 10
type input "1"
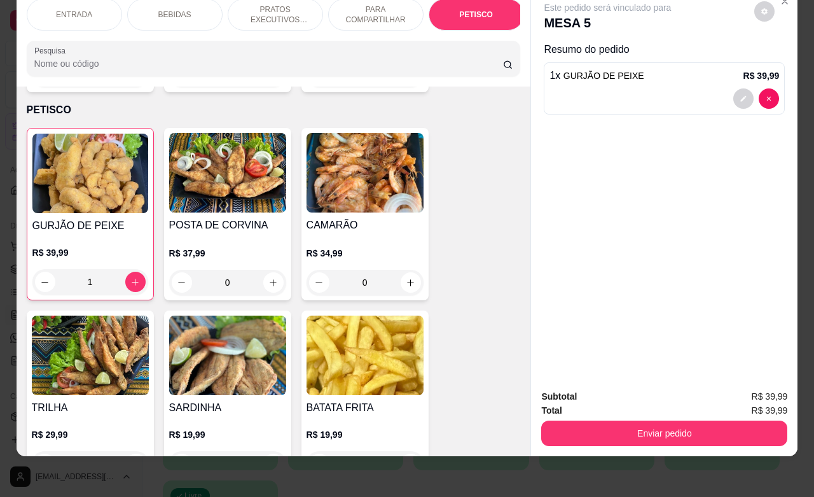
scroll to position [3127, 0]
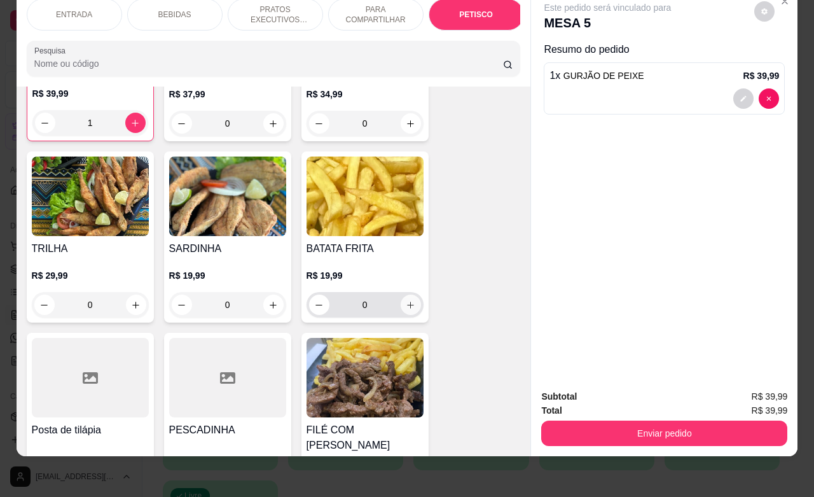
click at [406, 300] on icon "increase-product-quantity" at bounding box center [411, 305] width 10 height 10
type input "1"
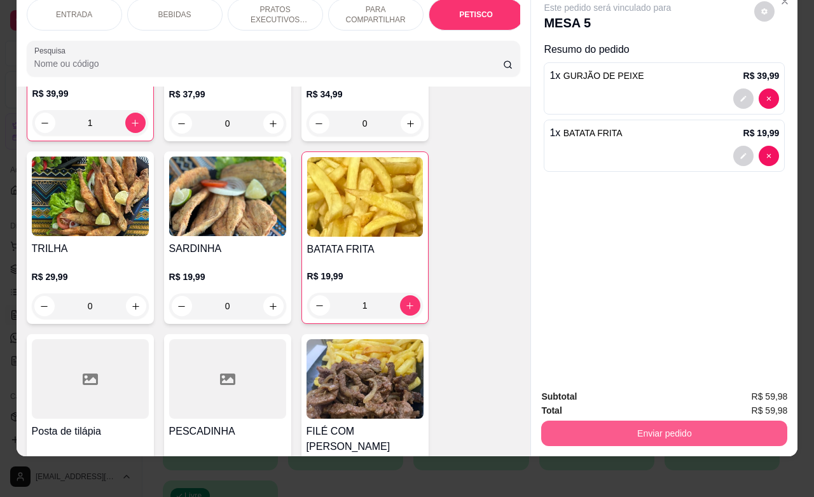
click at [617, 420] on button "Enviar pedido" at bounding box center [664, 432] width 246 height 25
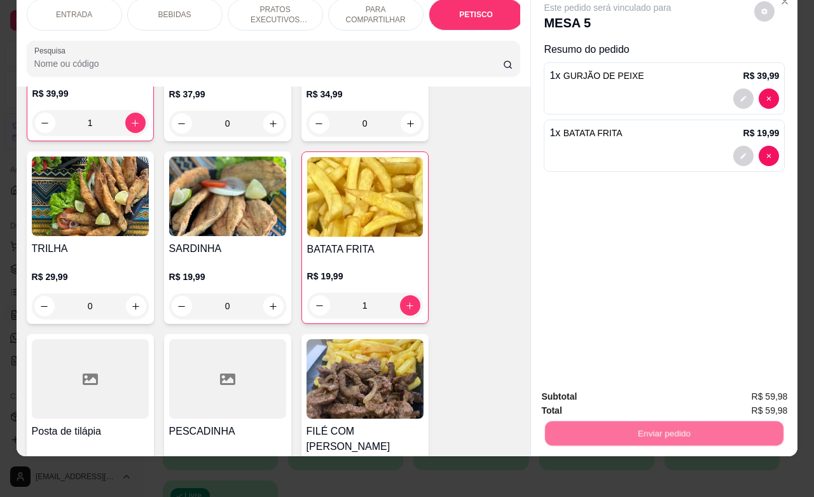
click at [617, 391] on button "Não registrar e enviar pedido" at bounding box center [620, 388] width 132 height 24
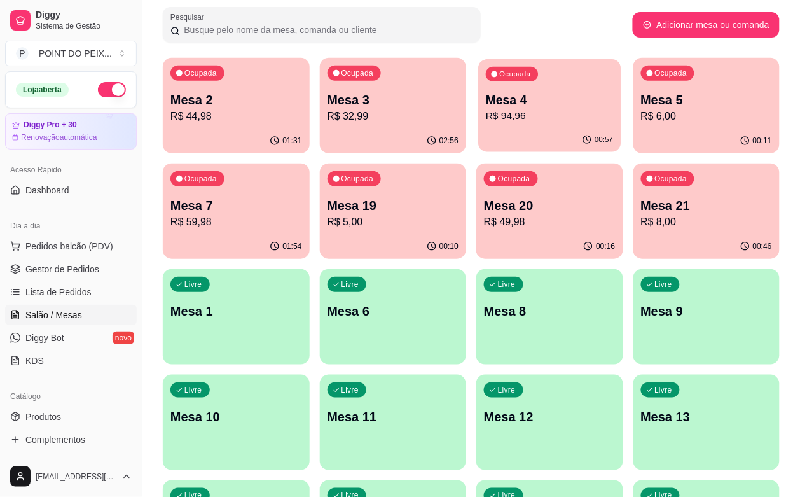
click at [486, 113] on p "R$ 94,96" at bounding box center [549, 116] width 127 height 15
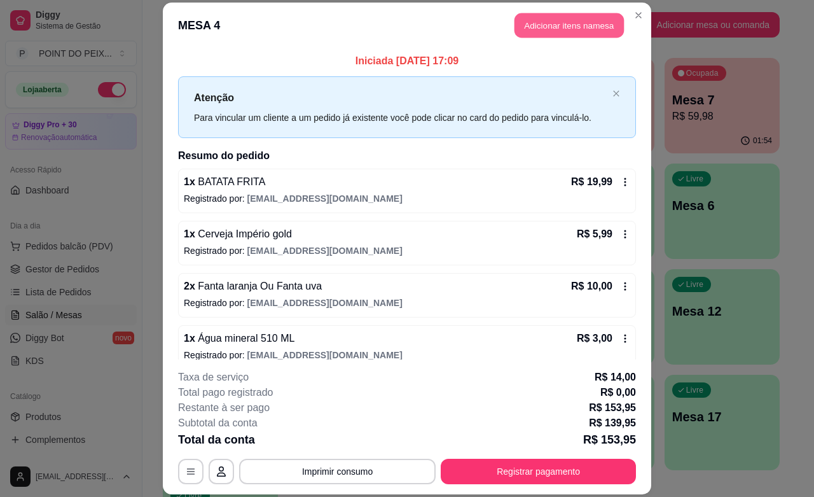
click at [539, 27] on button "Adicionar itens na mesa" at bounding box center [568, 25] width 109 height 25
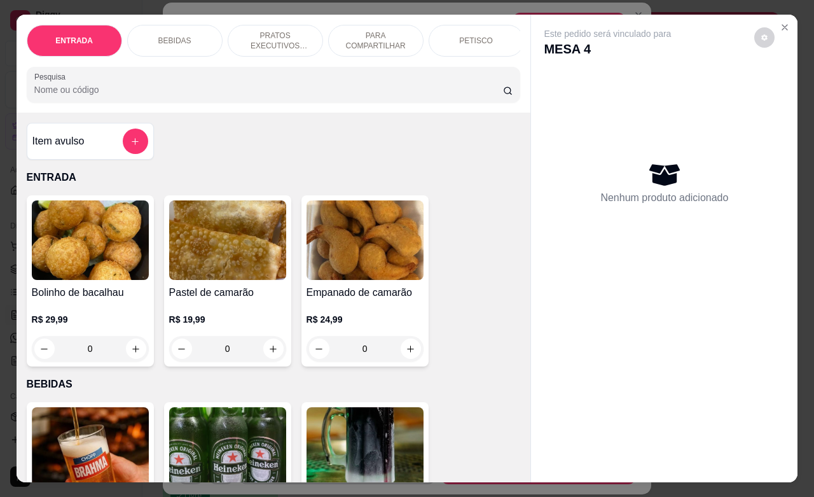
click at [175, 36] on p "BEBIDAS" at bounding box center [174, 41] width 33 height 10
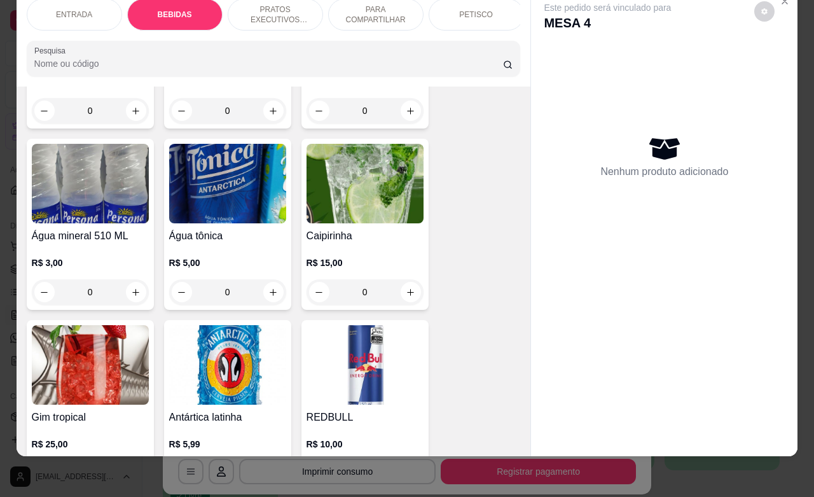
scroll to position [979, 0]
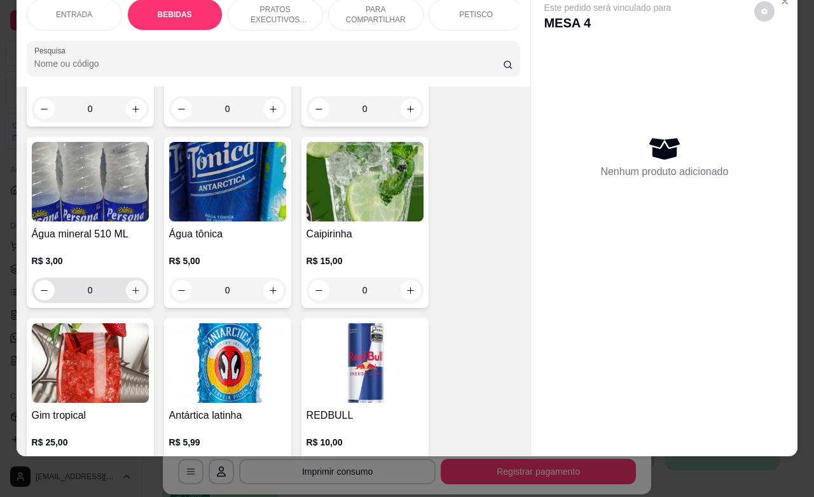
click at [132, 291] on icon "increase-product-quantity" at bounding box center [135, 290] width 7 height 7
type input "1"
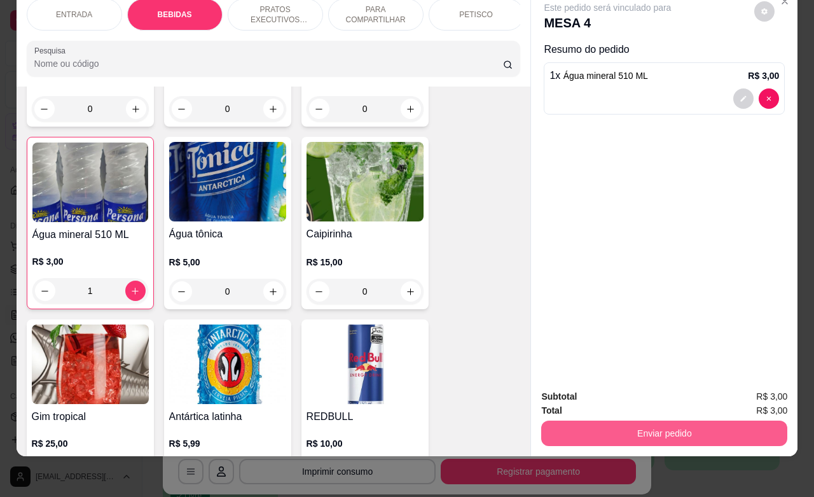
click at [666, 423] on button "Enviar pedido" at bounding box center [664, 432] width 246 height 25
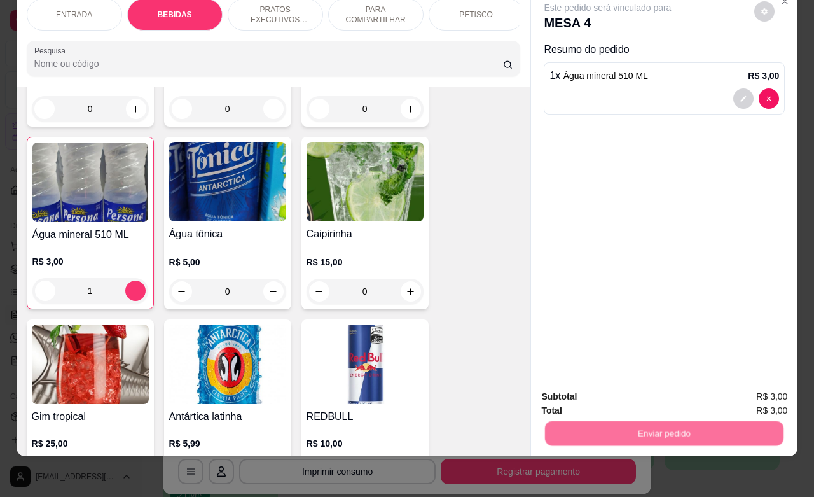
click at [615, 392] on button "Não registrar e enviar pedido" at bounding box center [620, 388] width 132 height 24
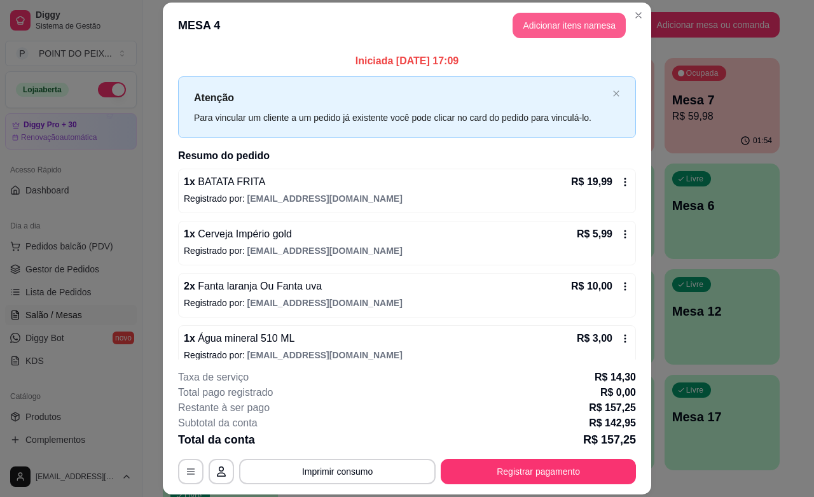
click at [565, 21] on button "Adicionar itens na mesa" at bounding box center [568, 25] width 113 height 25
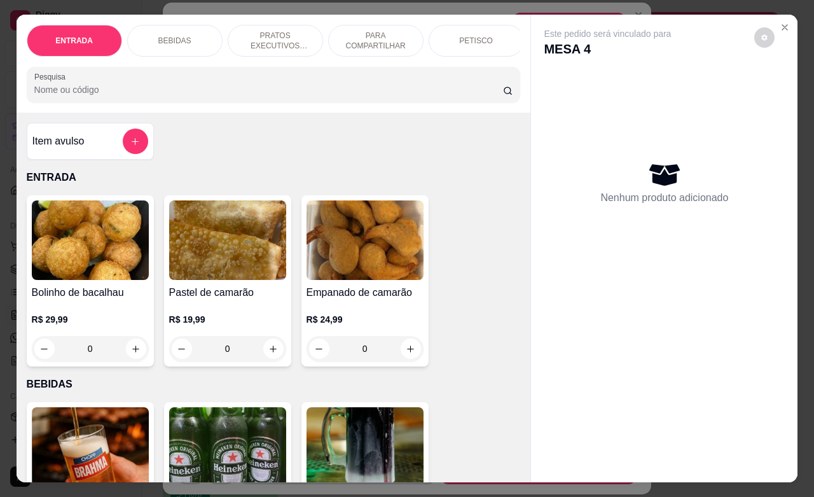
click at [158, 37] on p "BEBIDAS" at bounding box center [174, 41] width 33 height 10
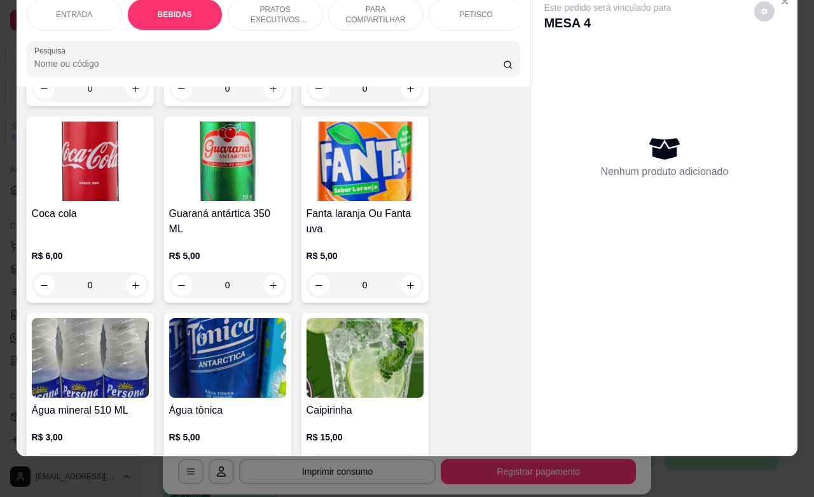
scroll to position [820, 0]
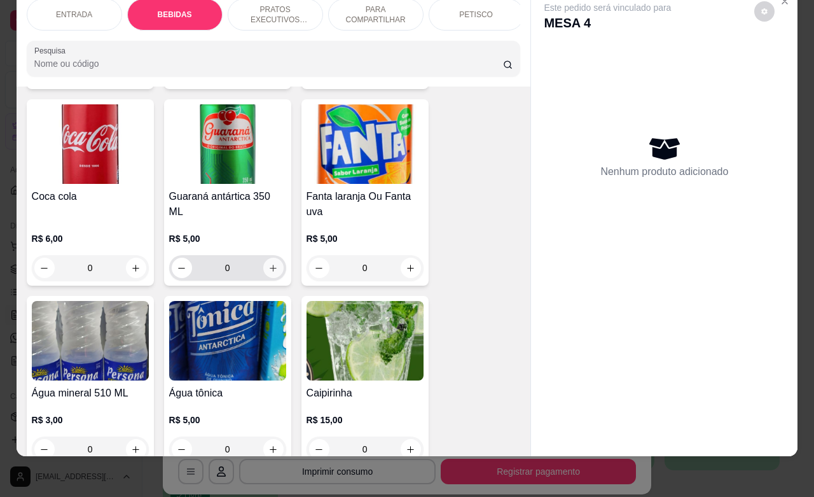
click at [268, 265] on icon "increase-product-quantity" at bounding box center [273, 268] width 10 height 10
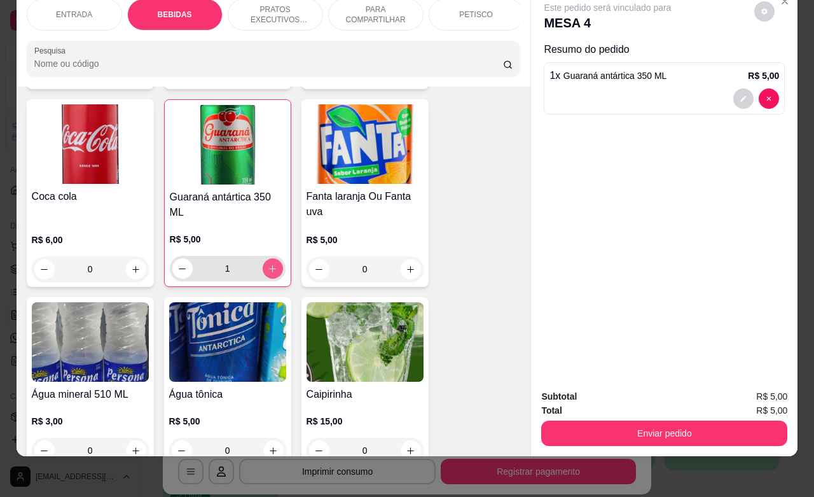
type input "1"
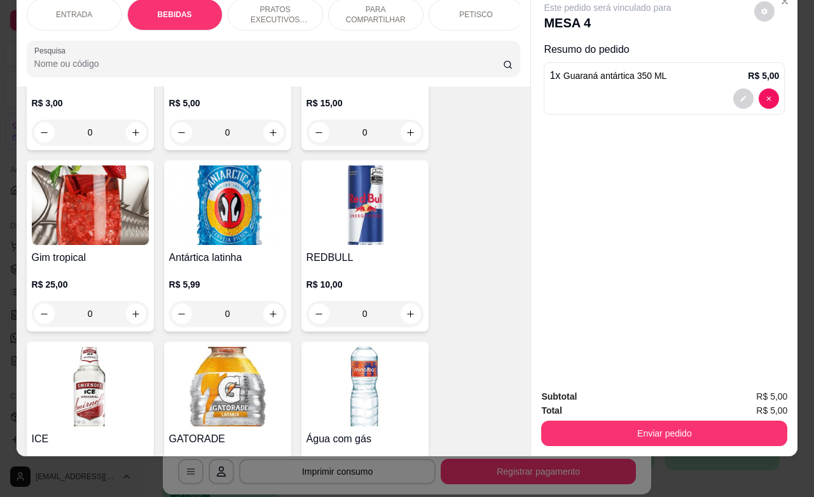
scroll to position [1059, 0]
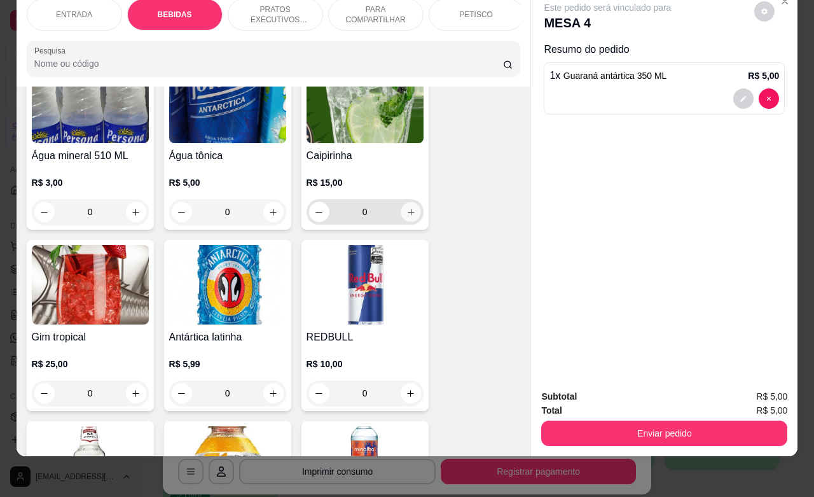
click at [409, 208] on button "increase-product-quantity" at bounding box center [411, 212] width 20 height 20
type input "1"
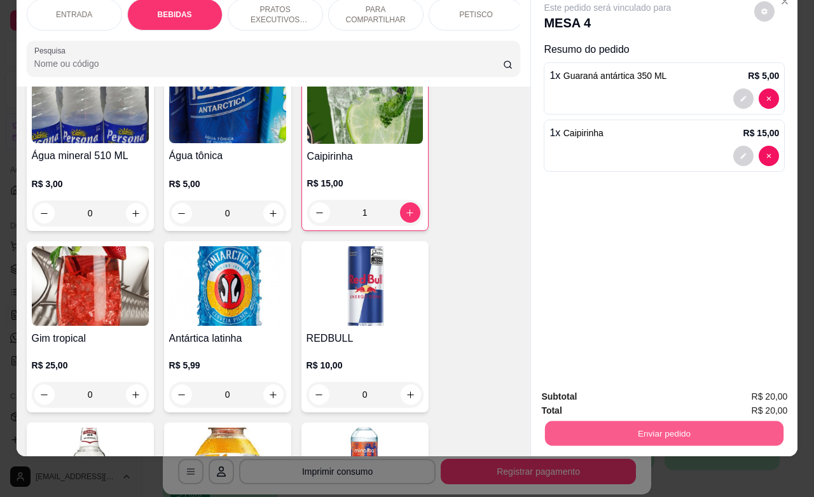
click at [653, 420] on button "Enviar pedido" at bounding box center [664, 432] width 238 height 25
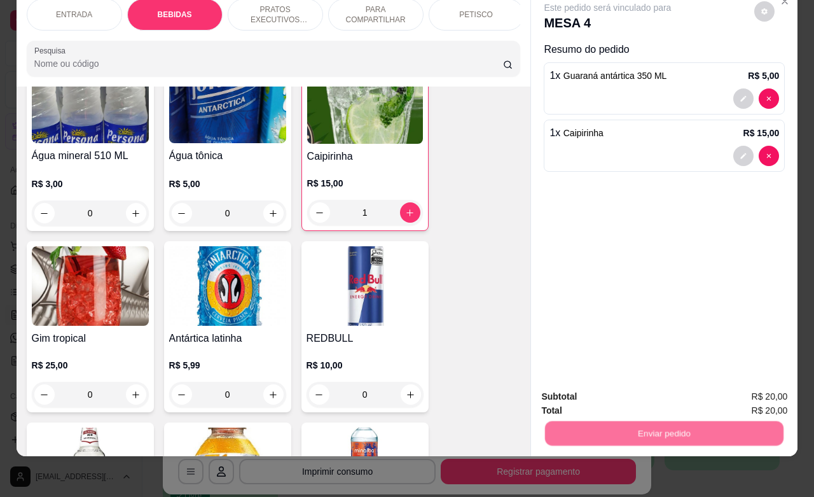
click at [640, 392] on button "Não registrar e enviar pedido" at bounding box center [620, 388] width 128 height 24
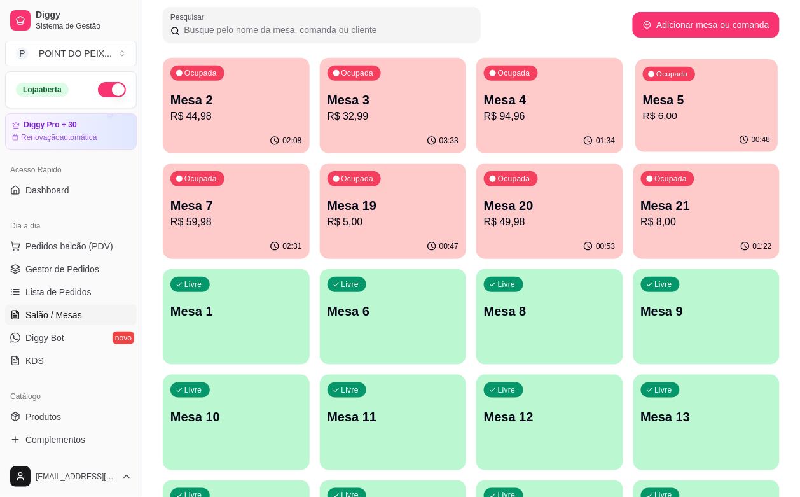
click at [643, 118] on p "R$ 6,00" at bounding box center [706, 116] width 127 height 15
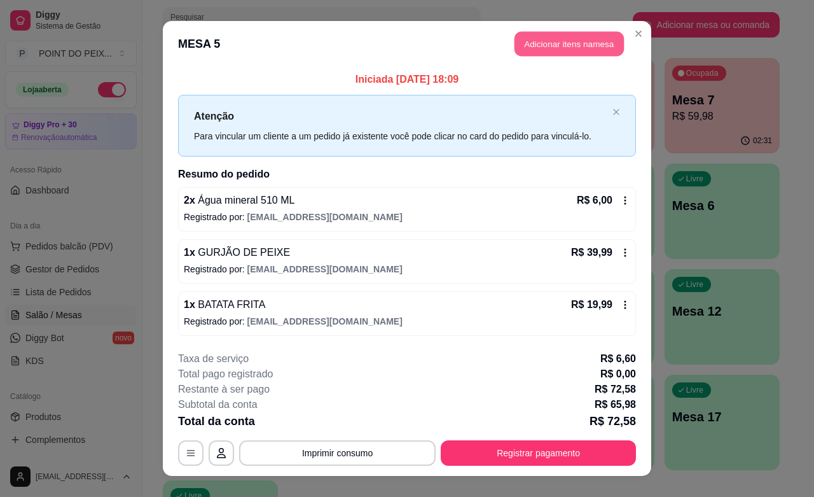
click at [554, 45] on button "Adicionar itens na mesa" at bounding box center [568, 44] width 109 height 25
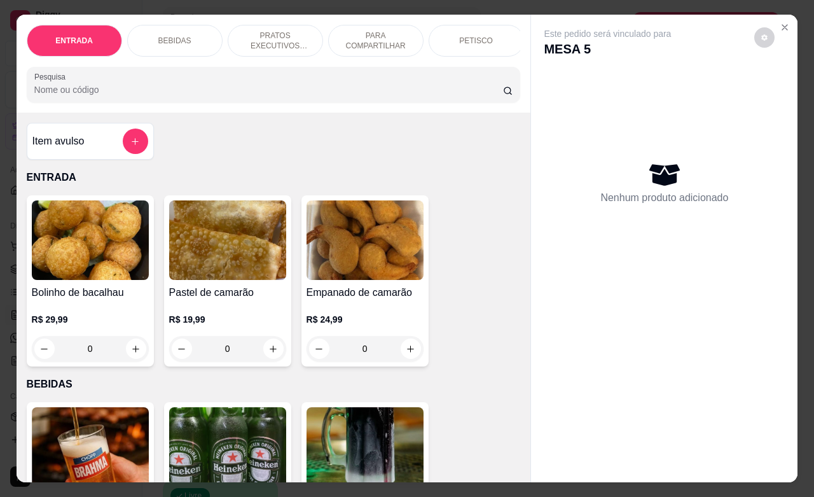
click at [468, 36] on p "PETISCO" at bounding box center [476, 41] width 34 height 10
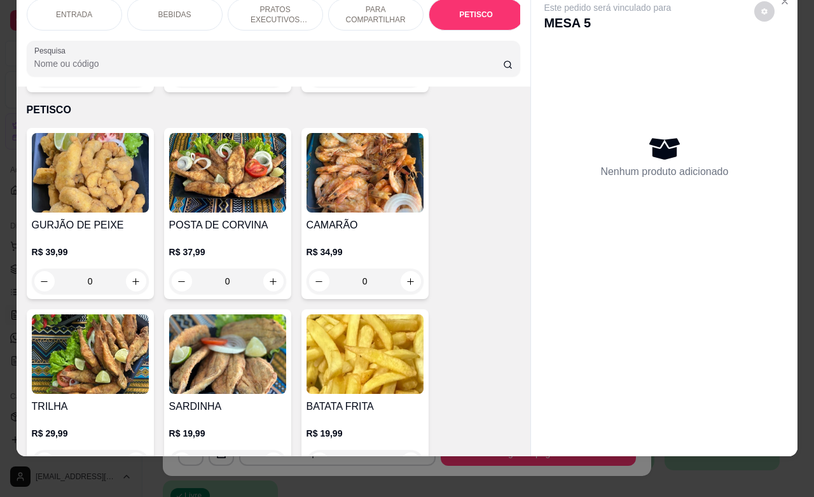
scroll to position [3127, 0]
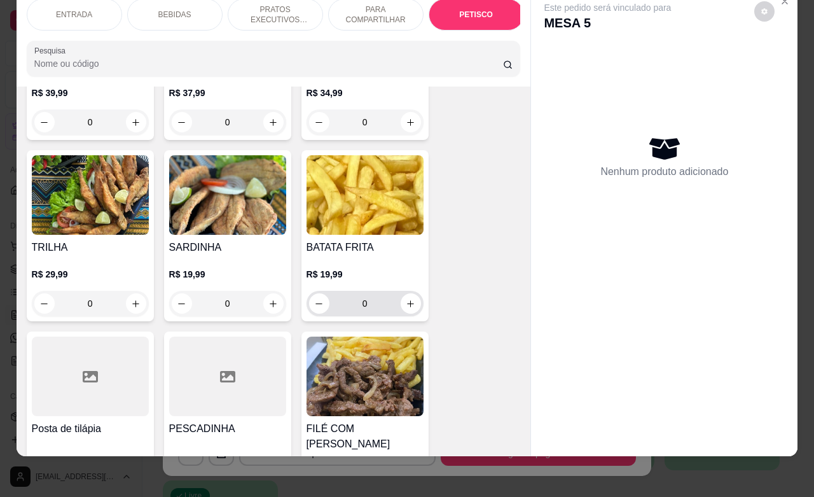
click at [406, 299] on icon "increase-product-quantity" at bounding box center [411, 304] width 10 height 10
type input "1"
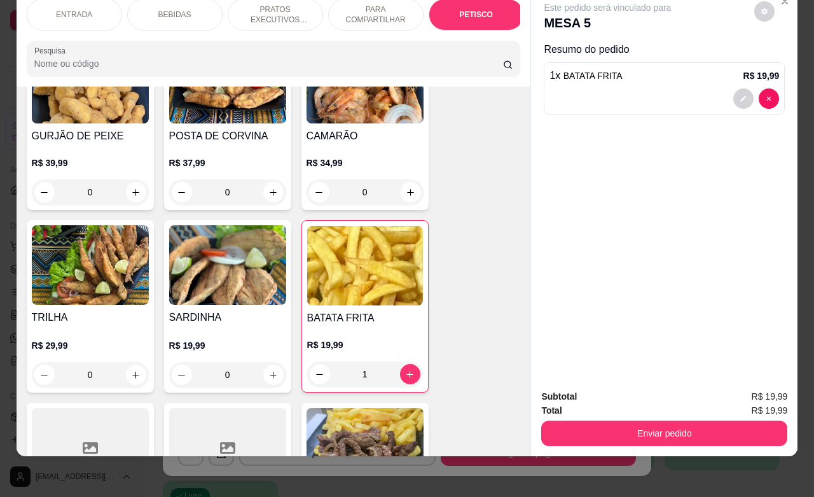
scroll to position [2968, 0]
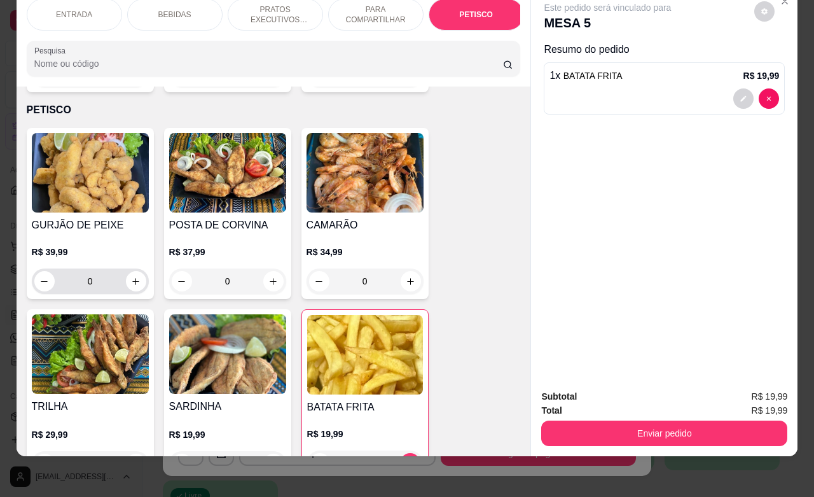
click at [118, 269] on input "0" at bounding box center [90, 280] width 71 height 25
click at [131, 277] on icon "increase-product-quantity" at bounding box center [136, 282] width 10 height 10
type input "1"
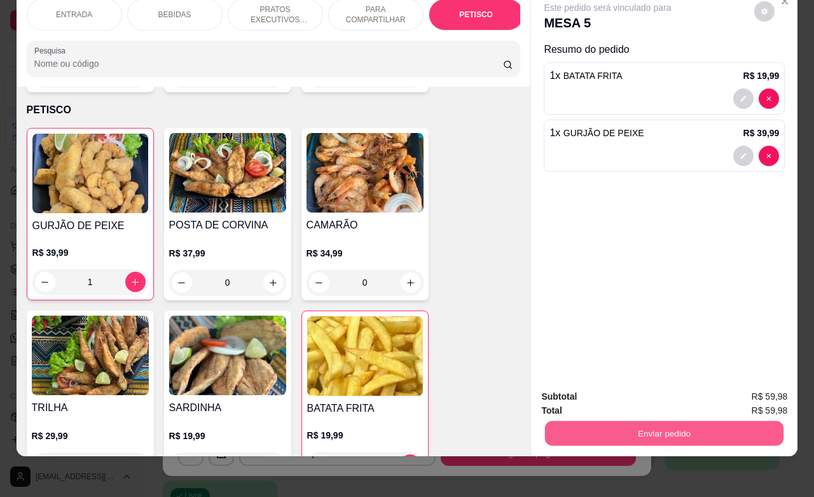
click at [669, 423] on button "Enviar pedido" at bounding box center [664, 432] width 238 height 25
click at [650, 391] on button "Não registrar e enviar pedido" at bounding box center [620, 388] width 128 height 24
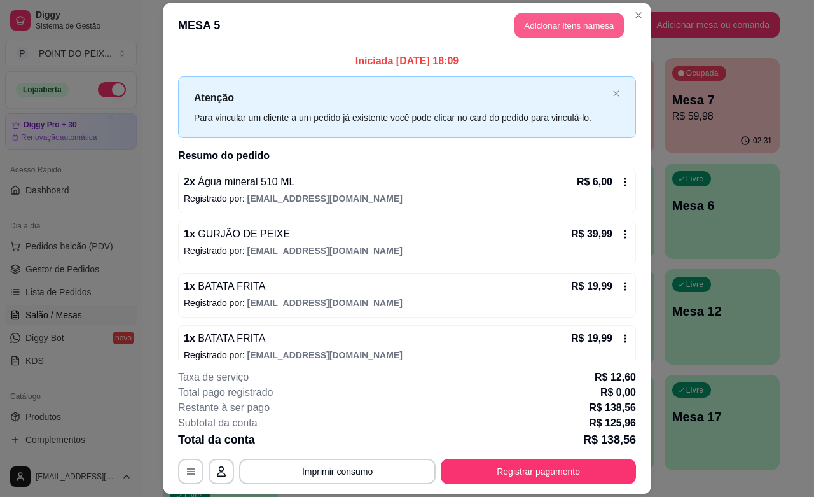
click at [563, 29] on button "Adicionar itens na mesa" at bounding box center [568, 25] width 109 height 25
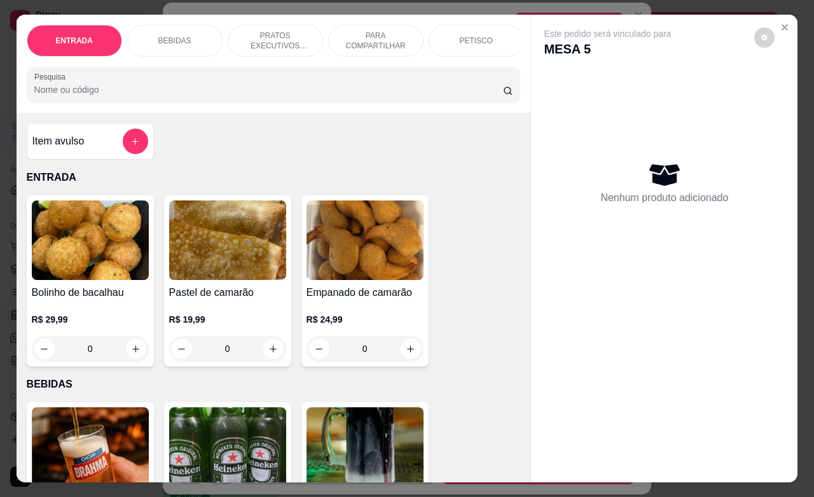
click at [175, 36] on p "BEBIDAS" at bounding box center [174, 41] width 33 height 10
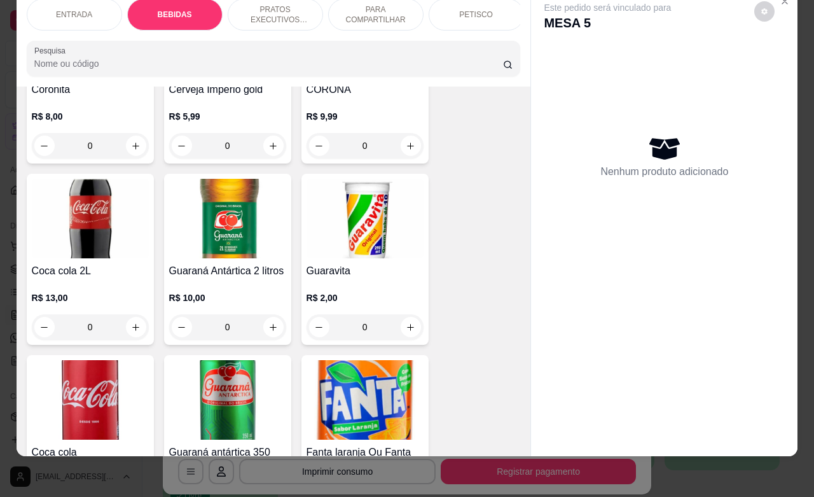
scroll to position [582, 0]
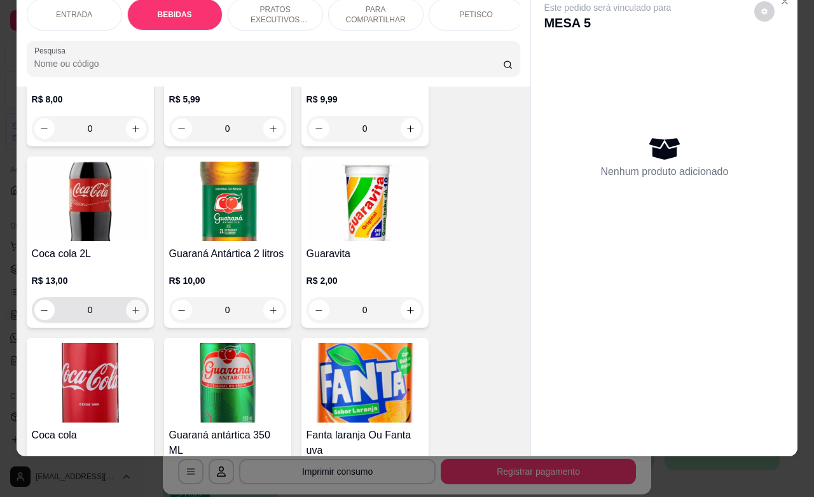
click at [131, 312] on icon "increase-product-quantity" at bounding box center [136, 310] width 10 height 10
type input "1"
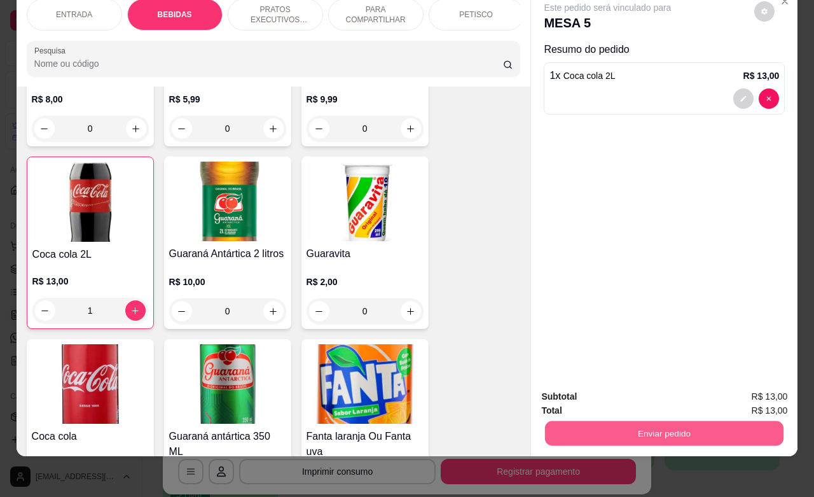
click at [633, 420] on button "Enviar pedido" at bounding box center [664, 432] width 238 height 25
click at [627, 388] on button "Não registrar e enviar pedido" at bounding box center [620, 388] width 132 height 24
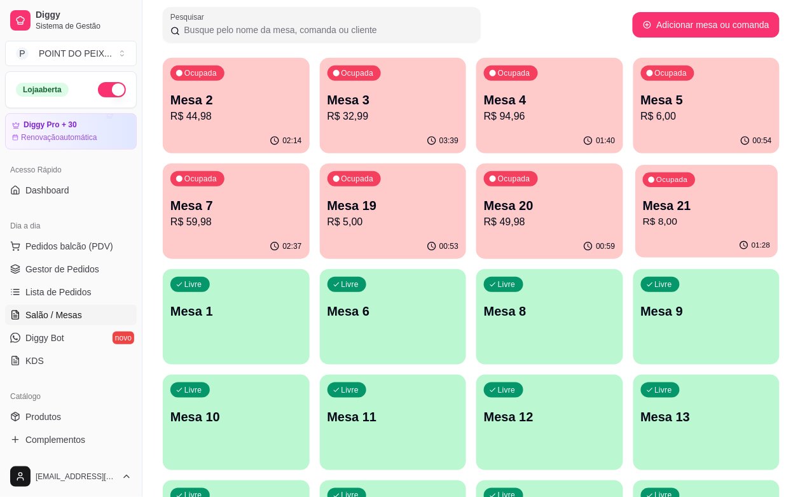
click at [643, 215] on p "R$ 8,00" at bounding box center [706, 221] width 127 height 15
click at [486, 213] on p "Mesa 20" at bounding box center [549, 205] width 127 height 17
click at [322, 195] on div "Ocupada Mesa 19 R$ 5,00" at bounding box center [393, 199] width 142 height 69
click at [476, 231] on div "Ocupada Mesa 20 R$ 49,98" at bounding box center [549, 198] width 147 height 71
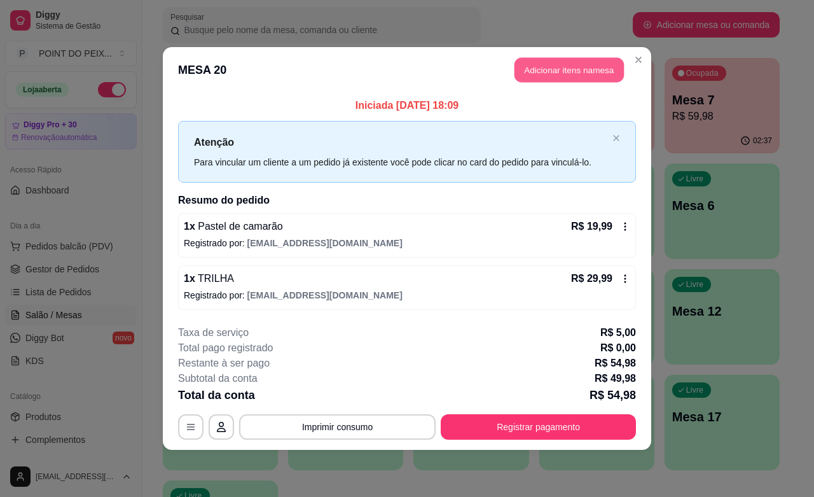
click at [574, 76] on button "Adicionar itens na mesa" at bounding box center [568, 70] width 109 height 25
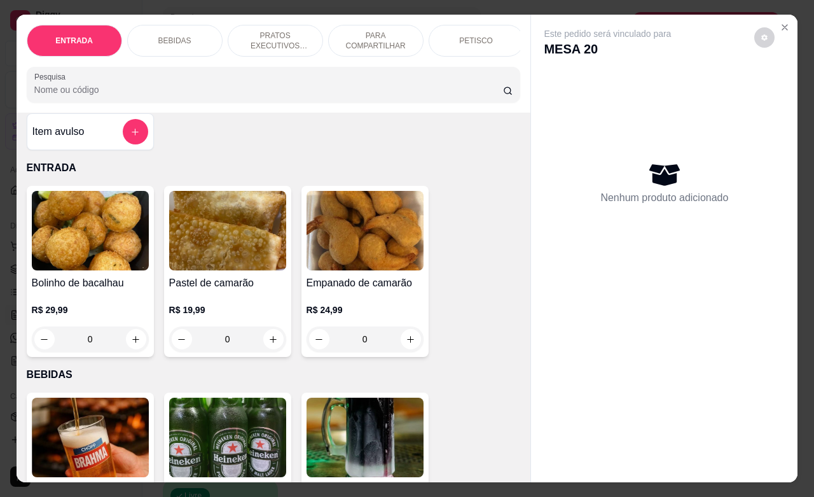
scroll to position [0, 0]
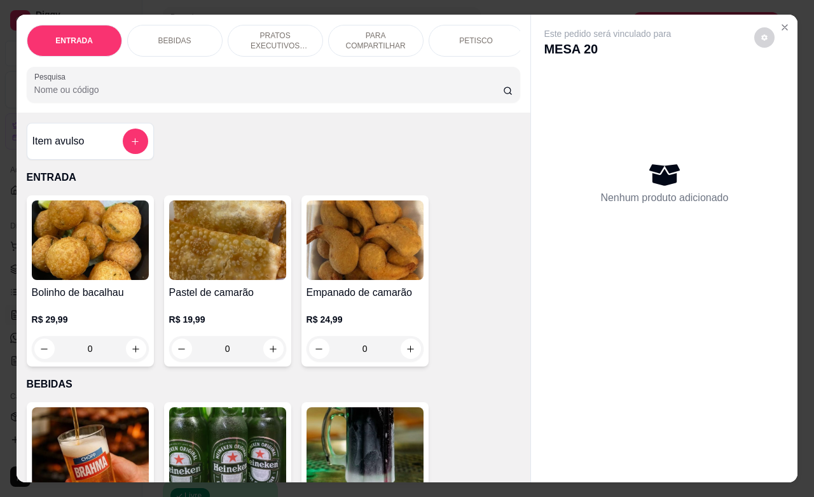
click at [476, 36] on p "PETISCO" at bounding box center [476, 41] width 34 height 10
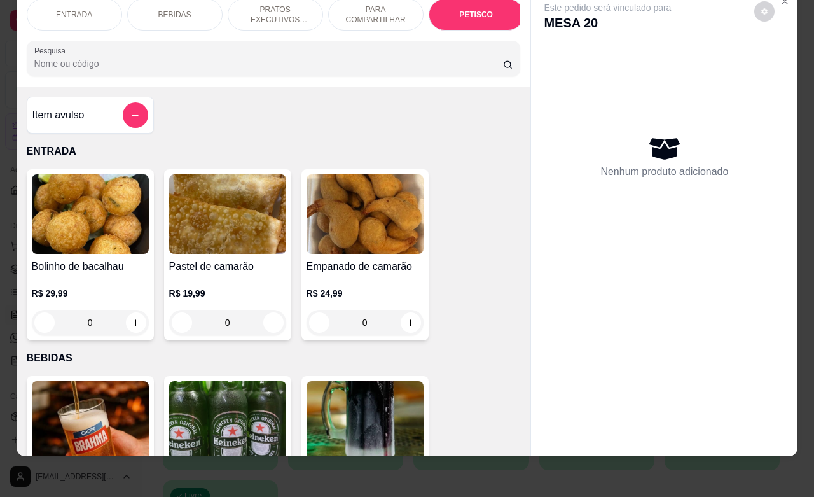
scroll to position [2968, 0]
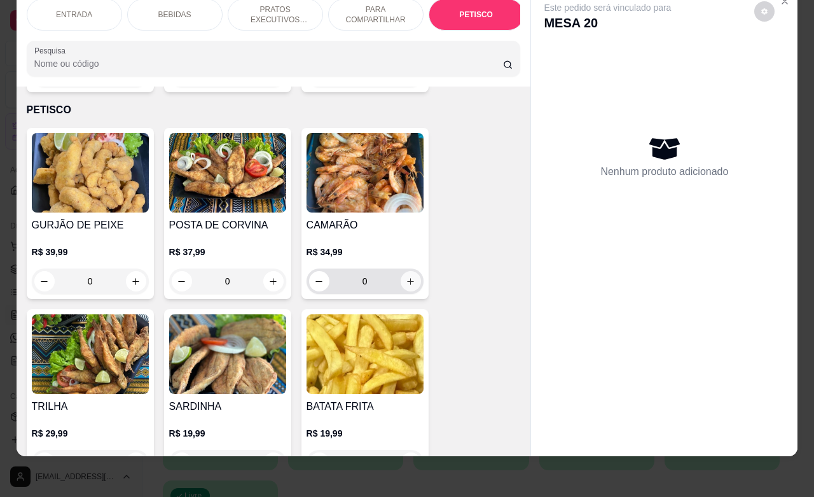
click at [406, 277] on icon "increase-product-quantity" at bounding box center [411, 282] width 10 height 10
type input "1"
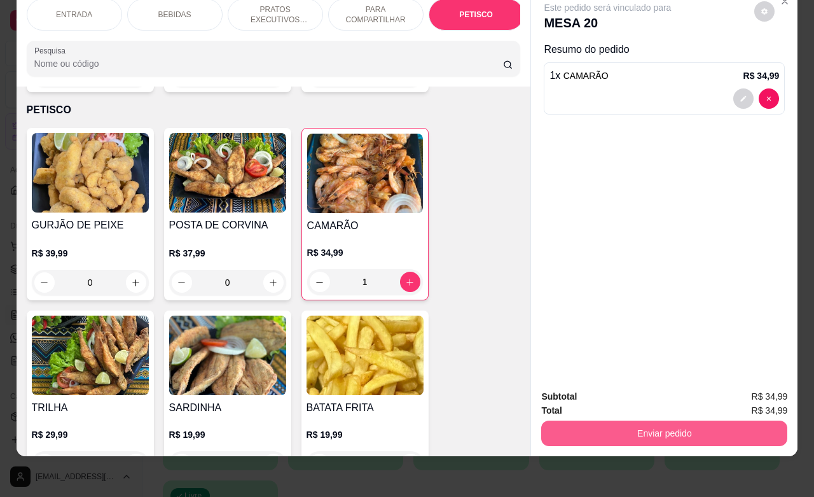
click at [617, 424] on button "Enviar pedido" at bounding box center [664, 432] width 246 height 25
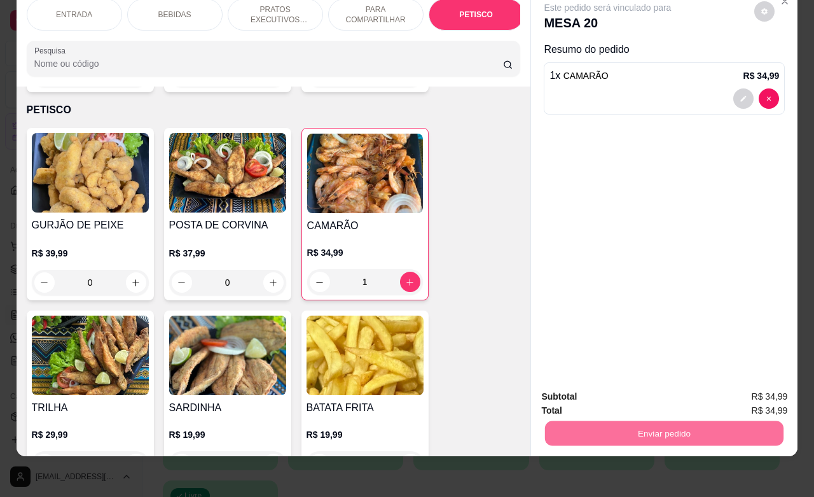
click at [598, 382] on button "Não registrar e enviar pedido" at bounding box center [620, 388] width 128 height 24
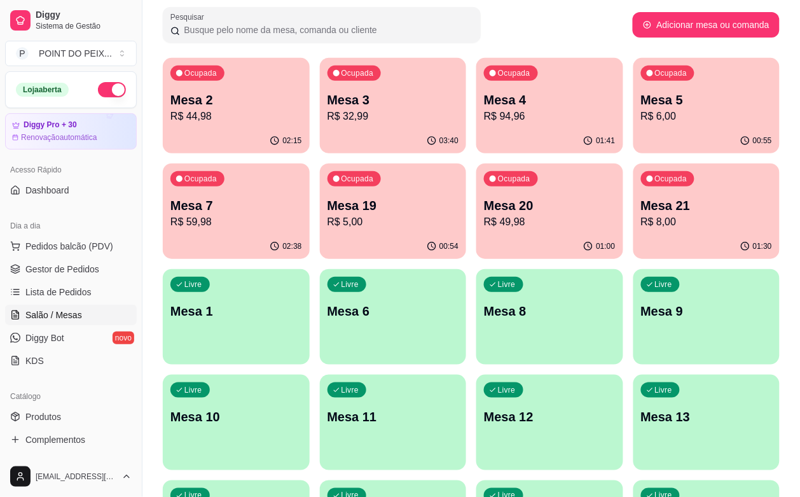
click at [310, 163] on button "Ocupada Mesa 7 R$ 59,98 02:38" at bounding box center [236, 210] width 147 height 95
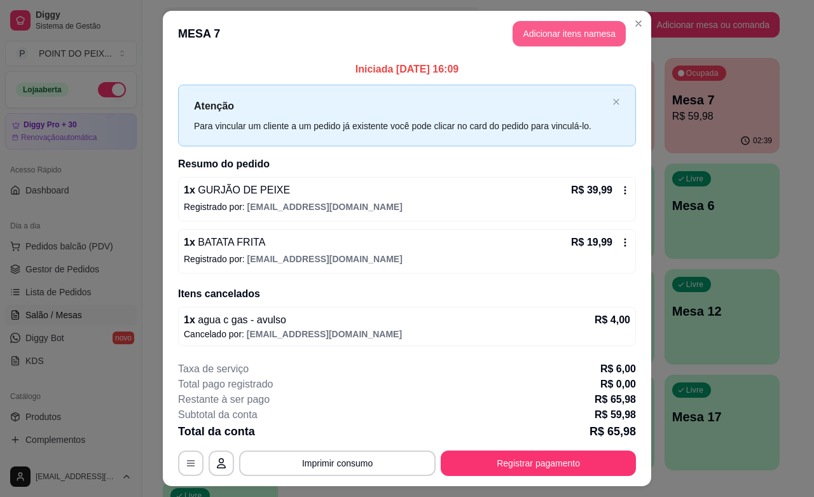
click at [549, 37] on button "Adicionar itens na mesa" at bounding box center [568, 33] width 113 height 25
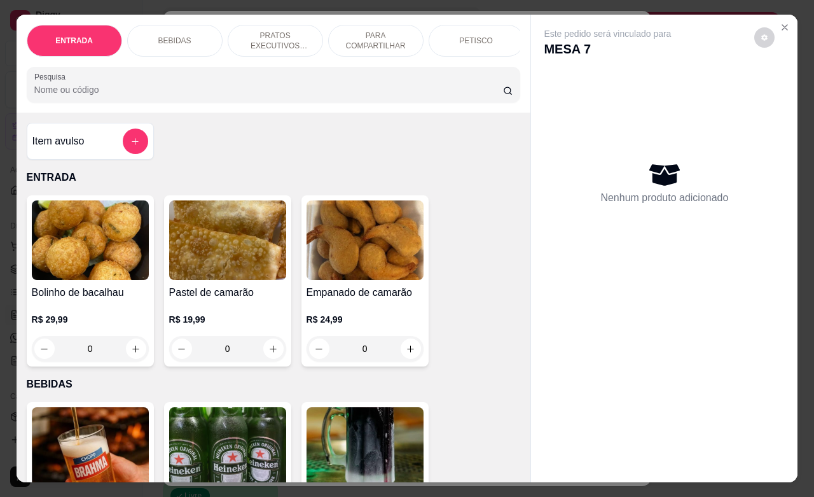
click at [174, 36] on p "BEBIDAS" at bounding box center [174, 41] width 33 height 10
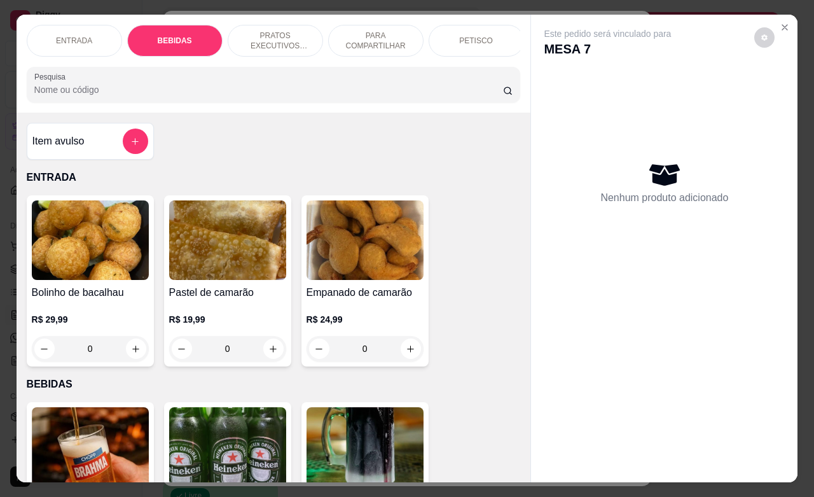
scroll to position [264, 0]
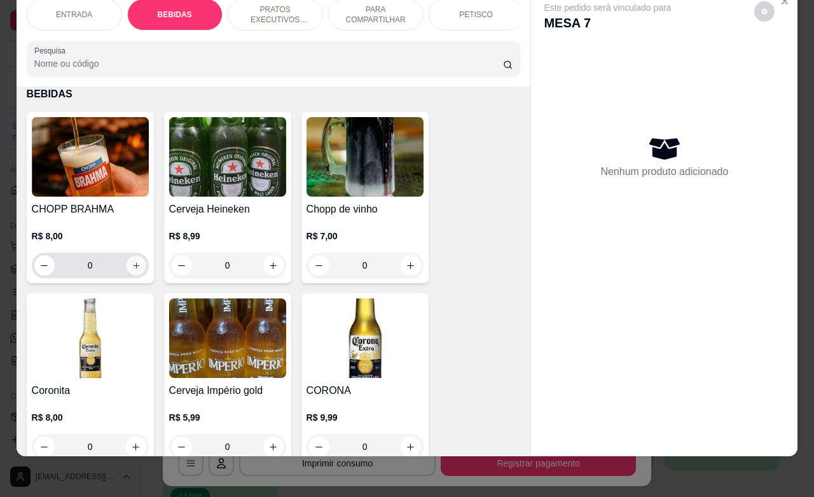
click at [130, 258] on button "increase-product-quantity" at bounding box center [136, 266] width 20 height 20
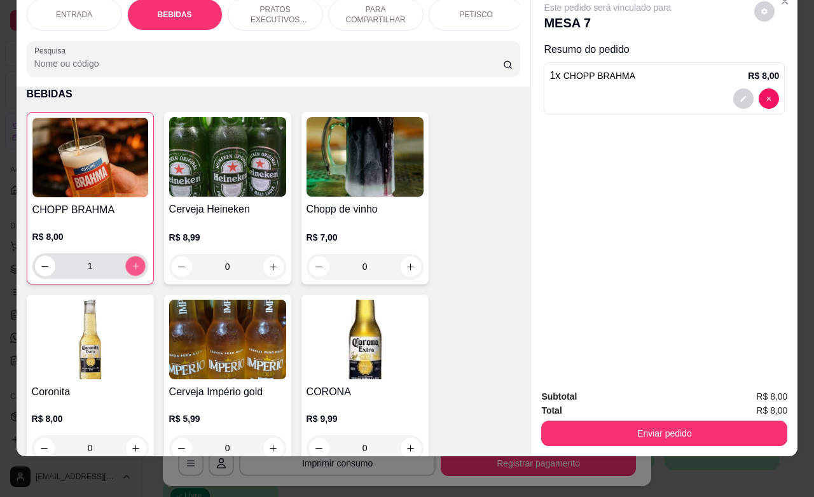
click at [130, 258] on button "increase-product-quantity" at bounding box center [135, 266] width 20 height 20
type input "4"
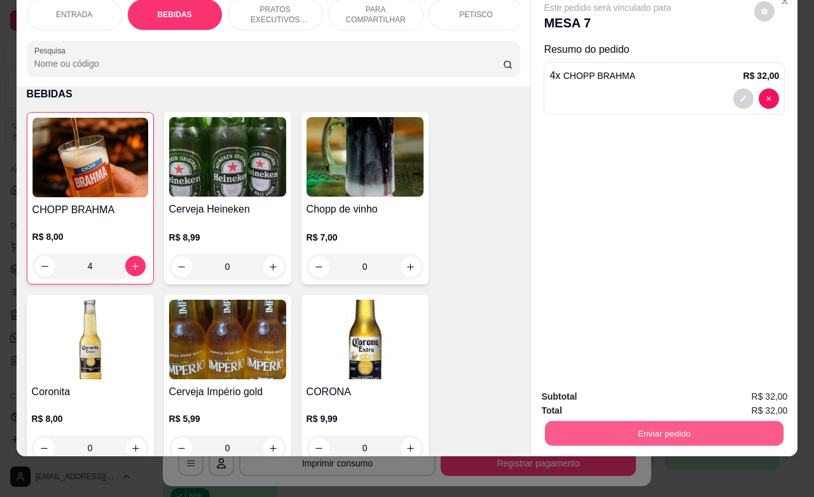
click at [687, 420] on button "Enviar pedido" at bounding box center [664, 432] width 238 height 25
click at [614, 389] on button "Não registrar e enviar pedido" at bounding box center [620, 388] width 132 height 24
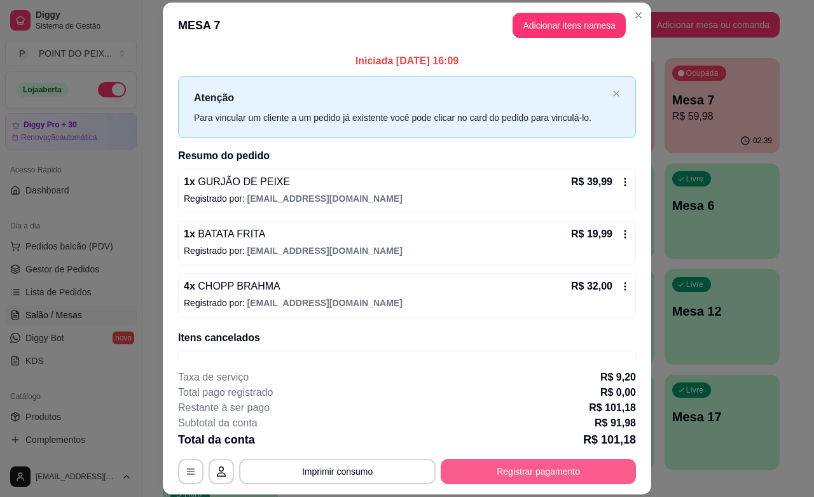
click at [501, 471] on button "Registrar pagamento" at bounding box center [538, 470] width 195 height 25
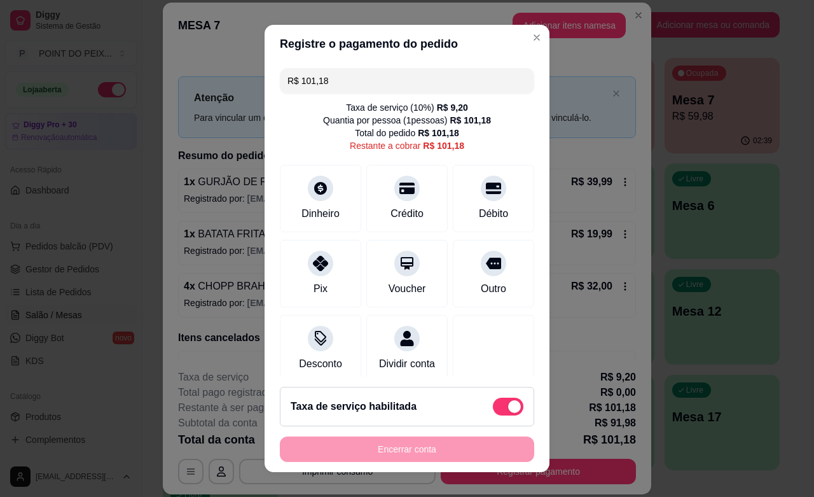
click at [493, 408] on span at bounding box center [508, 406] width 31 height 18
click at [492, 408] on input "checkbox" at bounding box center [496, 412] width 8 height 8
checkbox input "true"
type input "R$ 91,98"
checkbox input "false"
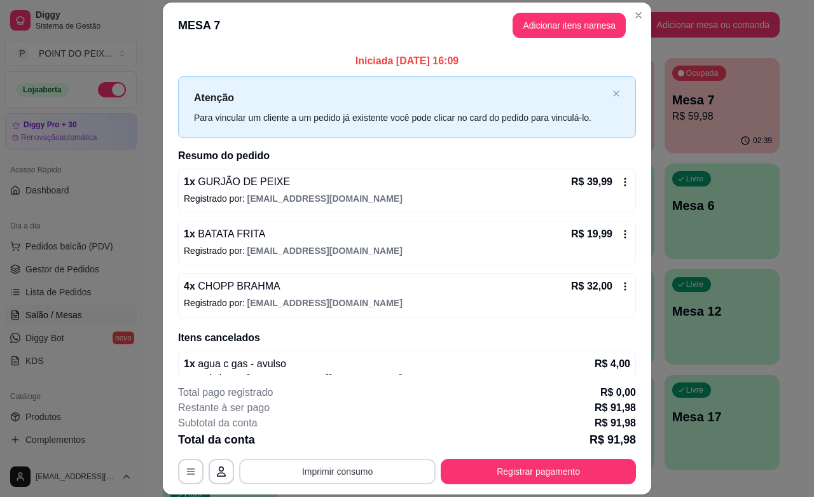
click at [372, 466] on button "Imprimir consumo" at bounding box center [337, 470] width 196 height 25
click at [339, 442] on button "IMPRESSORA" at bounding box center [335, 442] width 92 height 20
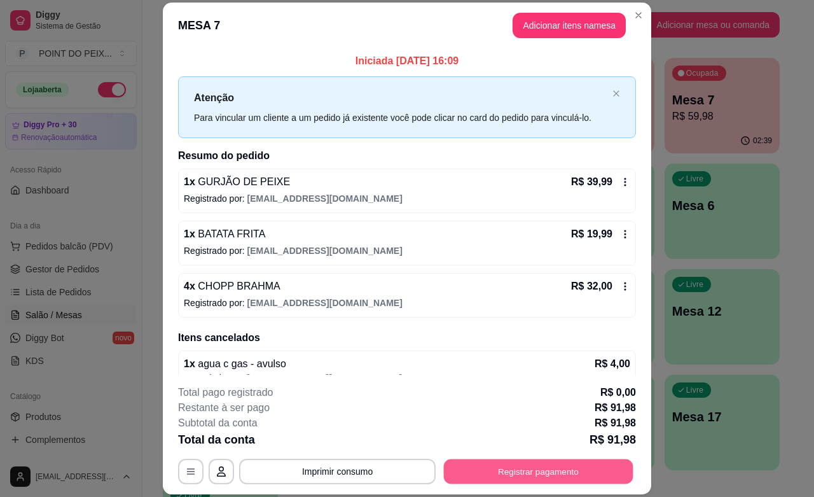
click at [474, 469] on button "Registrar pagamento" at bounding box center [538, 471] width 189 height 25
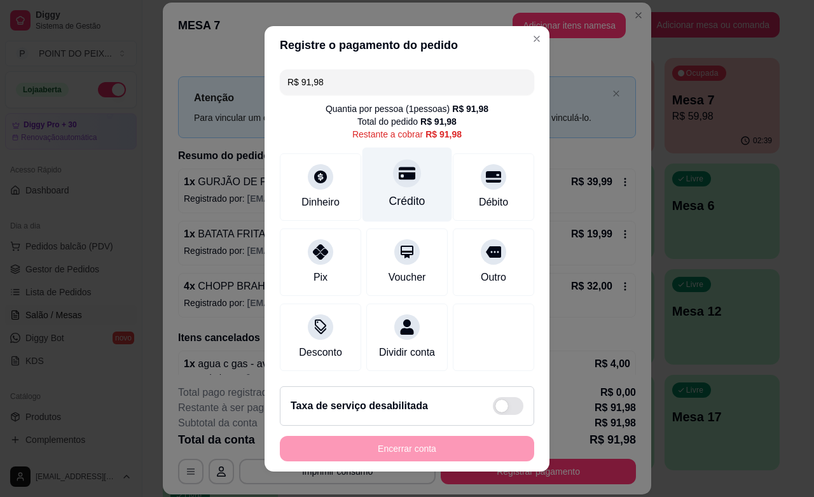
click at [393, 185] on div at bounding box center [407, 173] width 28 height 28
type input "R$ 0,00"
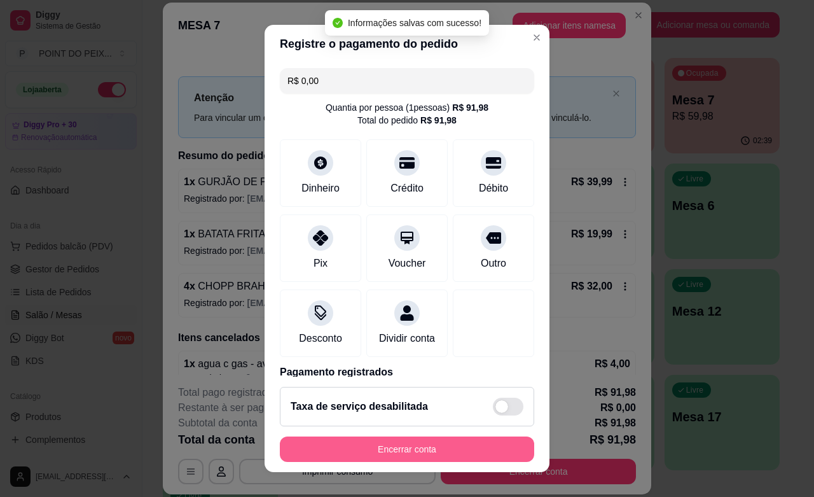
click at [410, 448] on button "Encerrar conta" at bounding box center [407, 448] width 254 height 25
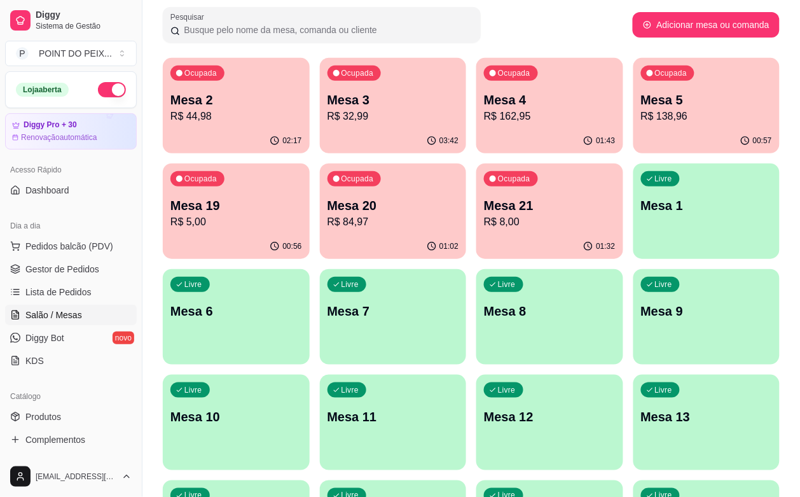
click at [320, 236] on div "01:02" at bounding box center [393, 246] width 147 height 25
click at [486, 208] on p "Mesa 21" at bounding box center [549, 205] width 127 height 17
click at [302, 196] on p "Mesa 19" at bounding box center [236, 205] width 132 height 18
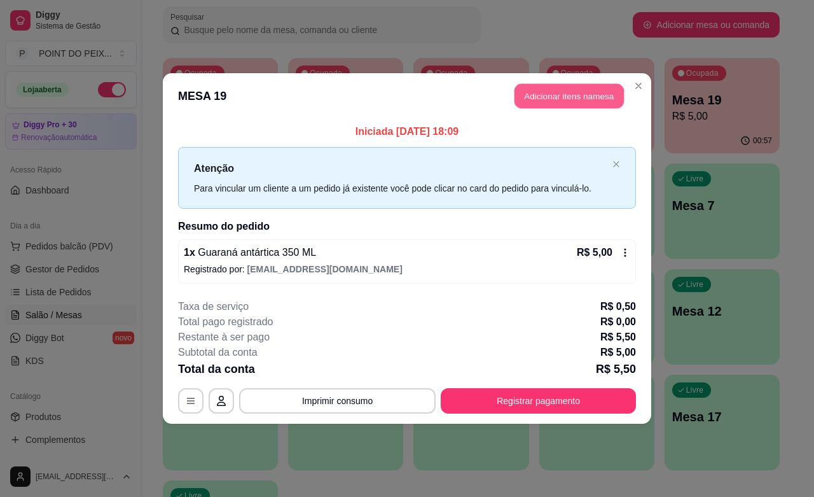
click at [574, 102] on button "Adicionar itens na mesa" at bounding box center [568, 96] width 109 height 25
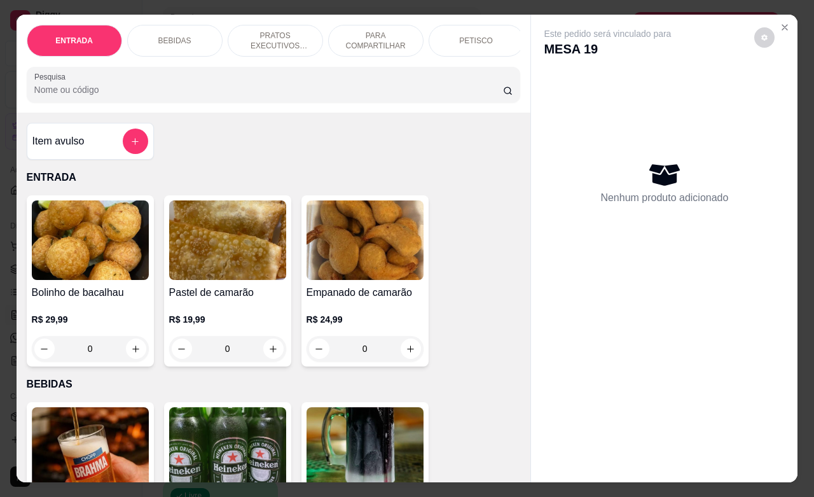
click at [176, 36] on p "BEBIDAS" at bounding box center [174, 41] width 33 height 10
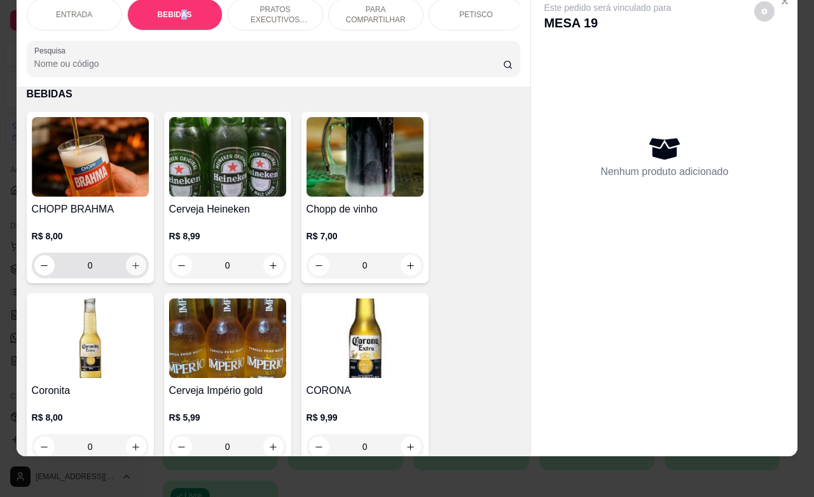
click at [126, 262] on button "increase-product-quantity" at bounding box center [136, 265] width 20 height 20
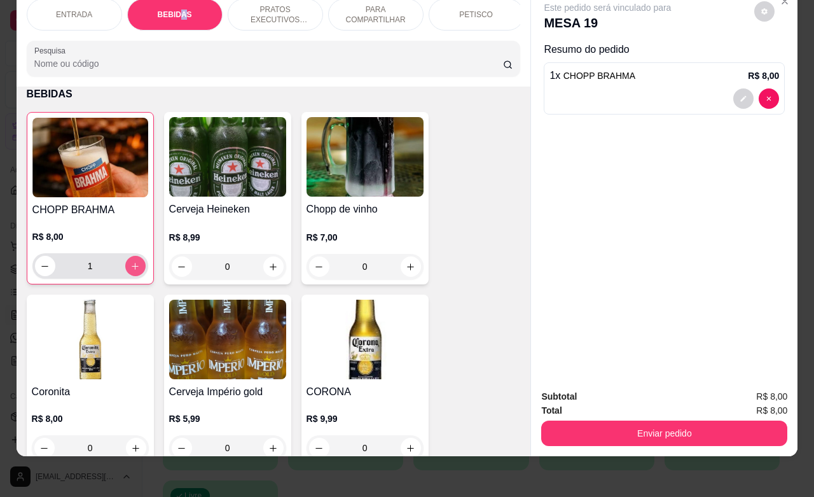
click at [130, 262] on icon "increase-product-quantity" at bounding box center [135, 266] width 10 height 10
type input "4"
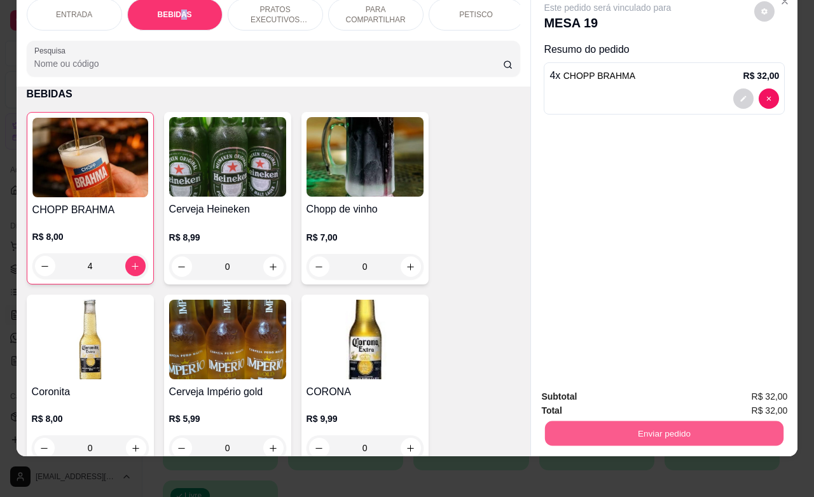
click at [617, 425] on button "Enviar pedido" at bounding box center [664, 432] width 238 height 25
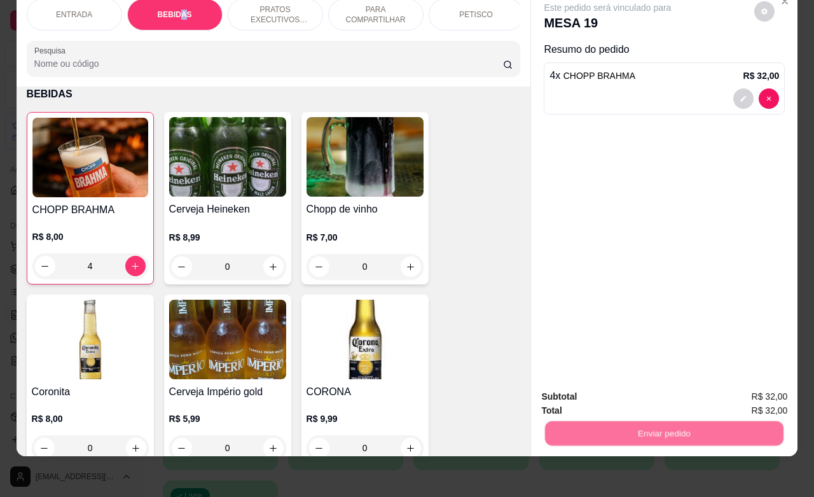
click at [606, 387] on button "Não registrar e enviar pedido" at bounding box center [620, 388] width 132 height 24
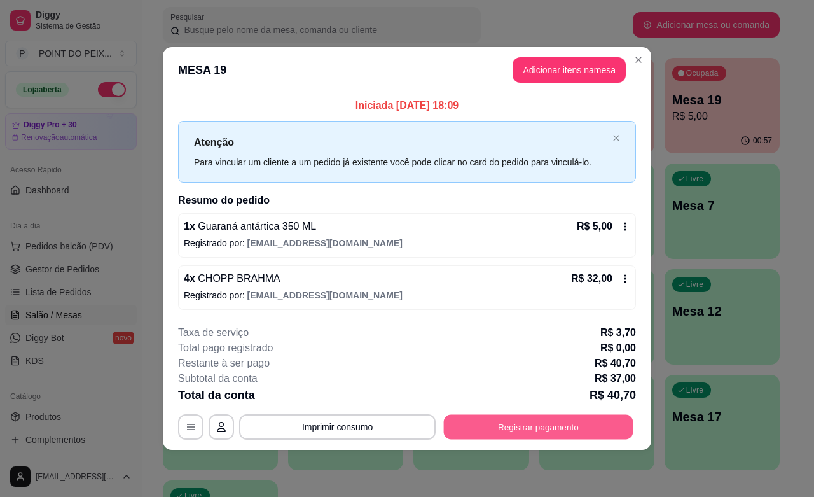
click at [501, 431] on button "Registrar pagamento" at bounding box center [538, 427] width 189 height 25
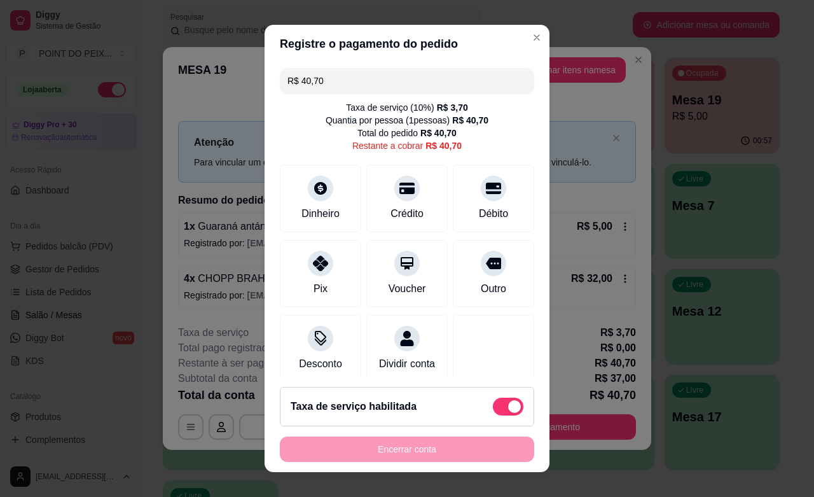
click at [493, 408] on span at bounding box center [508, 406] width 31 height 18
click at [492, 408] on input "checkbox" at bounding box center [496, 412] width 8 height 8
checkbox input "true"
type input "R$ 37,00"
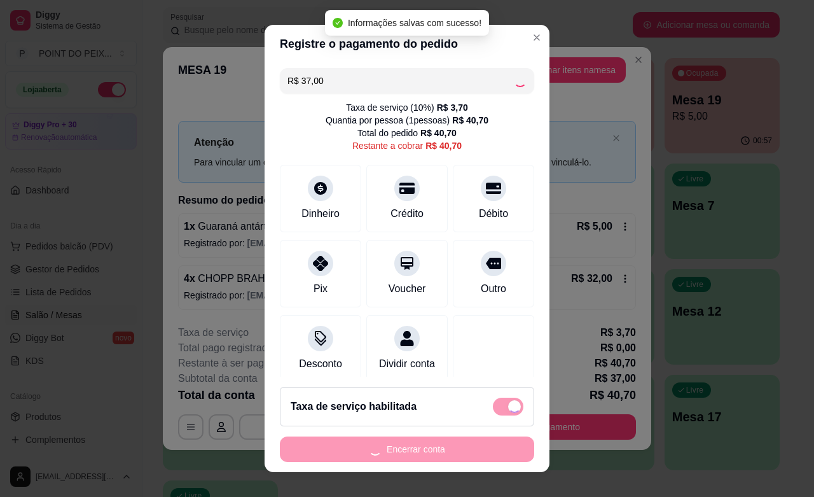
checkbox input "false"
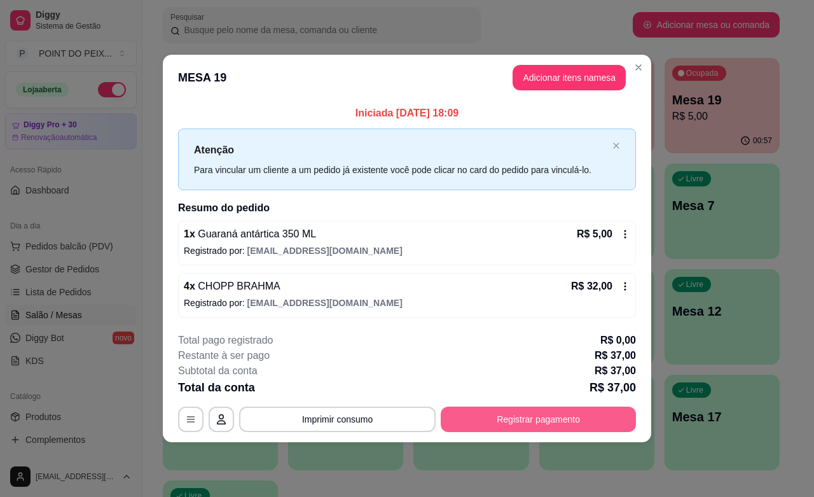
click at [509, 415] on button "Registrar pagamento" at bounding box center [538, 418] width 195 height 25
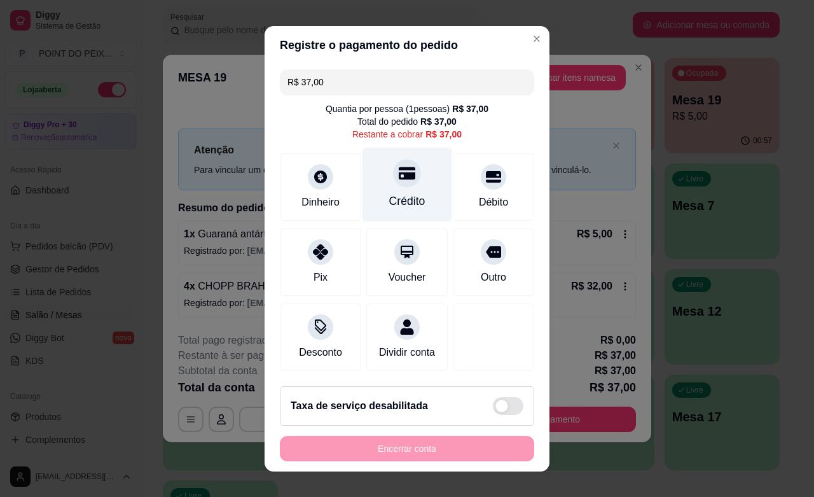
click at [395, 177] on div at bounding box center [407, 173] width 28 height 28
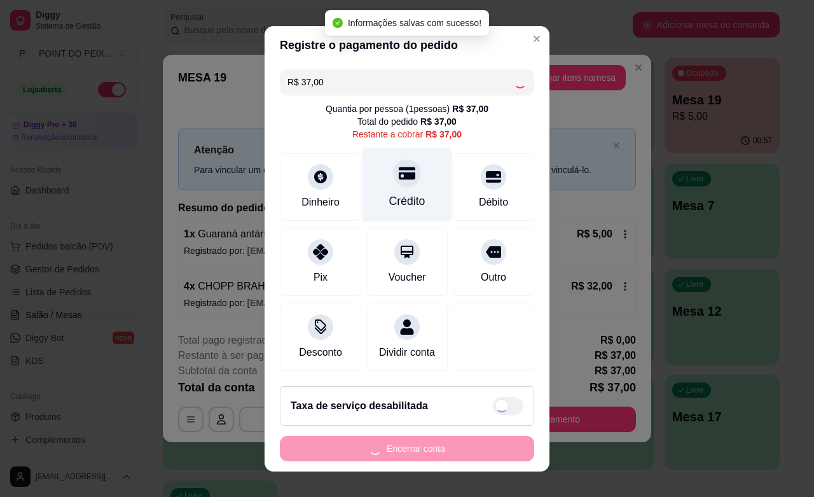
type input "R$ 0,00"
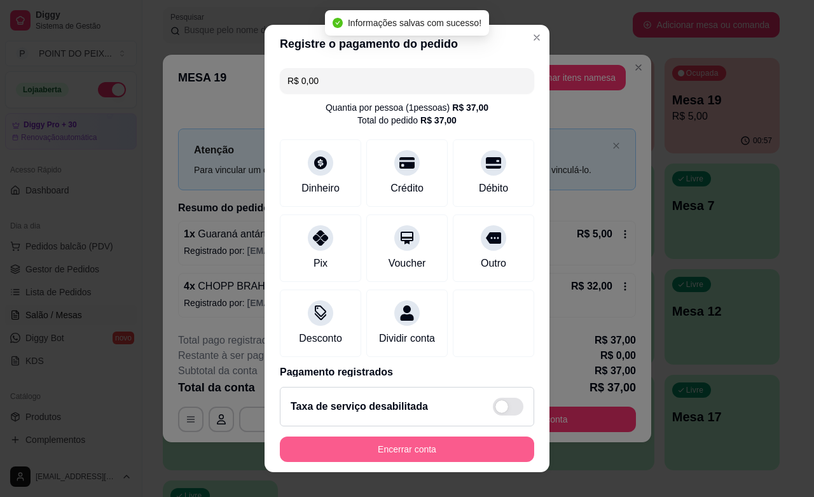
click at [422, 450] on button "Encerrar conta" at bounding box center [407, 448] width 254 height 25
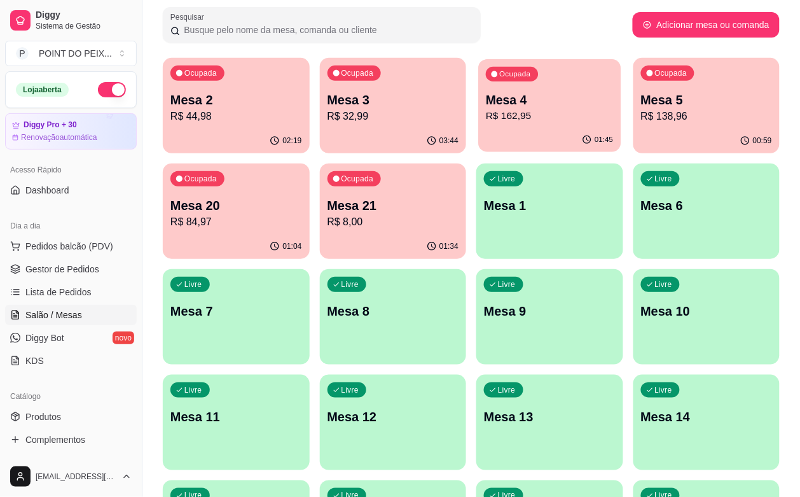
click at [491, 115] on p "R$ 162,95" at bounding box center [549, 116] width 127 height 15
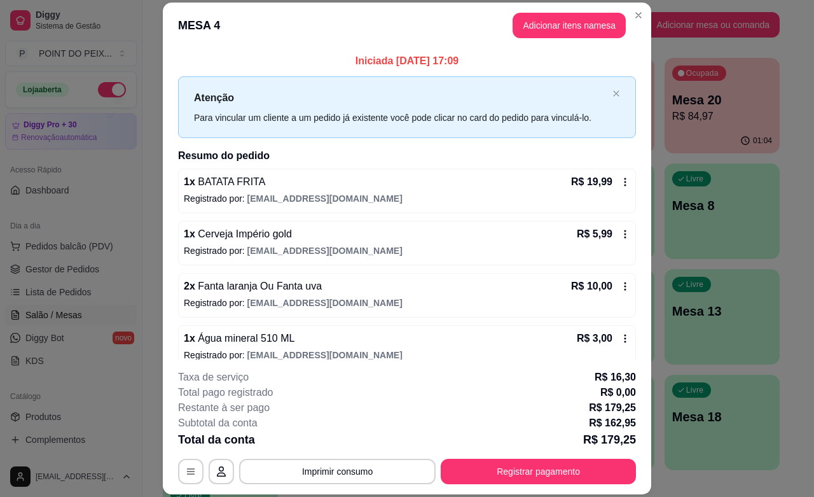
scroll to position [38, 0]
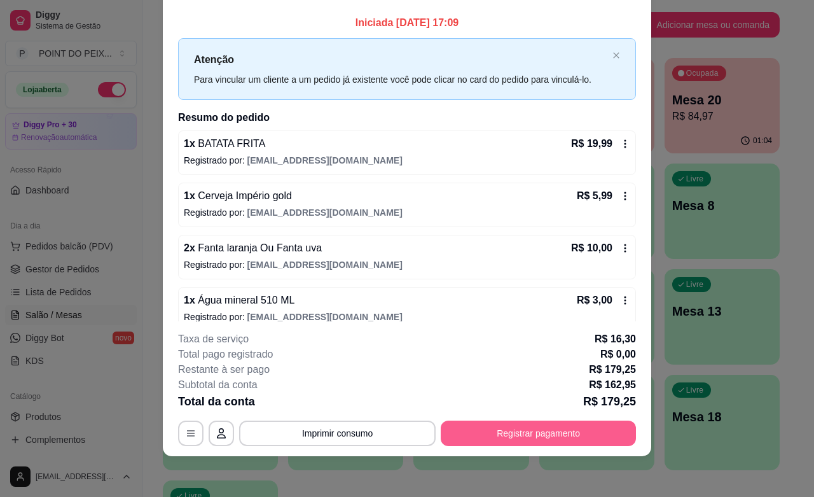
click at [515, 429] on button "Registrar pagamento" at bounding box center [538, 432] width 195 height 25
click at [366, 432] on button "Imprimir consumo" at bounding box center [337, 433] width 191 height 25
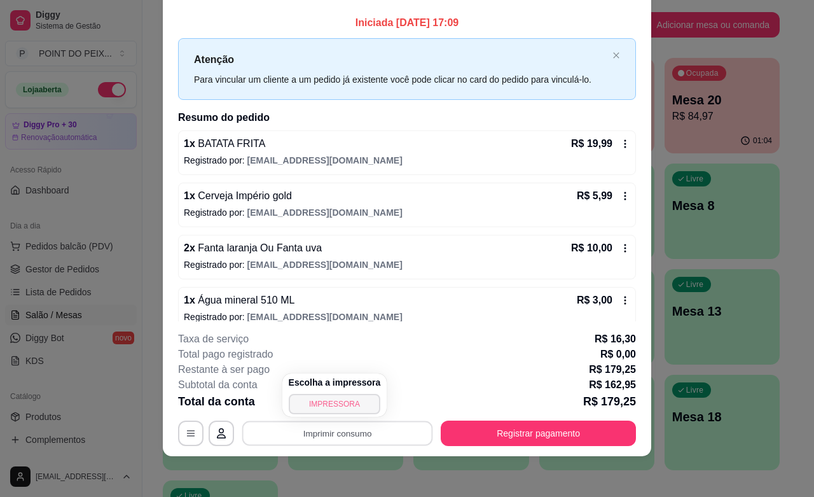
click at [351, 408] on button "IMPRESSORA" at bounding box center [335, 404] width 92 height 20
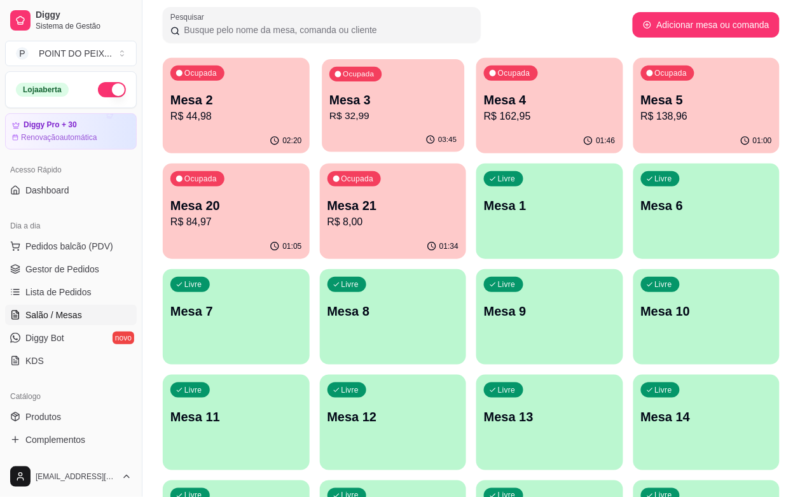
click at [352, 96] on p "Mesa 3" at bounding box center [392, 100] width 127 height 17
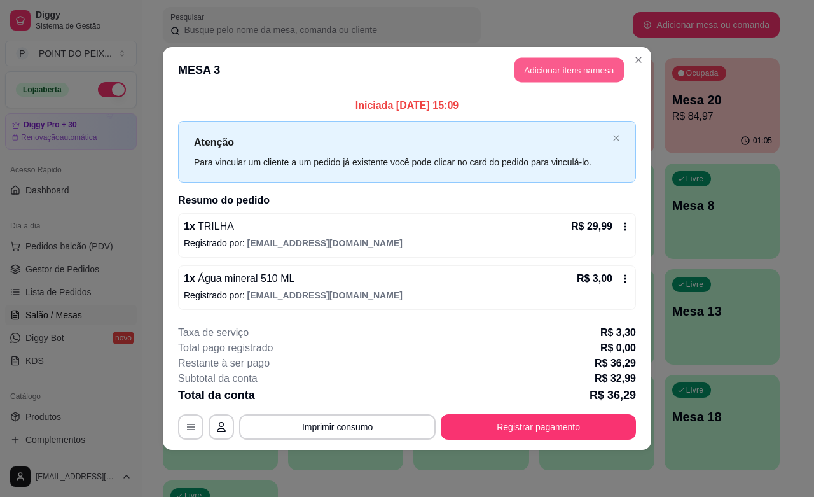
click at [546, 68] on button "Adicionar itens na mesa" at bounding box center [568, 70] width 109 height 25
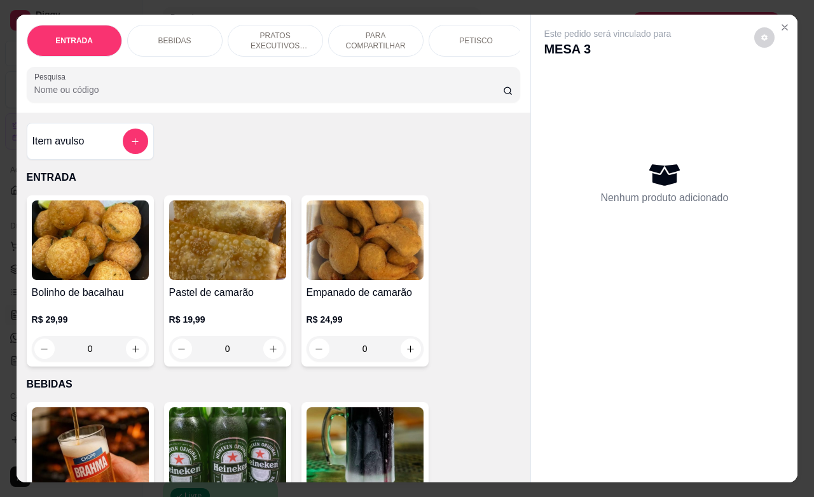
click at [174, 37] on p "BEBIDAS" at bounding box center [174, 41] width 33 height 10
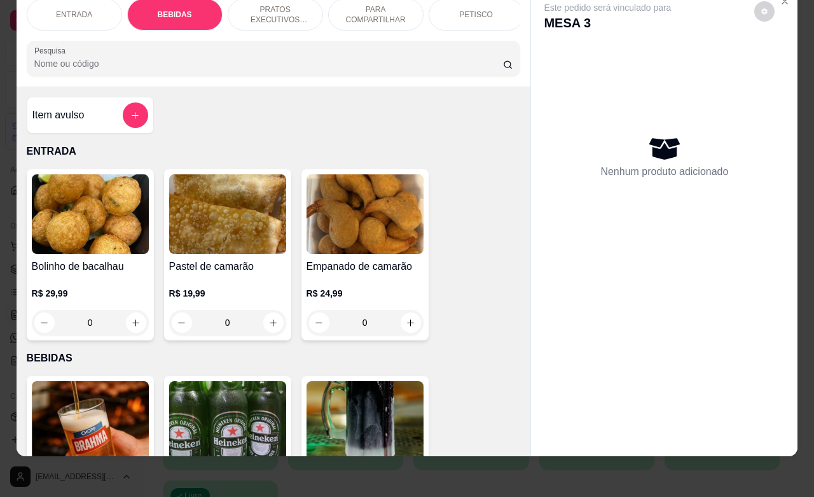
scroll to position [264, 0]
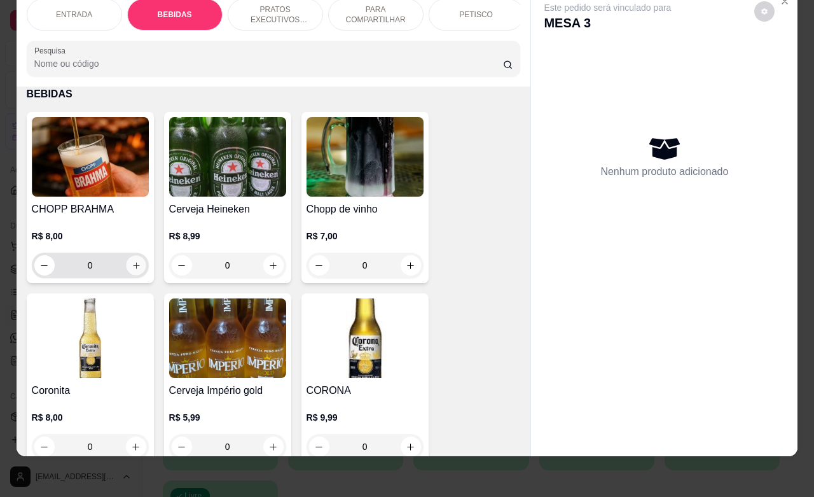
click at [131, 265] on icon "increase-product-quantity" at bounding box center [136, 266] width 10 height 10
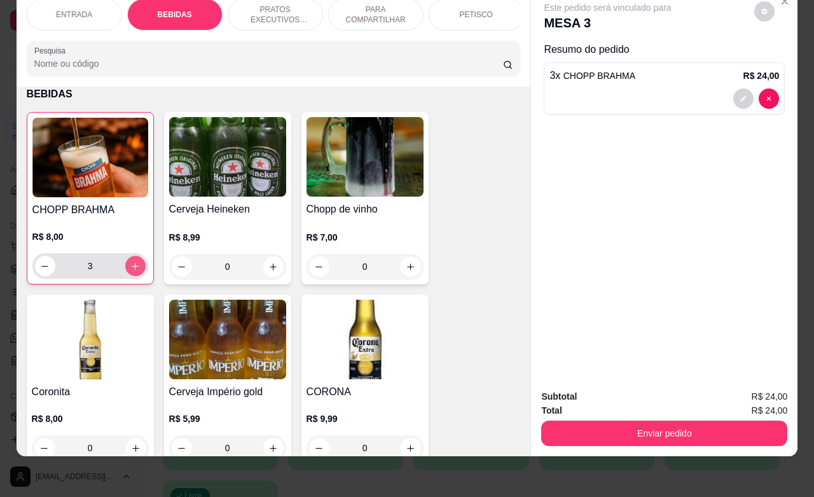
click at [130, 265] on icon "increase-product-quantity" at bounding box center [135, 266] width 10 height 10
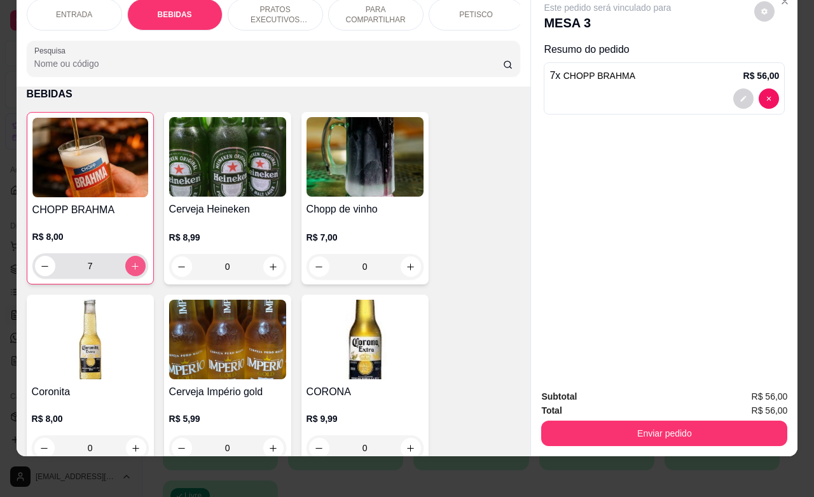
click at [130, 265] on icon "increase-product-quantity" at bounding box center [135, 266] width 10 height 10
type input "12"
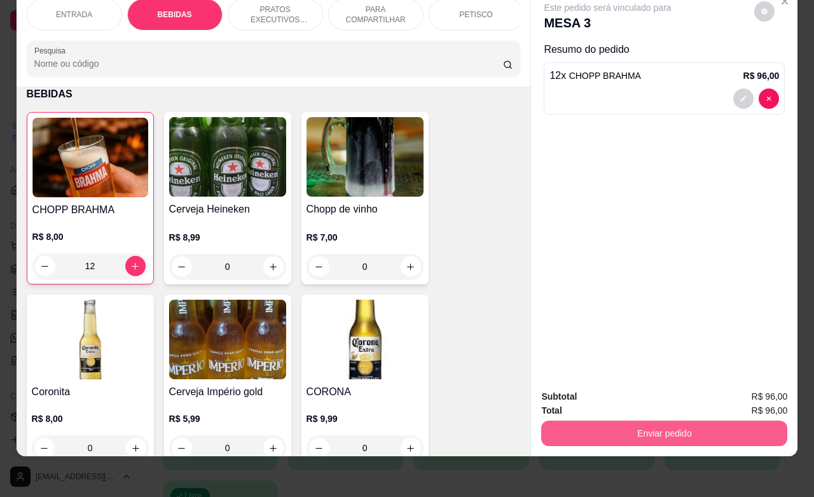
click at [612, 422] on button "Enviar pedido" at bounding box center [664, 432] width 246 height 25
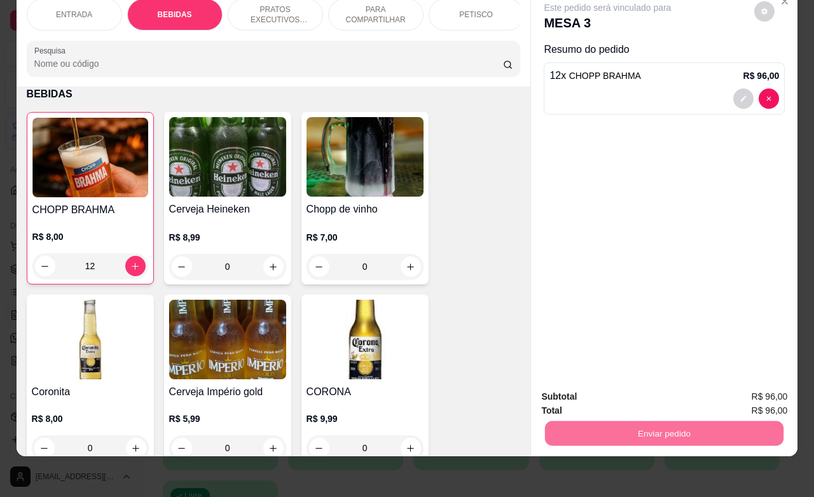
click at [586, 389] on button "Não registrar e enviar pedido" at bounding box center [620, 388] width 128 height 24
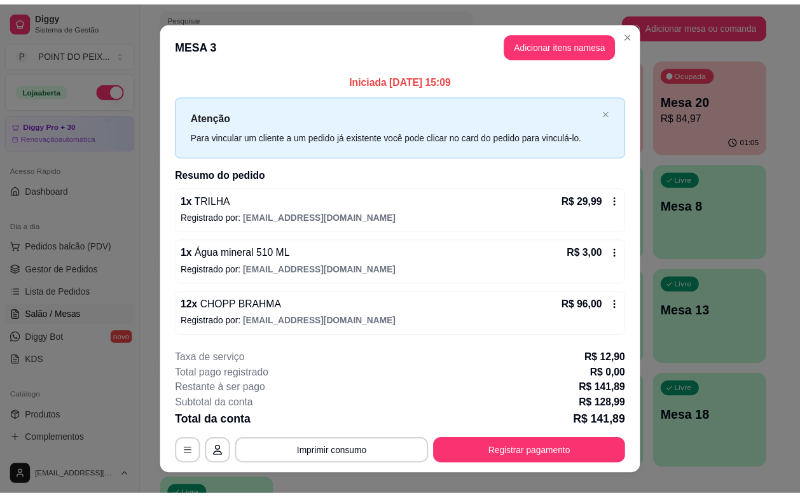
scroll to position [20, 0]
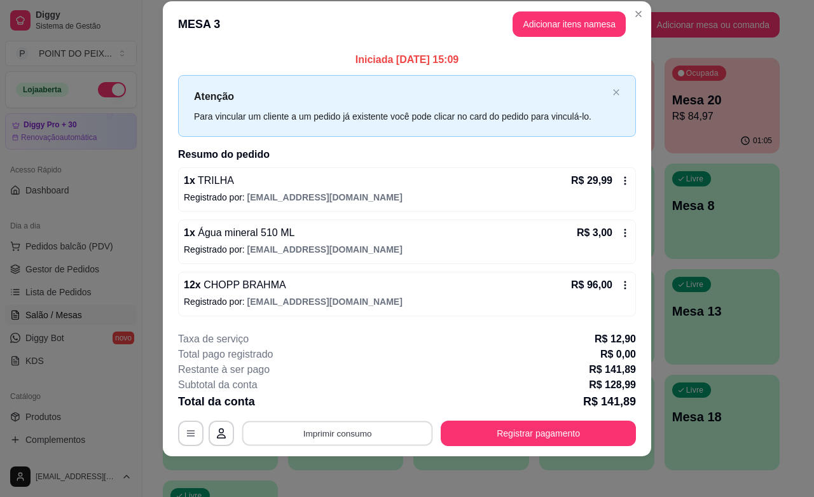
click at [370, 441] on button "Imprimir consumo" at bounding box center [337, 433] width 191 height 25
click at [353, 409] on button "IMPRESSORA" at bounding box center [334, 404] width 89 height 20
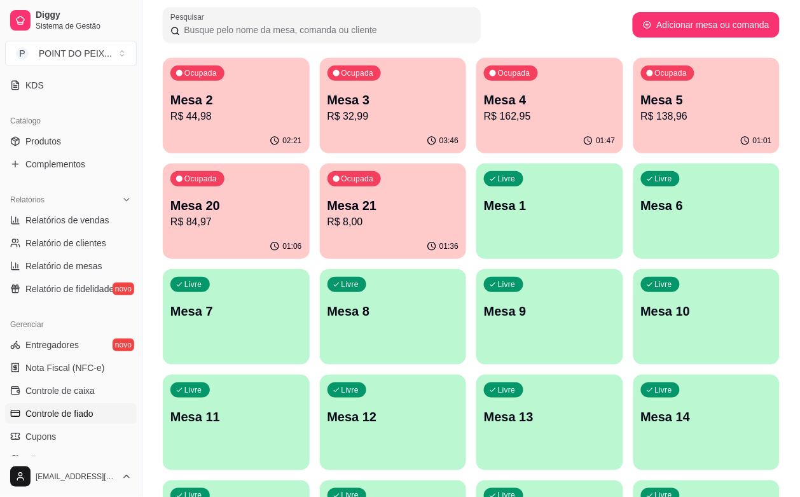
scroll to position [318, 0]
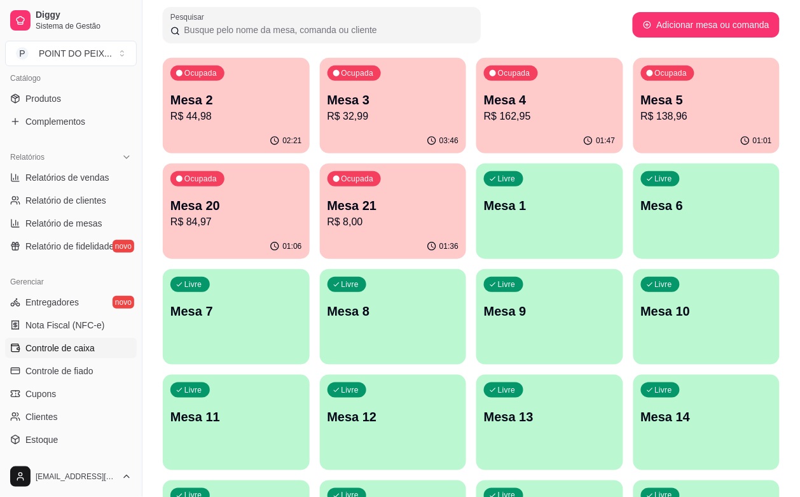
click at [83, 351] on span "Controle de caixa" at bounding box center [59, 347] width 69 height 13
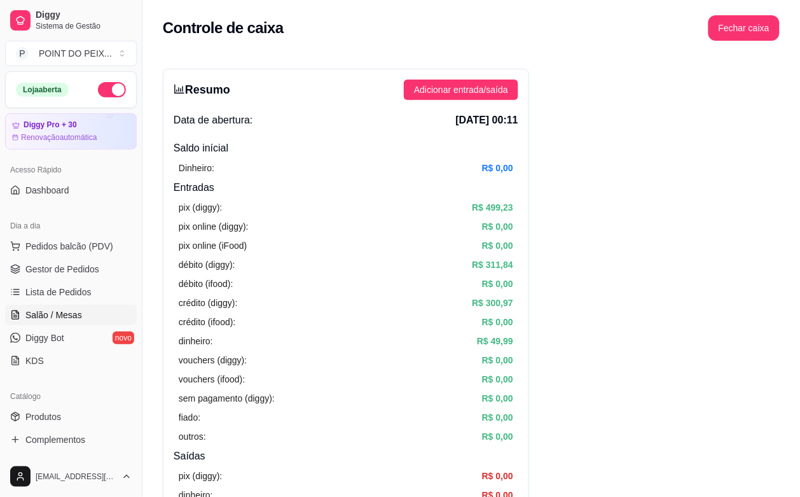
click at [64, 318] on span "Salão / Mesas" at bounding box center [53, 314] width 57 height 13
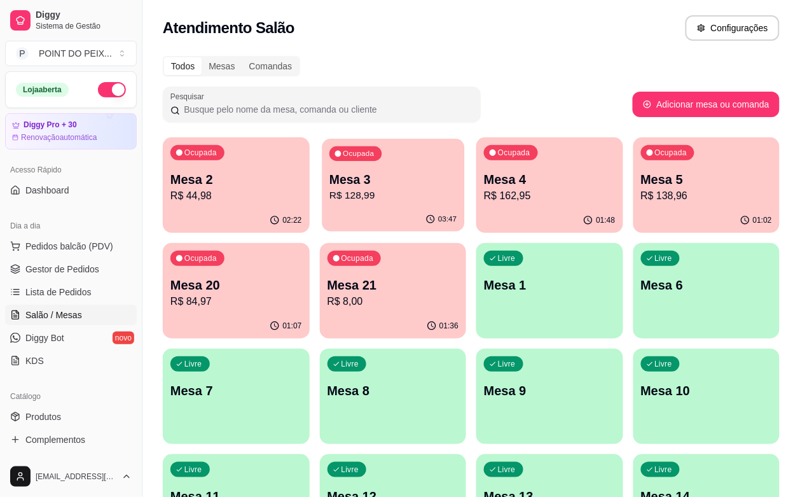
click at [372, 188] on p "R$ 128,99" at bounding box center [392, 195] width 127 height 15
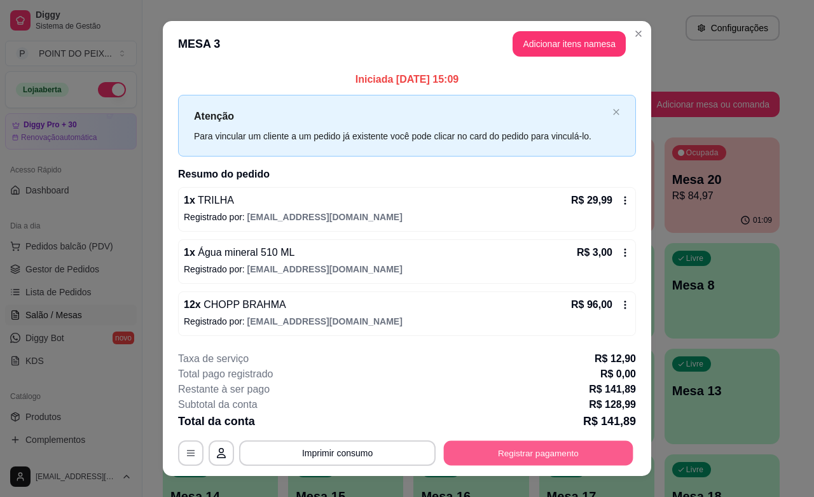
click at [485, 451] on button "Registrar pagamento" at bounding box center [538, 453] width 189 height 25
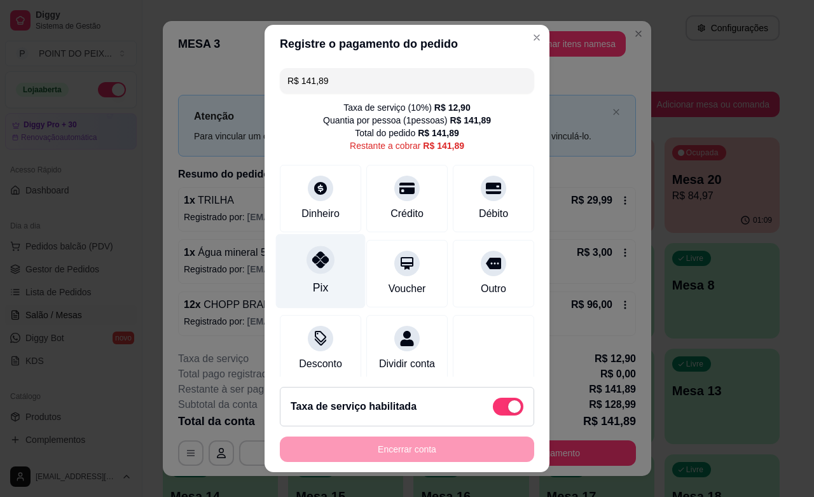
click at [312, 261] on icon at bounding box center [320, 259] width 17 height 17
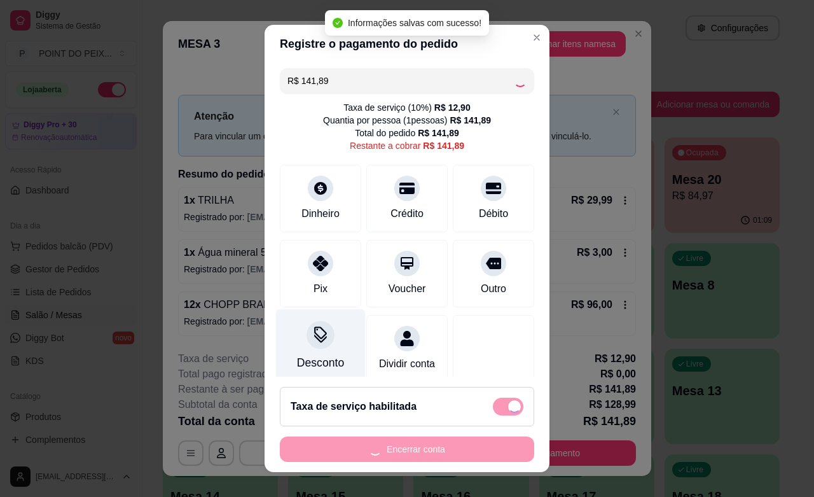
type input "R$ 0,00"
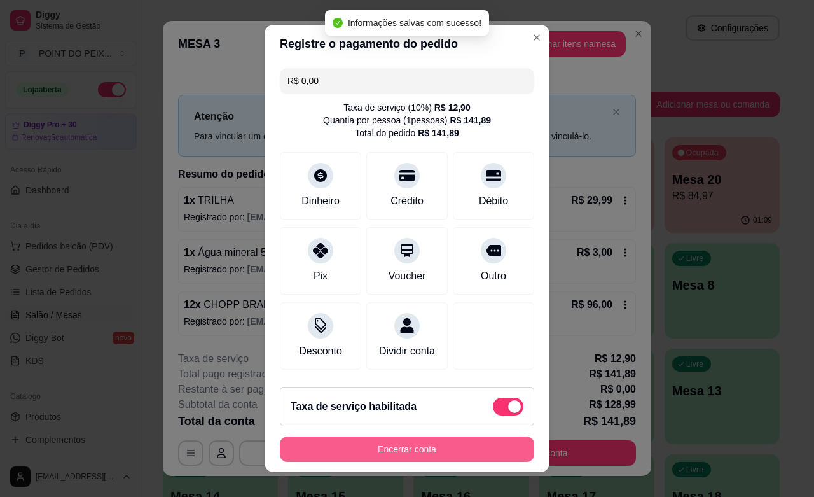
click at [347, 446] on button "Encerrar conta" at bounding box center [407, 448] width 254 height 25
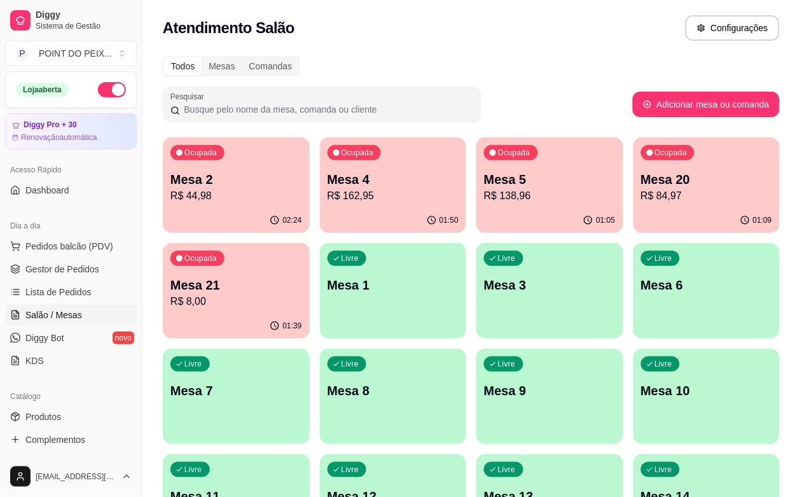
click at [366, 194] on p "R$ 162,95" at bounding box center [393, 195] width 132 height 15
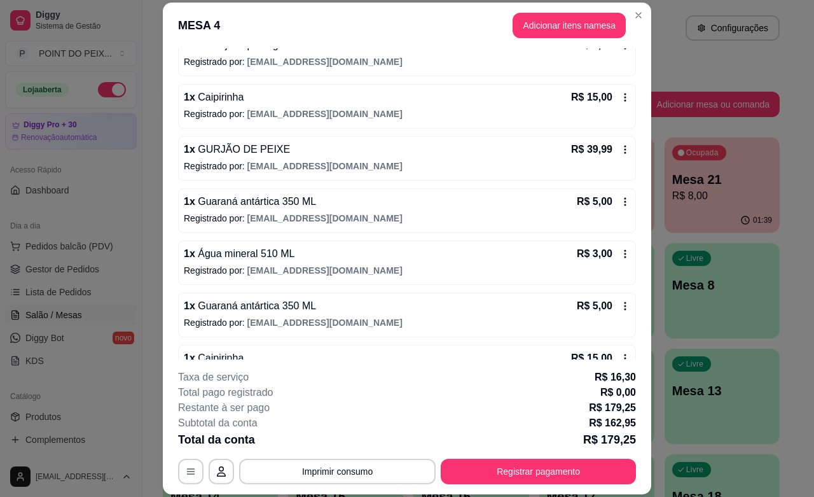
scroll to position [436, 0]
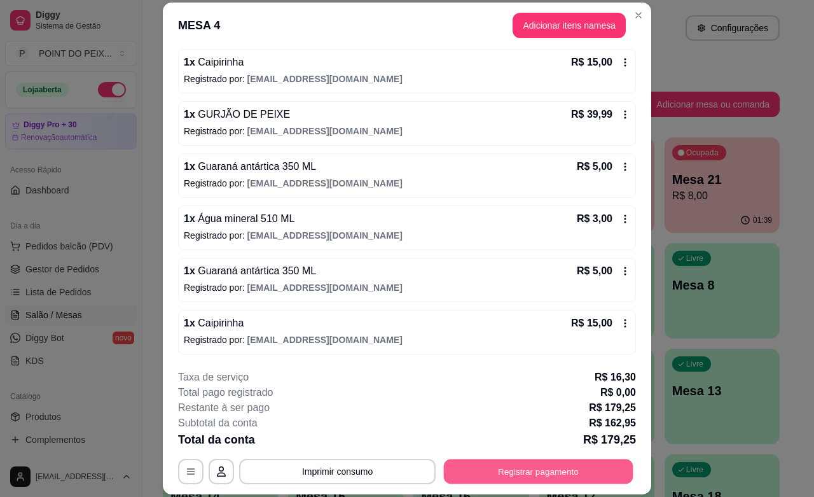
click at [523, 477] on button "Registrar pagamento" at bounding box center [538, 471] width 189 height 25
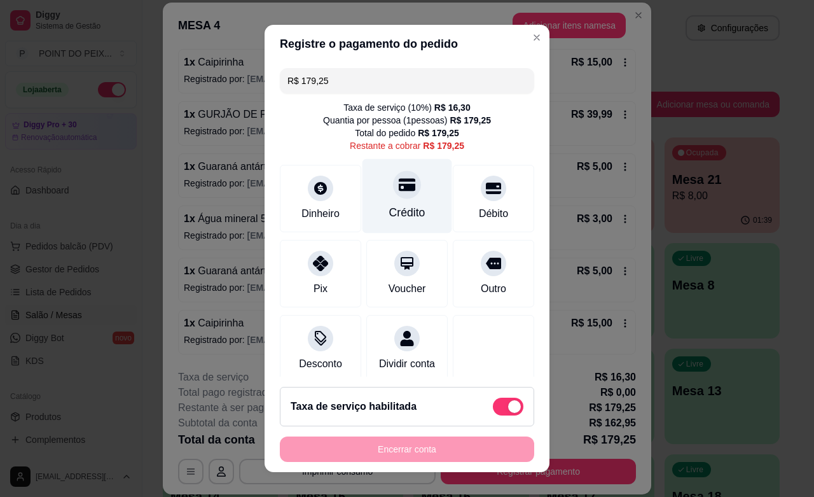
click at [385, 197] on div "Crédito" at bounding box center [407, 196] width 90 height 74
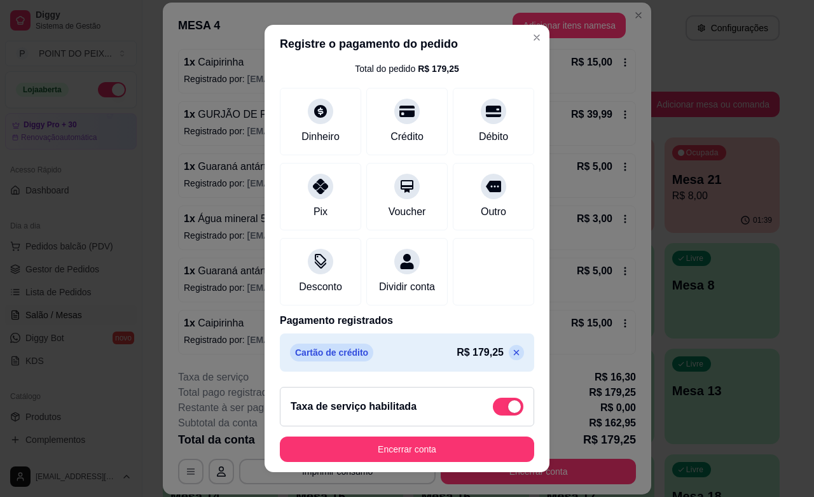
scroll to position [16, 0]
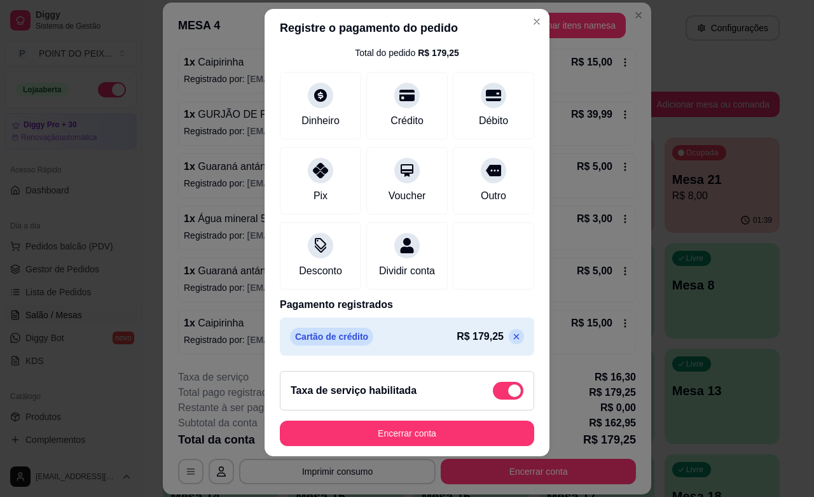
click at [511, 336] on icon at bounding box center [516, 336] width 10 height 10
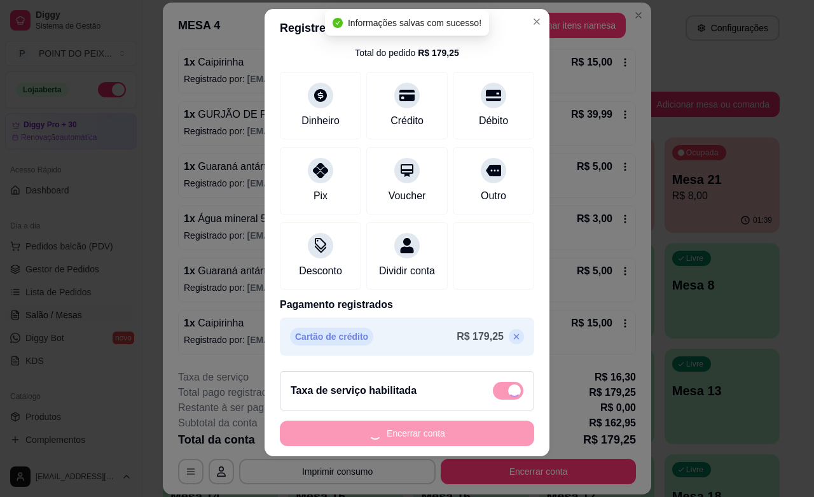
type input "R$ 179,25"
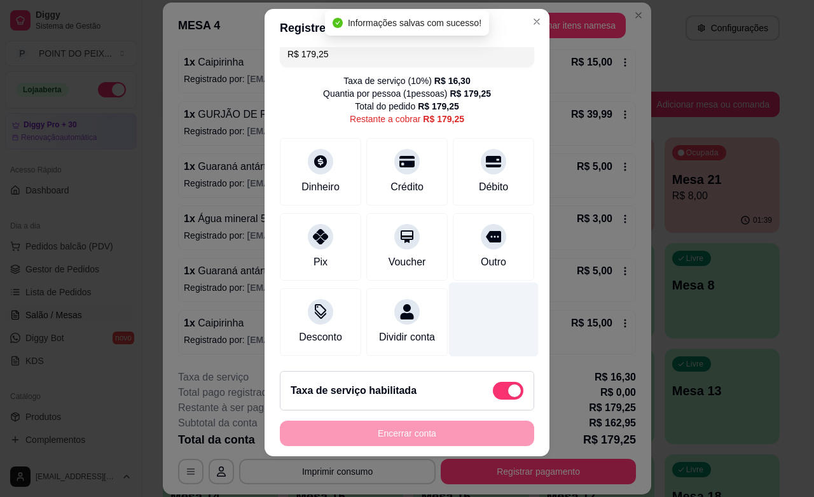
scroll to position [27, 0]
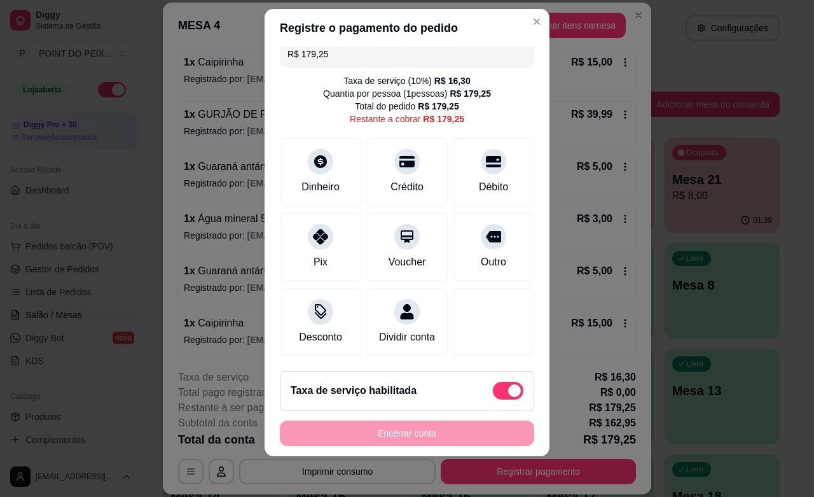
click at [493, 389] on span at bounding box center [508, 390] width 31 height 18
click at [492, 392] on input "checkbox" at bounding box center [496, 396] width 8 height 8
checkbox input "true"
type input "R$ 162,95"
checkbox input "false"
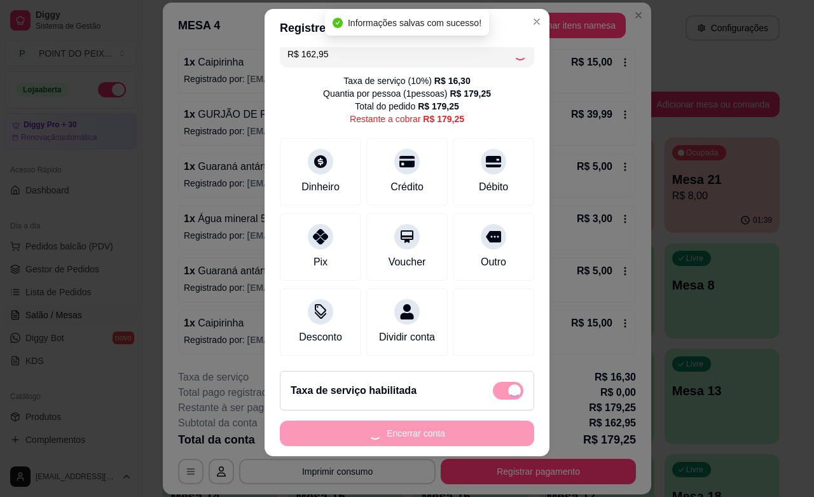
scroll to position [14, 0]
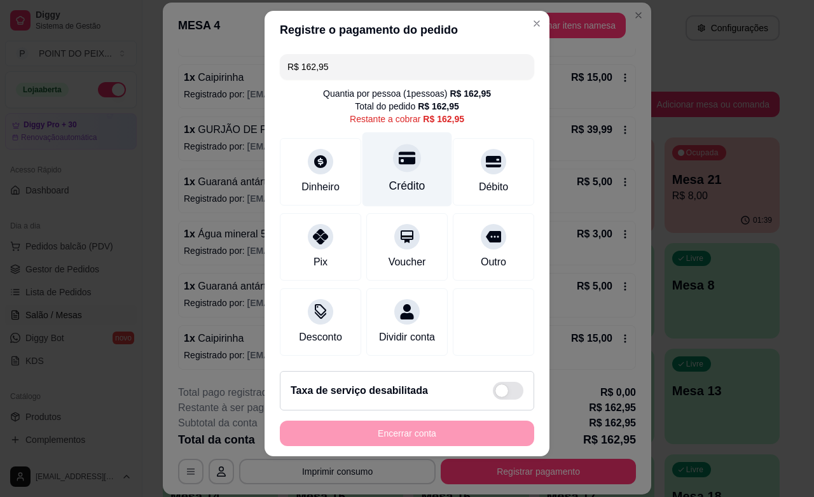
click at [393, 151] on div at bounding box center [407, 158] width 28 height 28
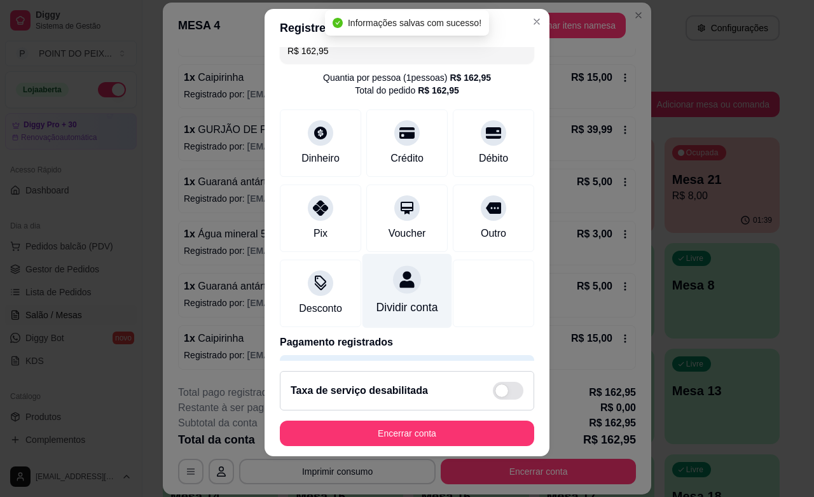
type input "R$ 0,00"
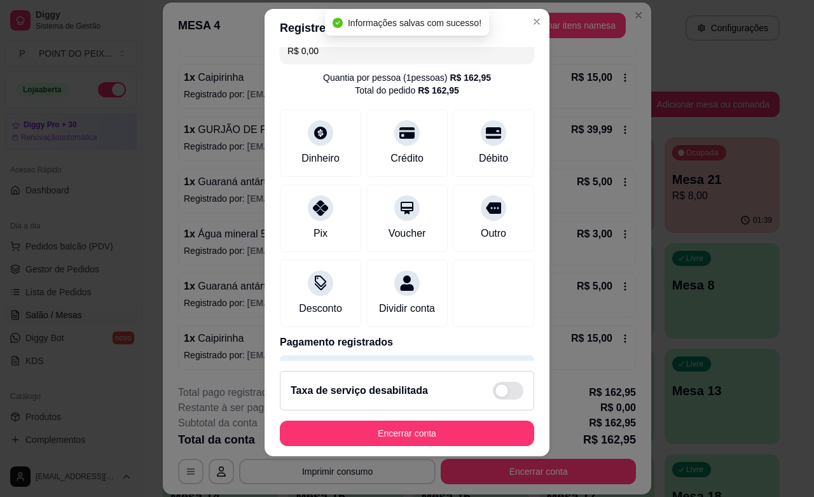
scroll to position [67, 0]
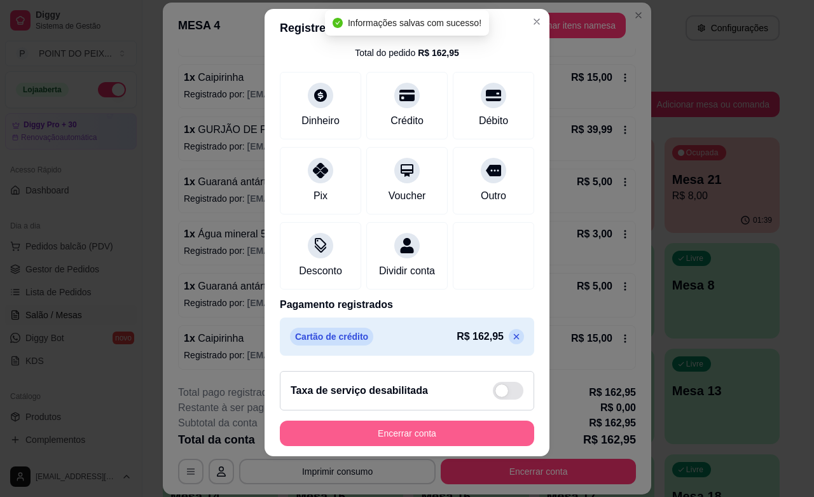
click at [405, 437] on button "Encerrar conta" at bounding box center [407, 432] width 254 height 25
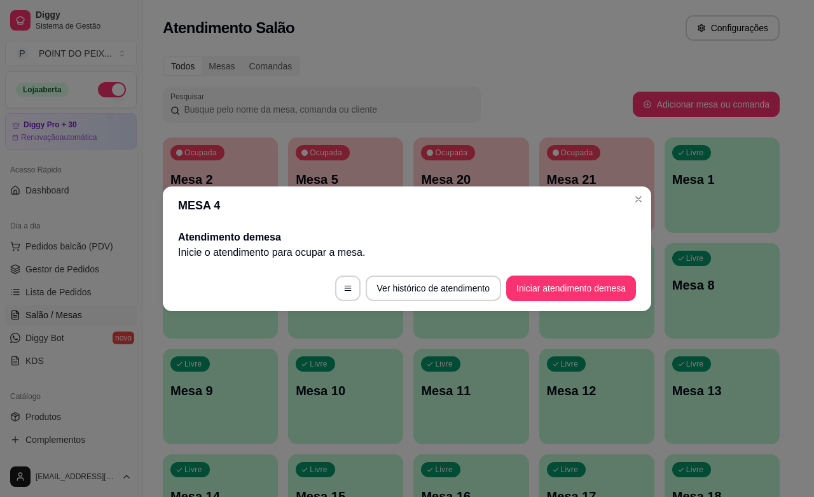
scroll to position [0, 0]
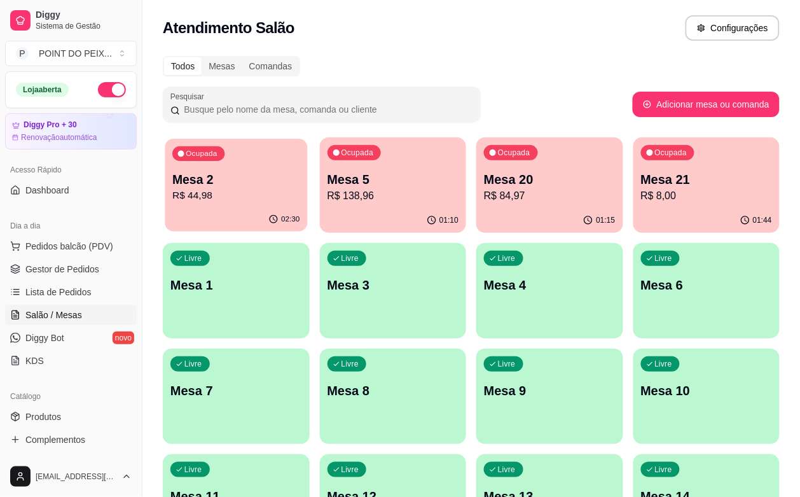
click at [243, 189] on p "R$ 44,98" at bounding box center [235, 195] width 127 height 15
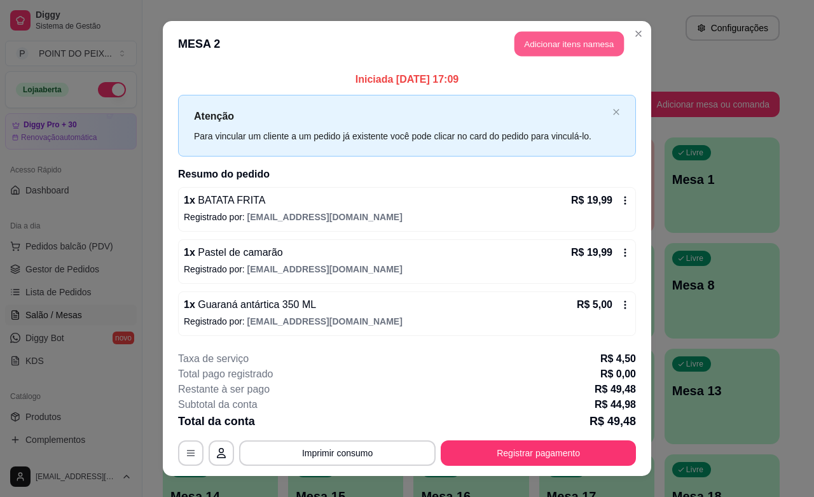
click at [568, 50] on button "Adicionar itens na mesa" at bounding box center [568, 44] width 109 height 25
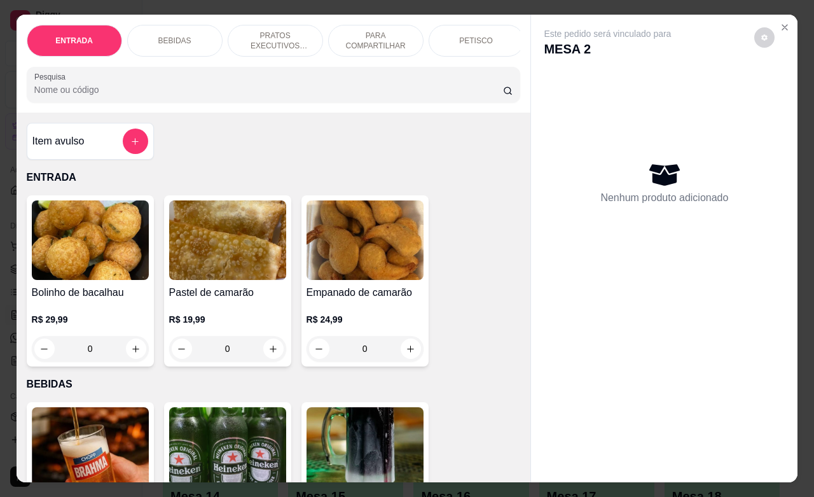
click at [160, 36] on p "BEBIDAS" at bounding box center [174, 41] width 33 height 10
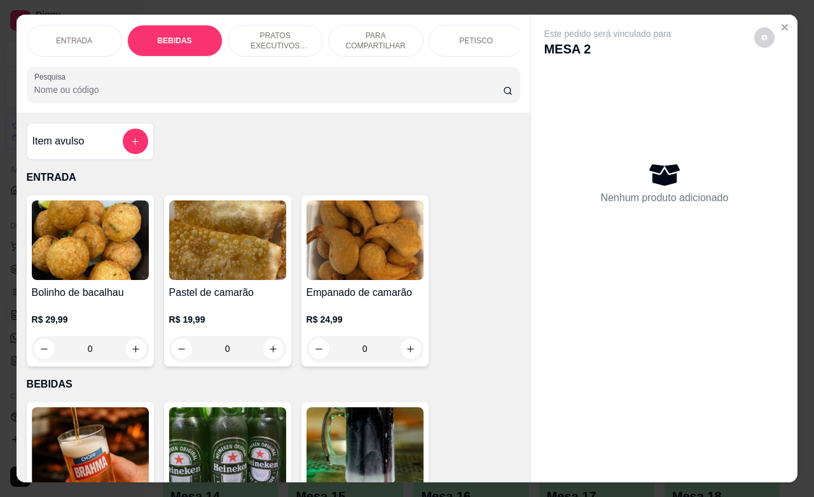
scroll to position [264, 0]
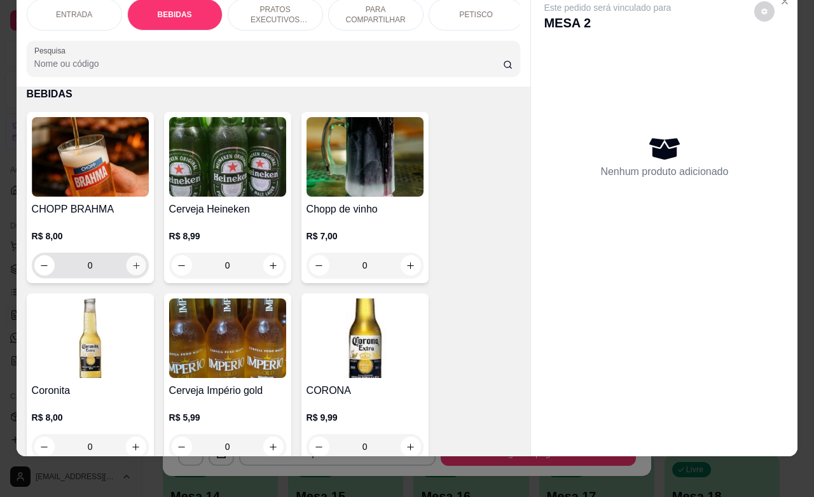
click at [131, 269] on icon "increase-product-quantity" at bounding box center [136, 266] width 10 height 10
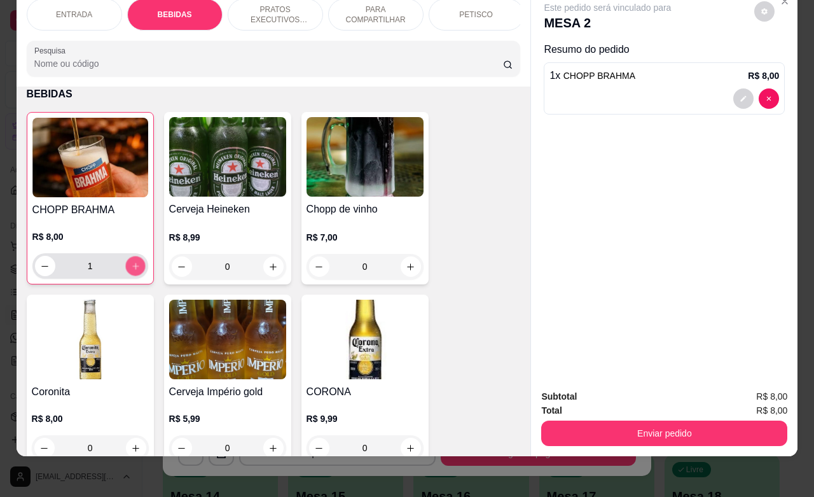
click at [130, 269] on icon "increase-product-quantity" at bounding box center [135, 266] width 10 height 10
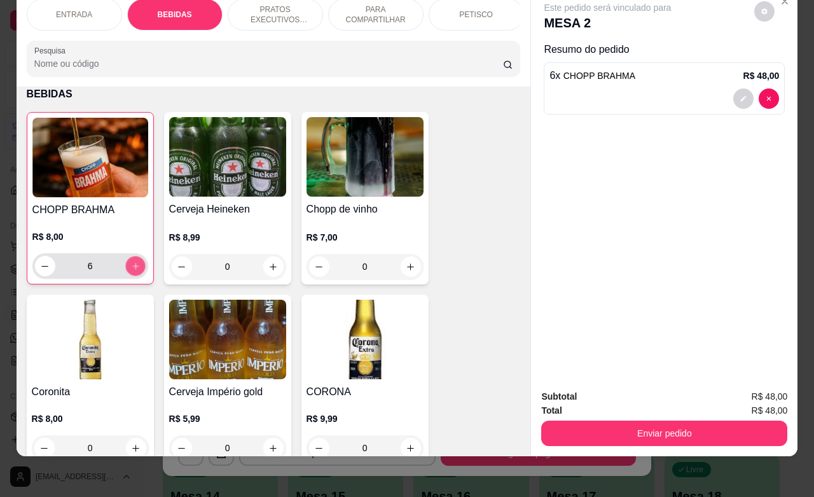
click at [130, 269] on icon "increase-product-quantity" at bounding box center [135, 266] width 10 height 10
type input "9"
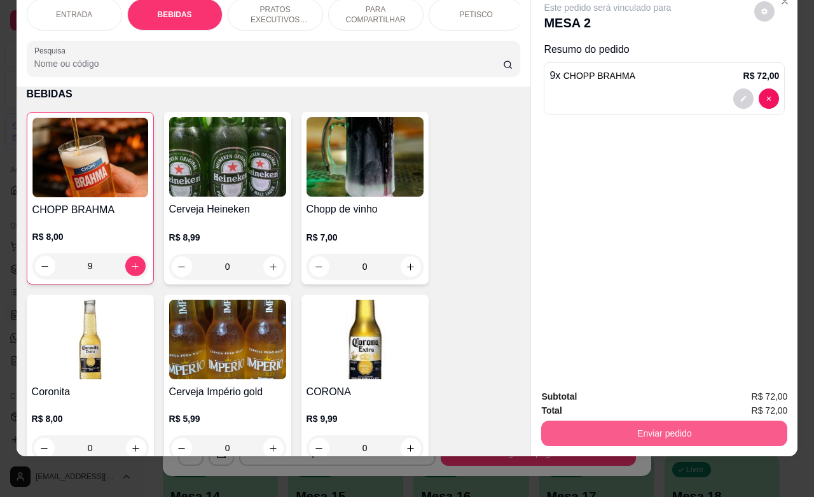
click at [627, 421] on button "Enviar pedido" at bounding box center [664, 432] width 246 height 25
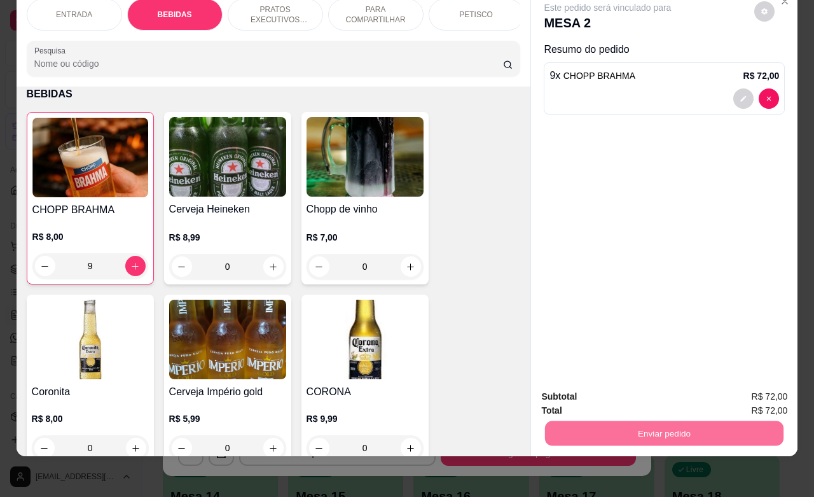
click at [615, 387] on button "Não registrar e enviar pedido" at bounding box center [620, 388] width 132 height 24
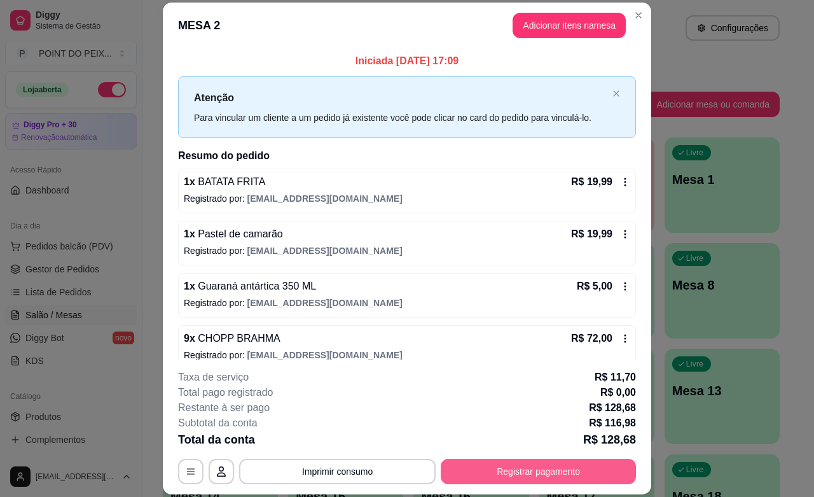
click at [462, 472] on button "Registrar pagamento" at bounding box center [538, 470] width 195 height 25
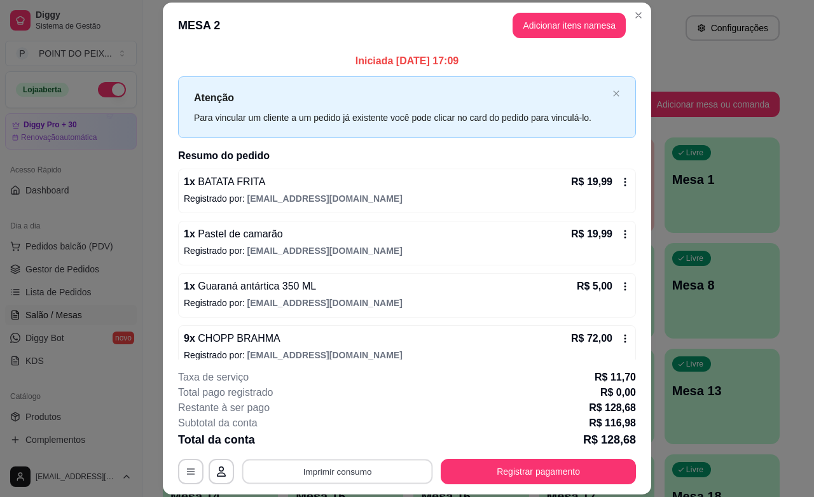
click at [350, 465] on button "Imprimir consumo" at bounding box center [337, 471] width 191 height 25
click at [348, 444] on button "IMPRESSORA" at bounding box center [335, 442] width 92 height 20
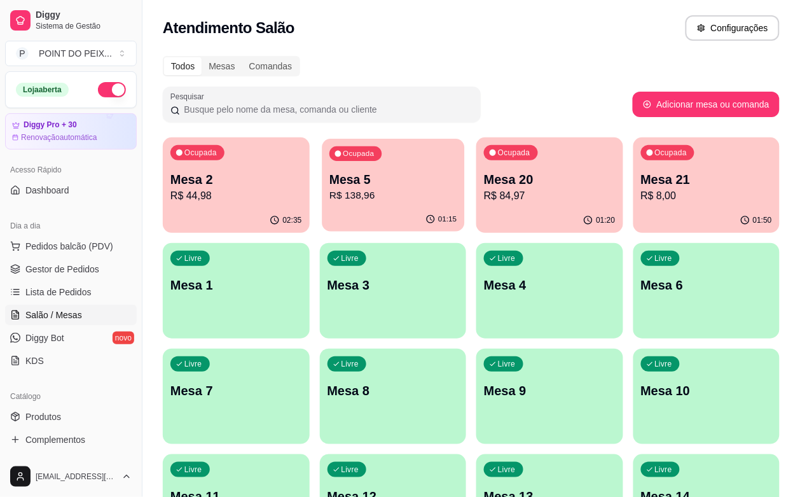
click at [364, 192] on p "R$ 138,96" at bounding box center [392, 195] width 127 height 15
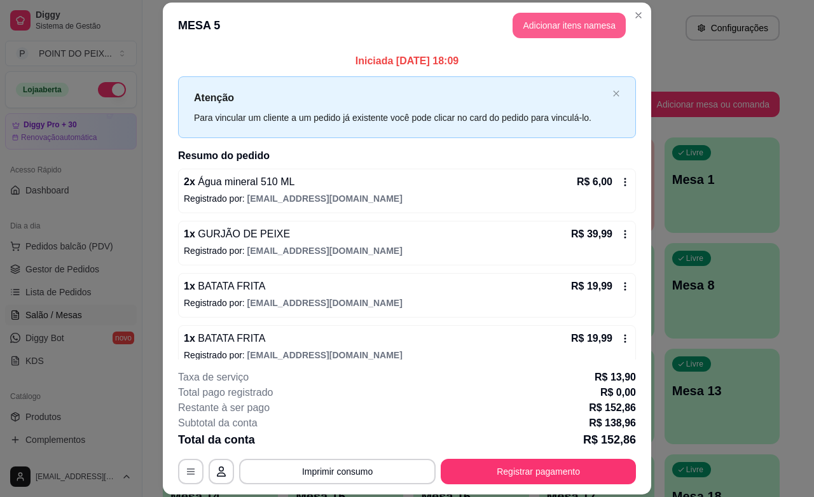
click at [551, 31] on button "Adicionar itens na mesa" at bounding box center [568, 25] width 113 height 25
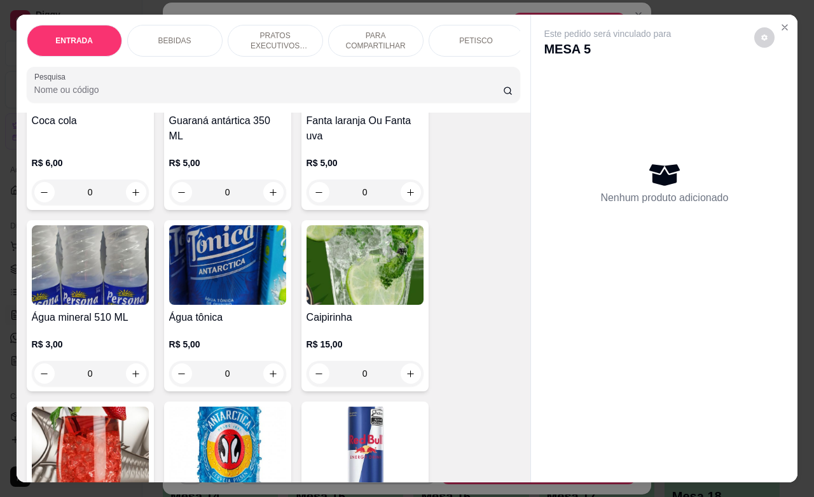
scroll to position [954, 0]
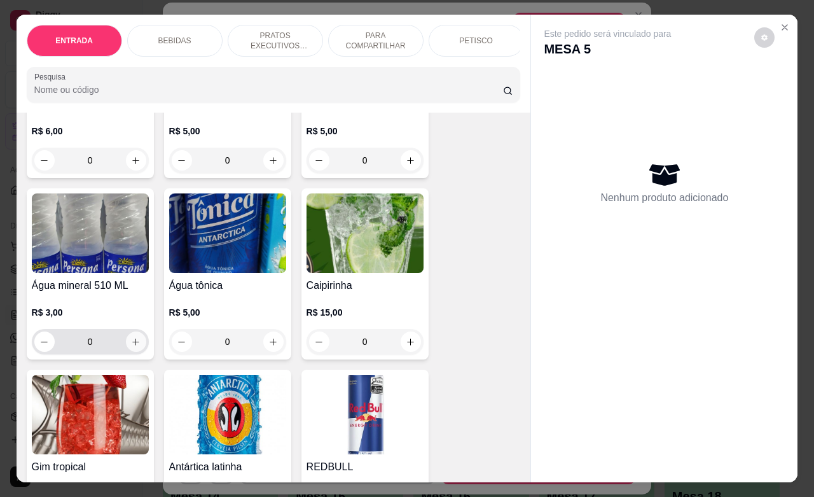
click at [131, 347] on icon "increase-product-quantity" at bounding box center [136, 342] width 10 height 10
type input "1"
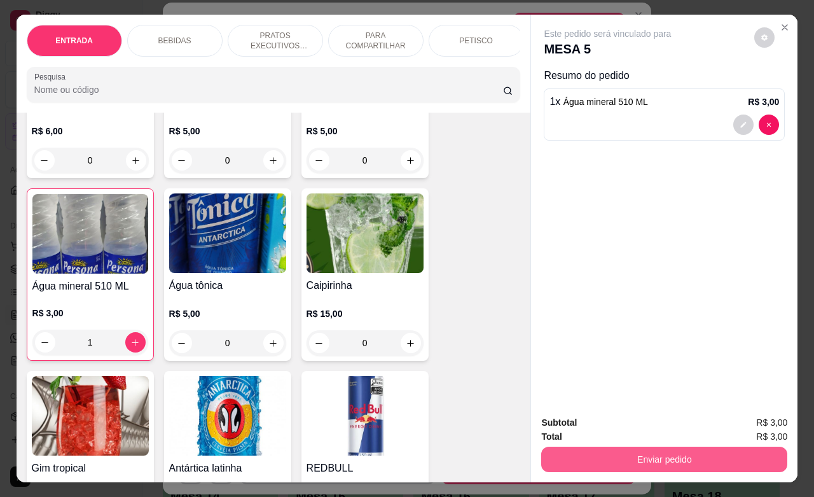
click at [594, 450] on button "Enviar pedido" at bounding box center [664, 458] width 246 height 25
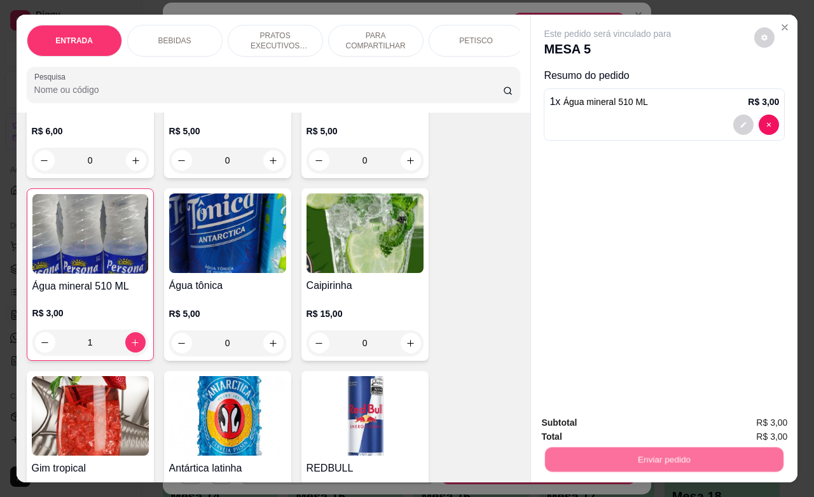
click at [589, 412] on button "Não registrar e enviar pedido" at bounding box center [620, 421] width 132 height 24
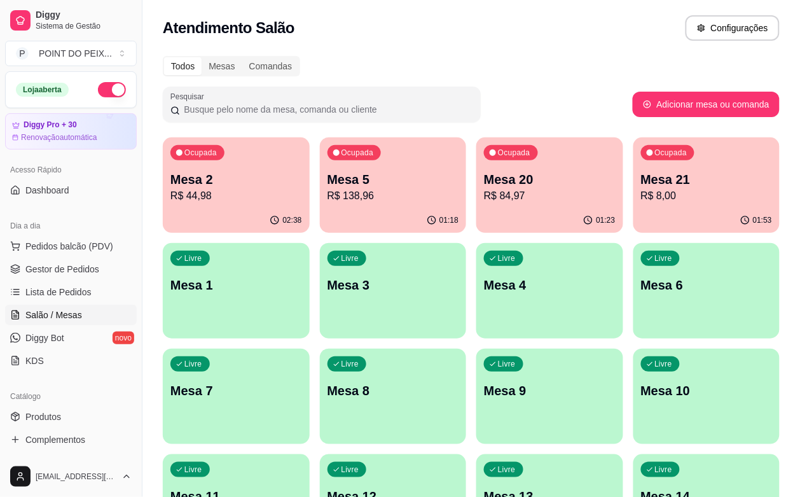
click at [252, 189] on p "R$ 44,98" at bounding box center [236, 195] width 132 height 15
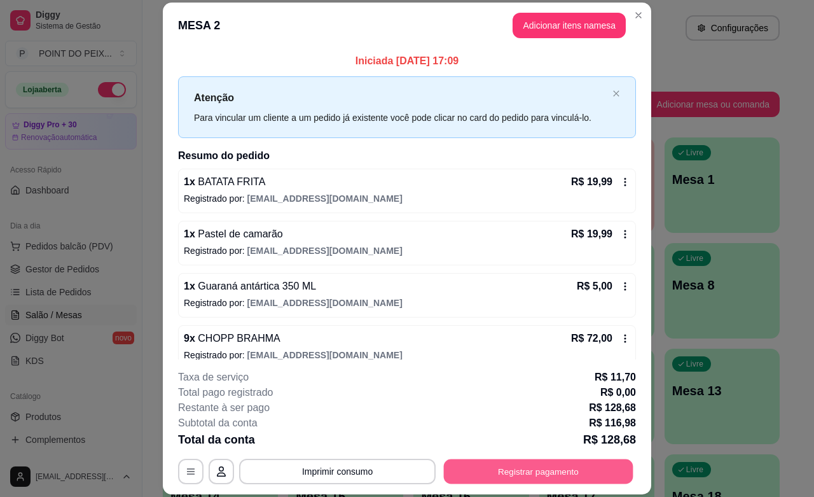
click at [526, 469] on button "Registrar pagamento" at bounding box center [538, 471] width 189 height 25
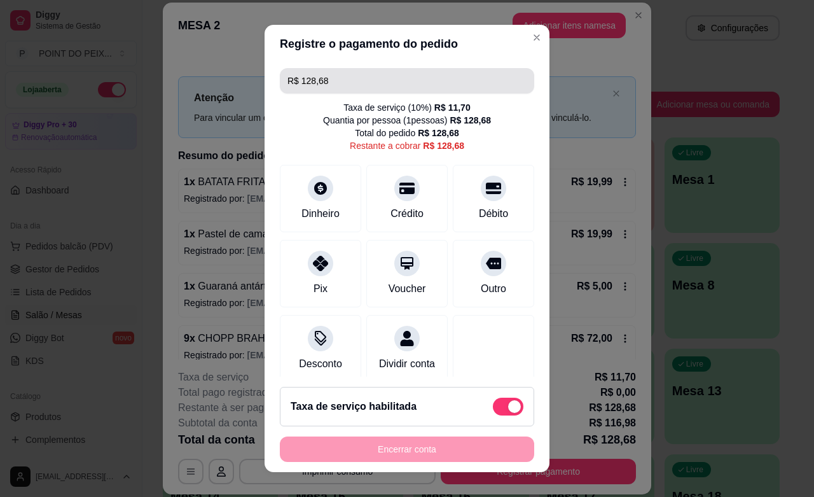
click at [334, 83] on input "R$ 128,68" at bounding box center [406, 80] width 239 height 25
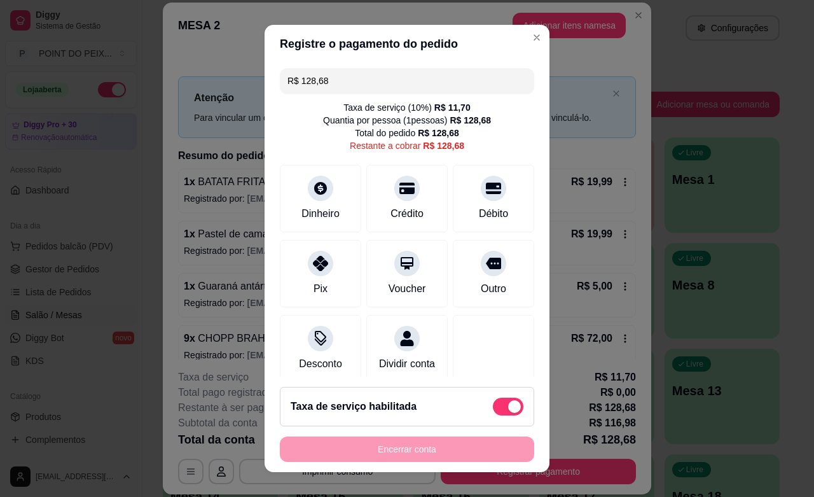
click at [334, 83] on input "R$ 128,68" at bounding box center [406, 80] width 239 height 25
click at [485, 188] on icon at bounding box center [493, 185] width 17 height 13
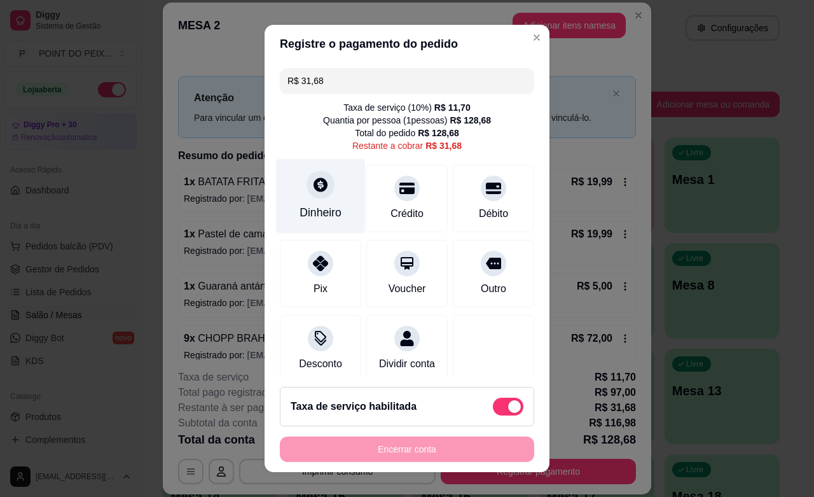
click at [313, 189] on icon at bounding box center [320, 184] width 14 height 14
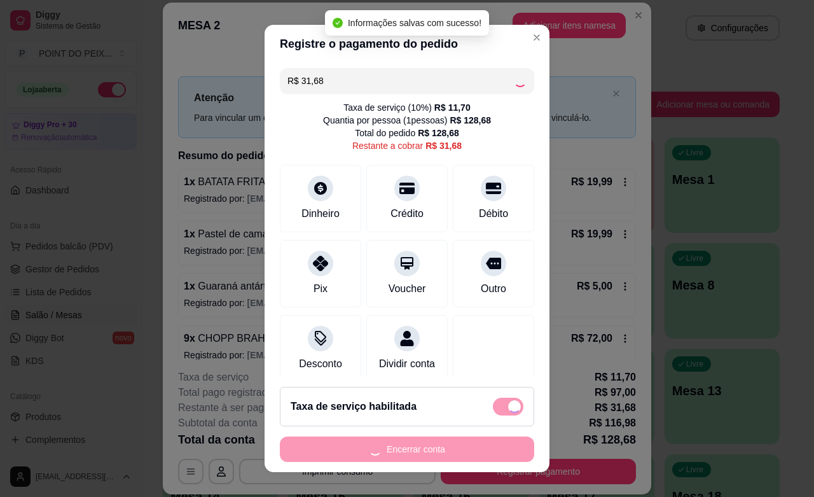
type input "R$ 0,00"
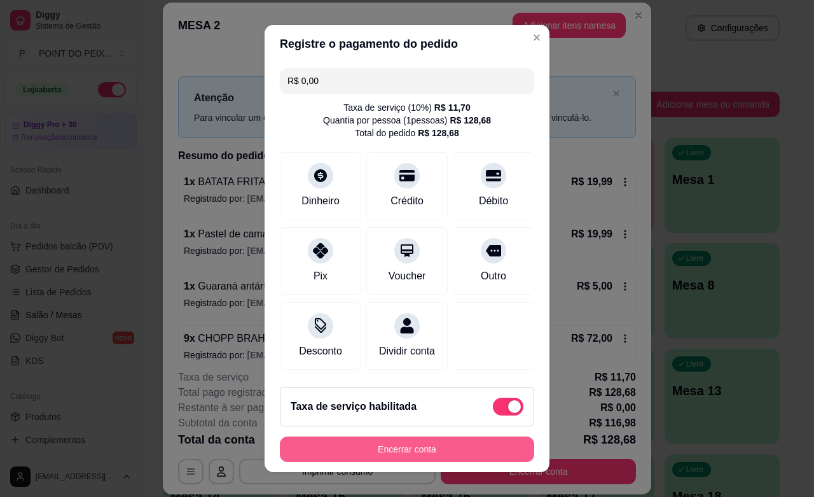
click at [418, 445] on button "Encerrar conta" at bounding box center [407, 448] width 254 height 25
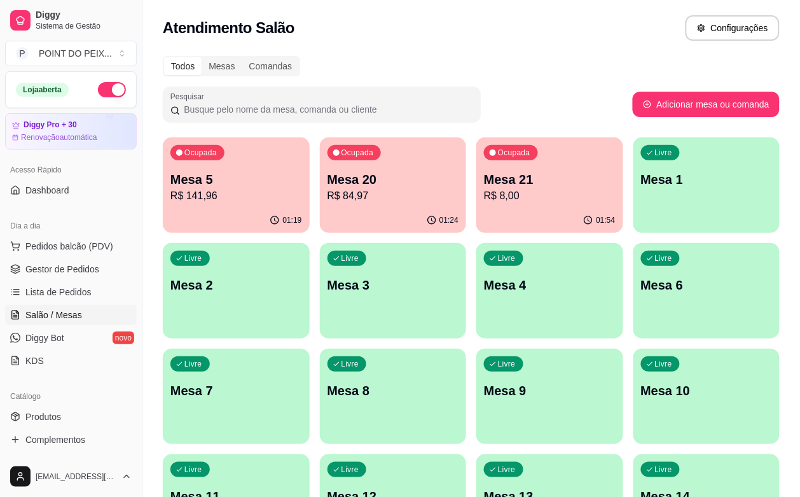
click at [355, 200] on p "R$ 84,97" at bounding box center [393, 195] width 132 height 15
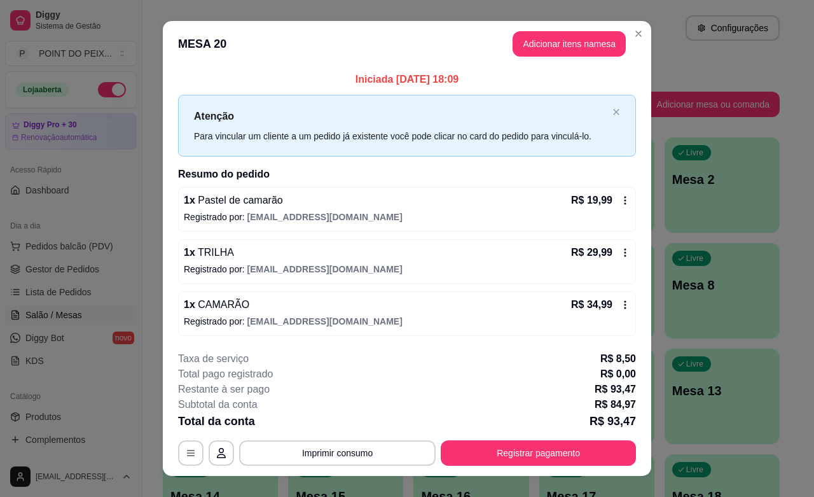
scroll to position [20, 0]
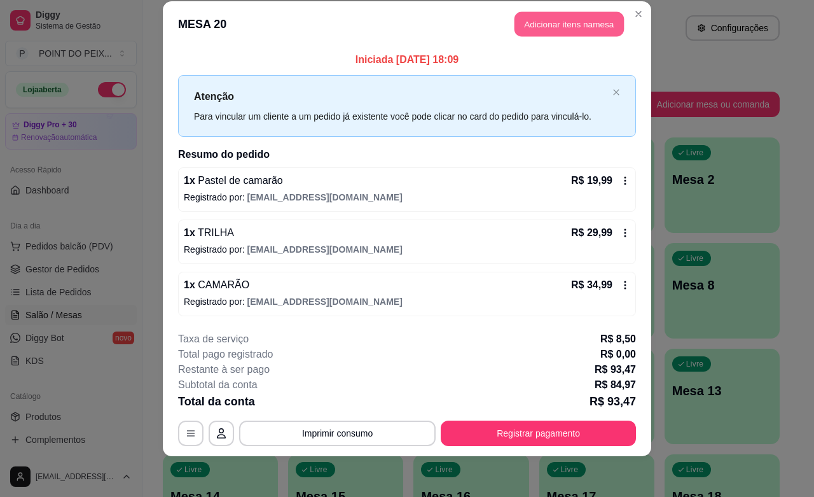
click at [542, 29] on button "Adicionar itens na mesa" at bounding box center [568, 24] width 109 height 25
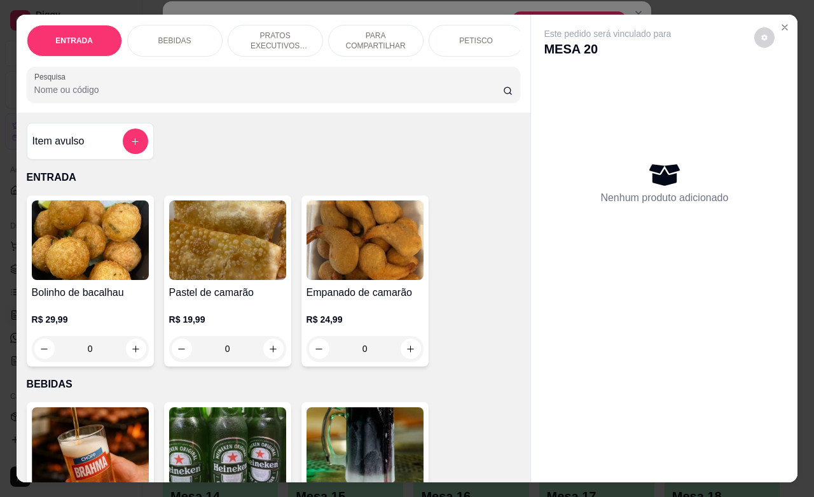
click at [173, 36] on p "BEBIDAS" at bounding box center [174, 41] width 33 height 10
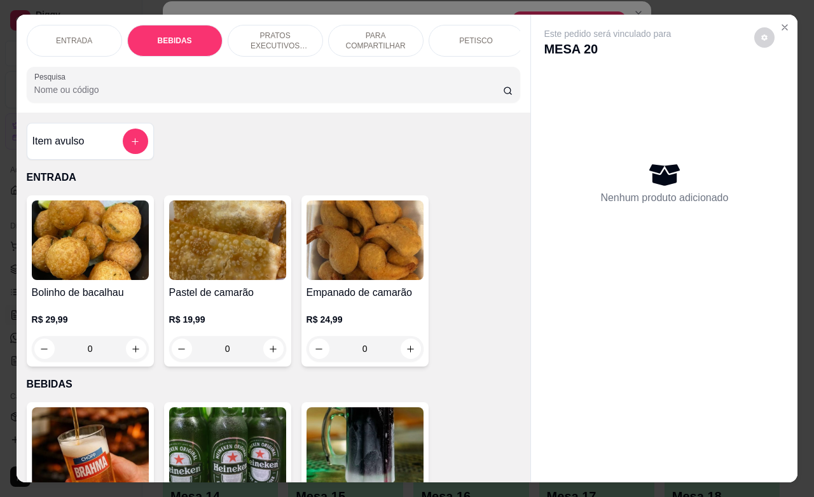
scroll to position [264, 0]
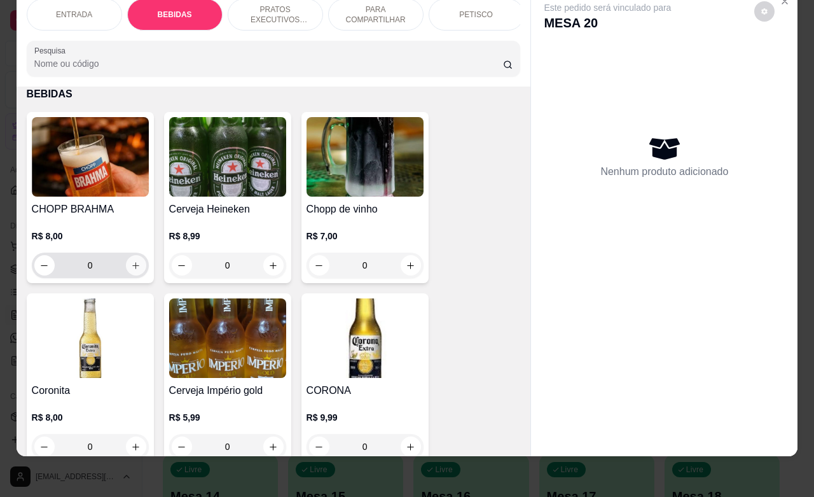
click at [128, 273] on button "increase-product-quantity" at bounding box center [136, 265] width 20 height 20
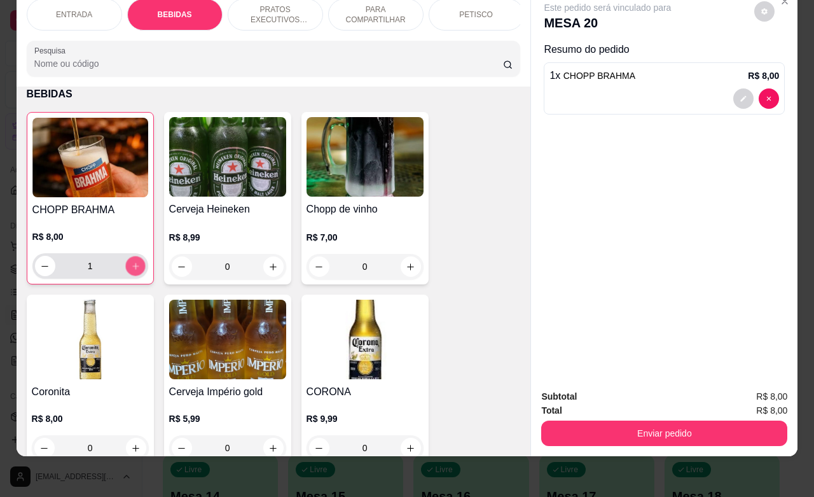
click at [128, 272] on button "increase-product-quantity" at bounding box center [135, 266] width 20 height 20
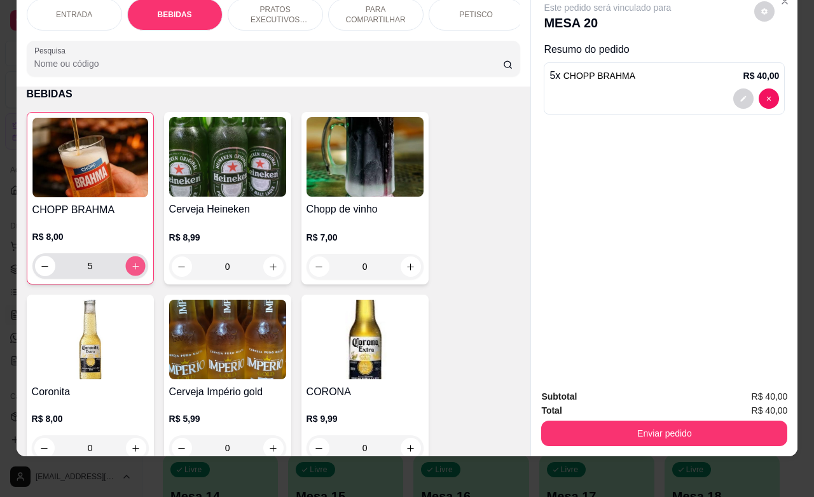
click at [128, 272] on button "increase-product-quantity" at bounding box center [135, 266] width 20 height 20
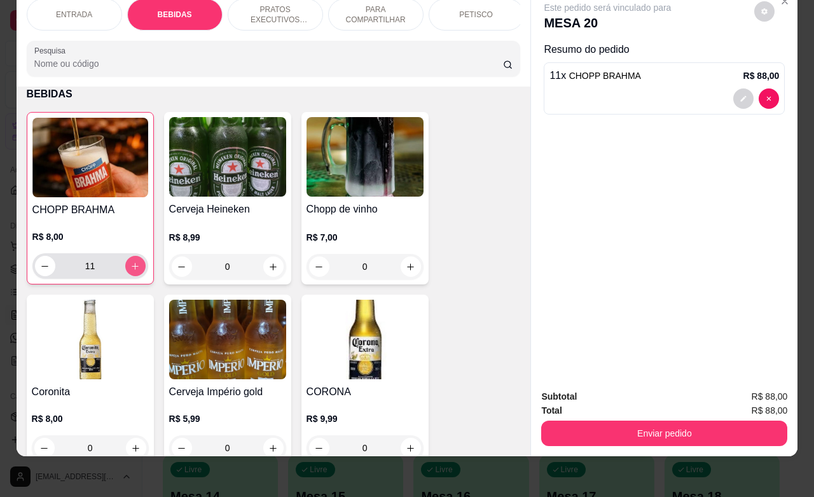
click at [128, 272] on button "increase-product-quantity" at bounding box center [135, 266] width 20 height 20
type input "13"
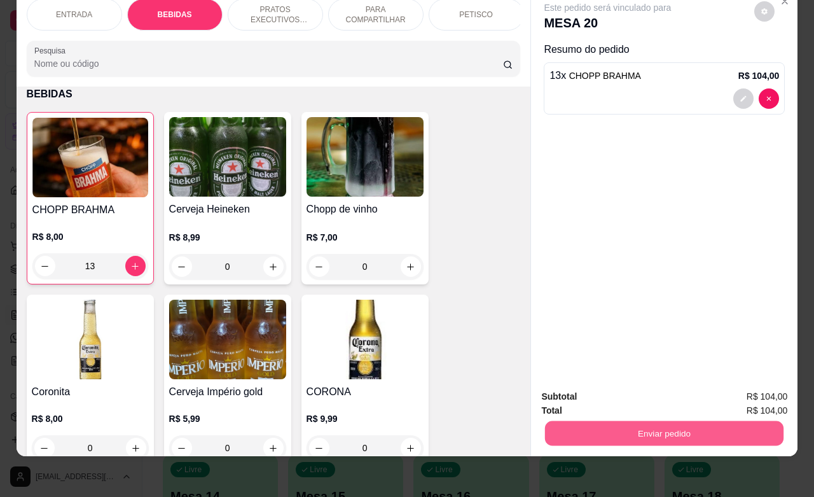
click at [618, 420] on button "Enviar pedido" at bounding box center [664, 432] width 238 height 25
click at [591, 381] on button "Não registrar e enviar pedido" at bounding box center [620, 388] width 128 height 24
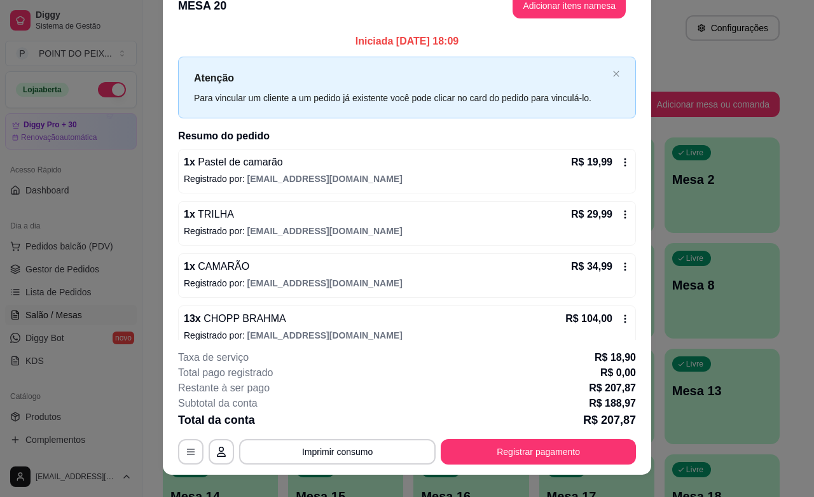
scroll to position [1, 0]
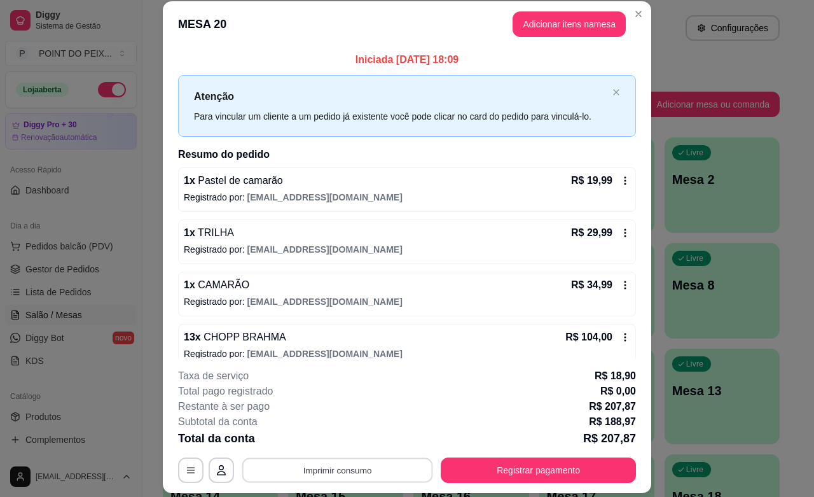
click at [386, 469] on button "Imprimir consumo" at bounding box center [337, 470] width 191 height 25
click at [338, 439] on button "IMPRESSORA" at bounding box center [334, 440] width 89 height 20
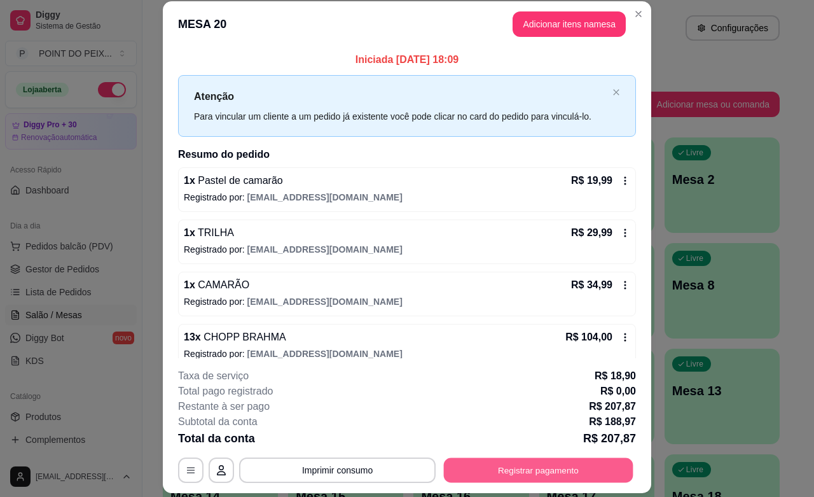
click at [506, 474] on button "Registrar pagamento" at bounding box center [538, 470] width 189 height 25
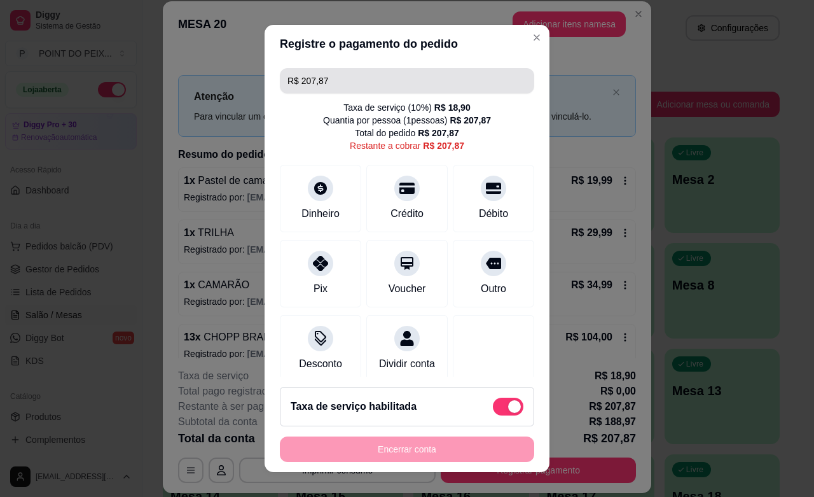
click at [339, 81] on input "R$ 207,87" at bounding box center [406, 80] width 239 height 25
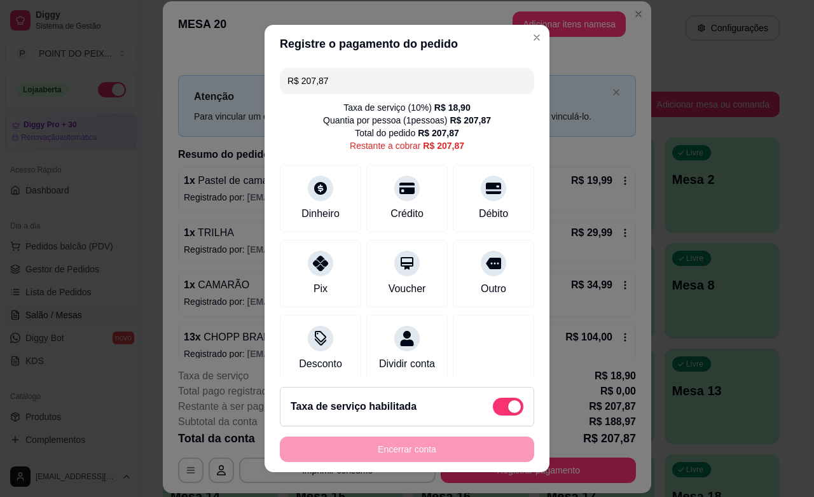
click at [339, 81] on input "R$ 207,87" at bounding box center [406, 80] width 239 height 25
click at [479, 198] on div at bounding box center [493, 184] width 28 height 28
click at [312, 270] on div at bounding box center [320, 259] width 28 height 28
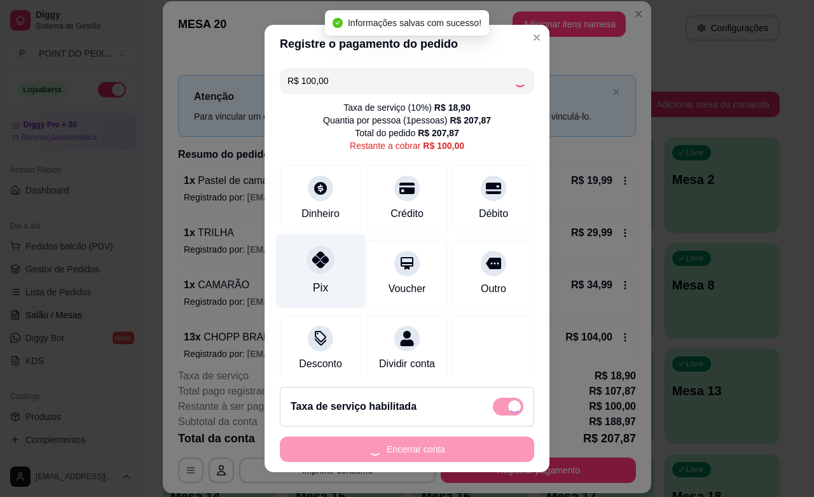
type input "R$ 0,00"
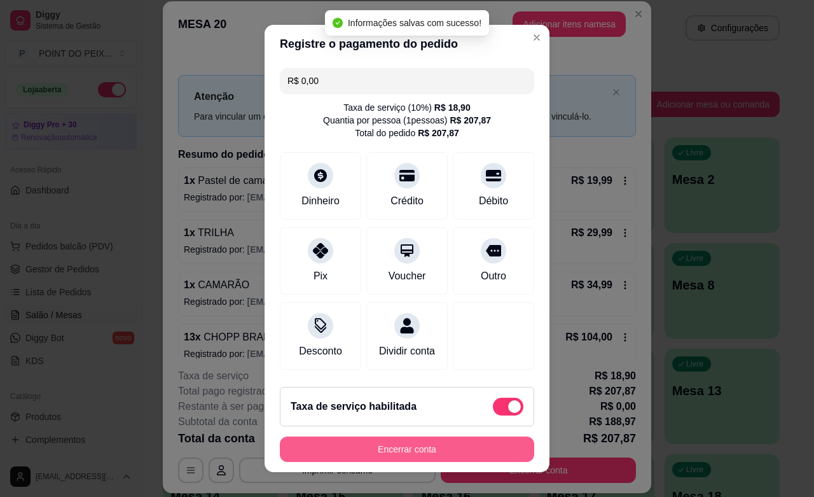
click at [381, 448] on button "Encerrar conta" at bounding box center [407, 448] width 254 height 25
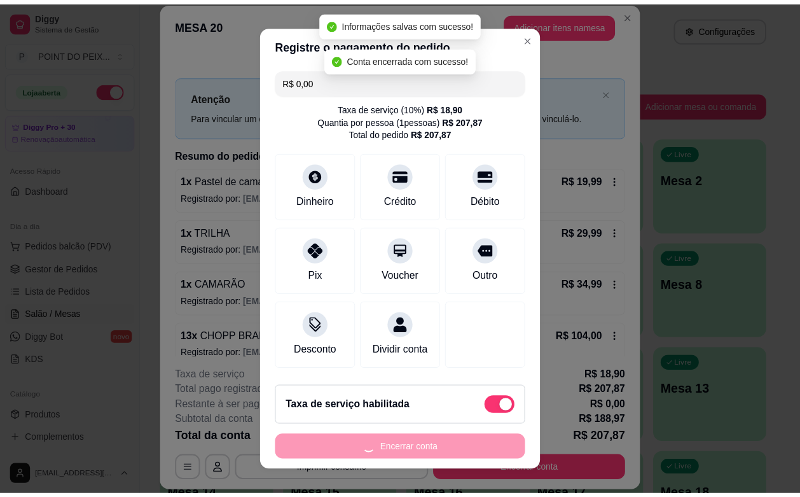
scroll to position [0, 0]
